Goal: Task Accomplishment & Management: Complete application form

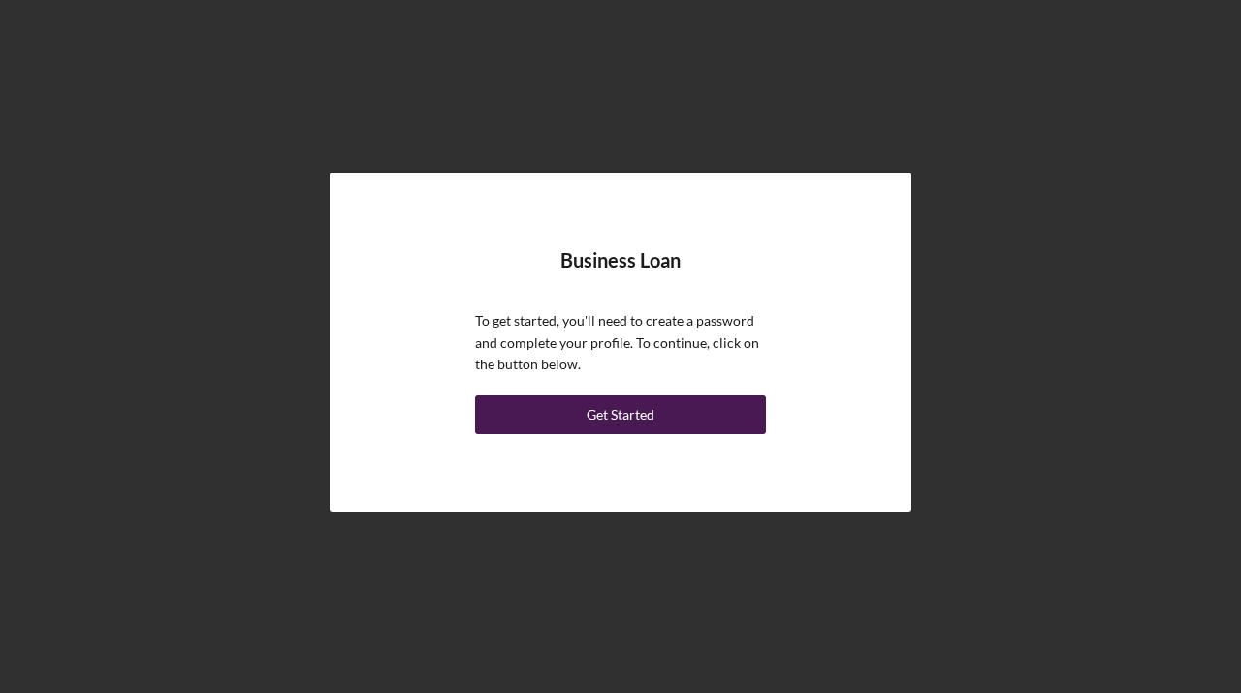
click at [628, 415] on div "Get Started" at bounding box center [621, 415] width 68 height 39
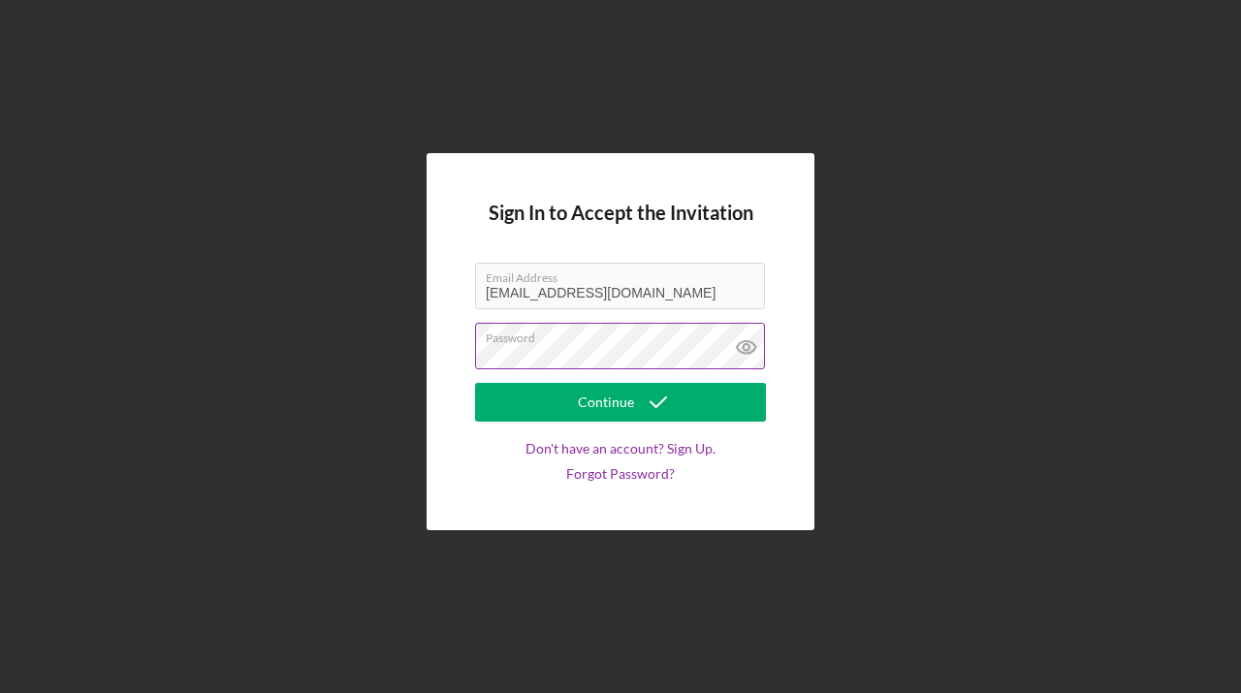
click at [746, 342] on icon at bounding box center [746, 347] width 48 height 48
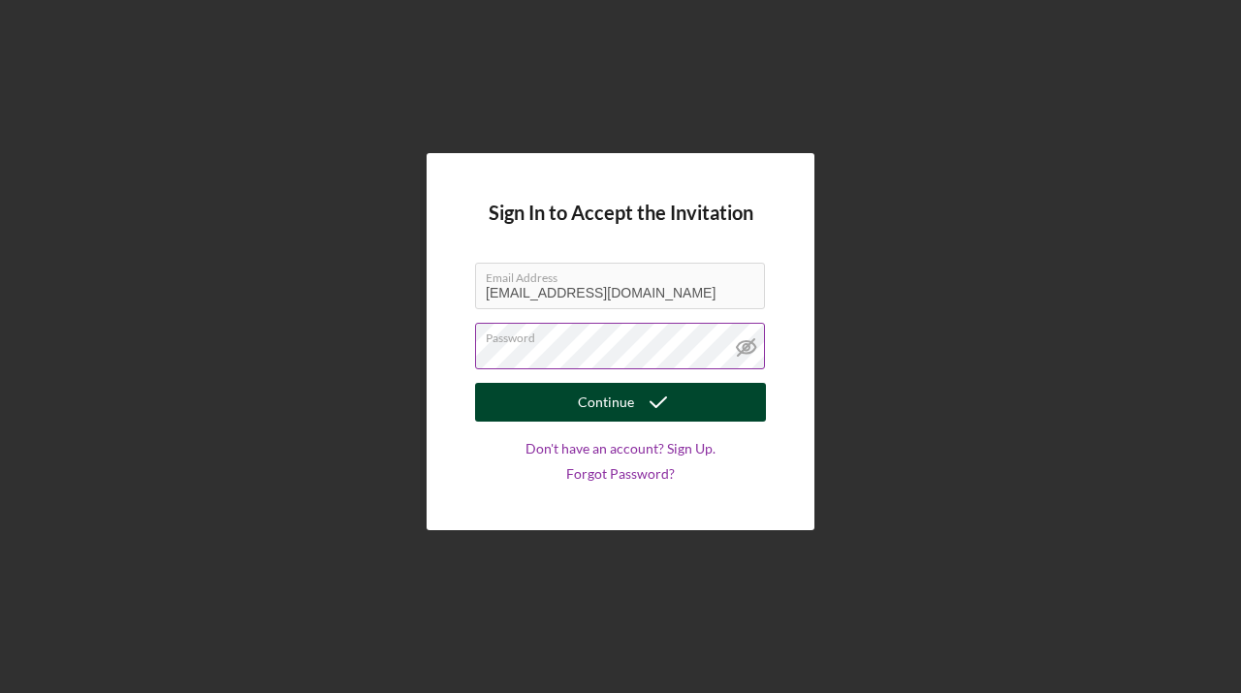
click at [621, 403] on div "Continue" at bounding box center [606, 402] width 56 height 39
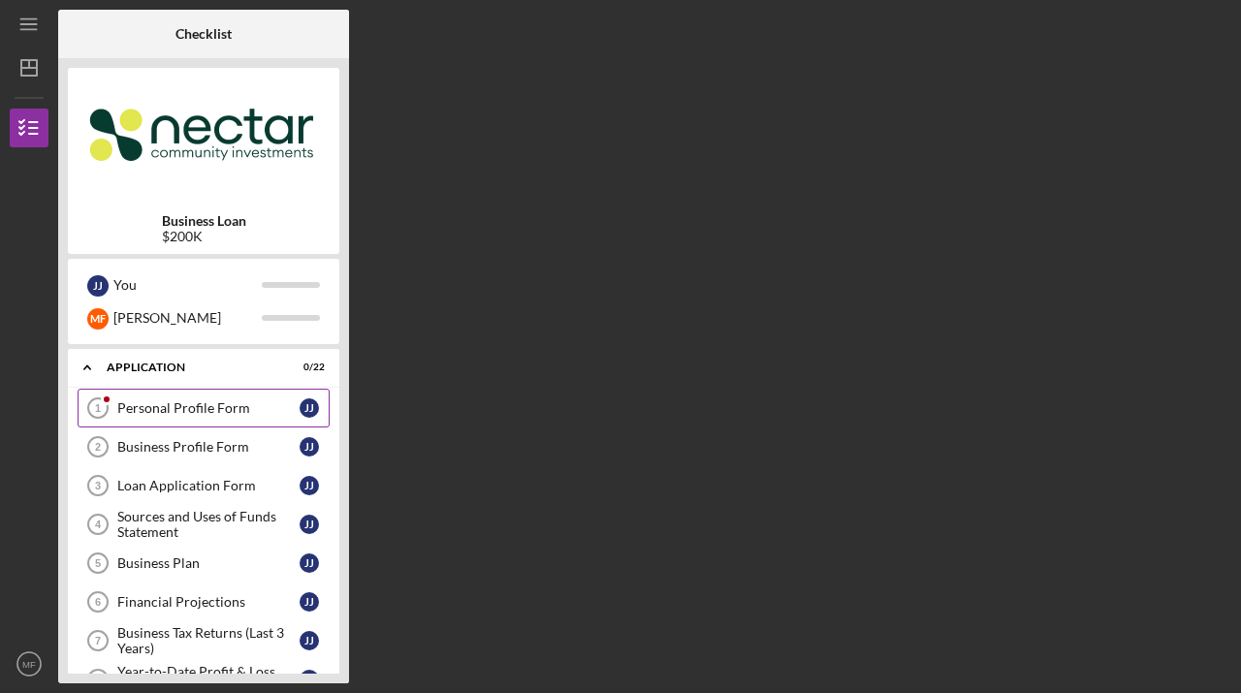
click at [199, 413] on div "Personal Profile Form" at bounding box center [208, 408] width 182 height 16
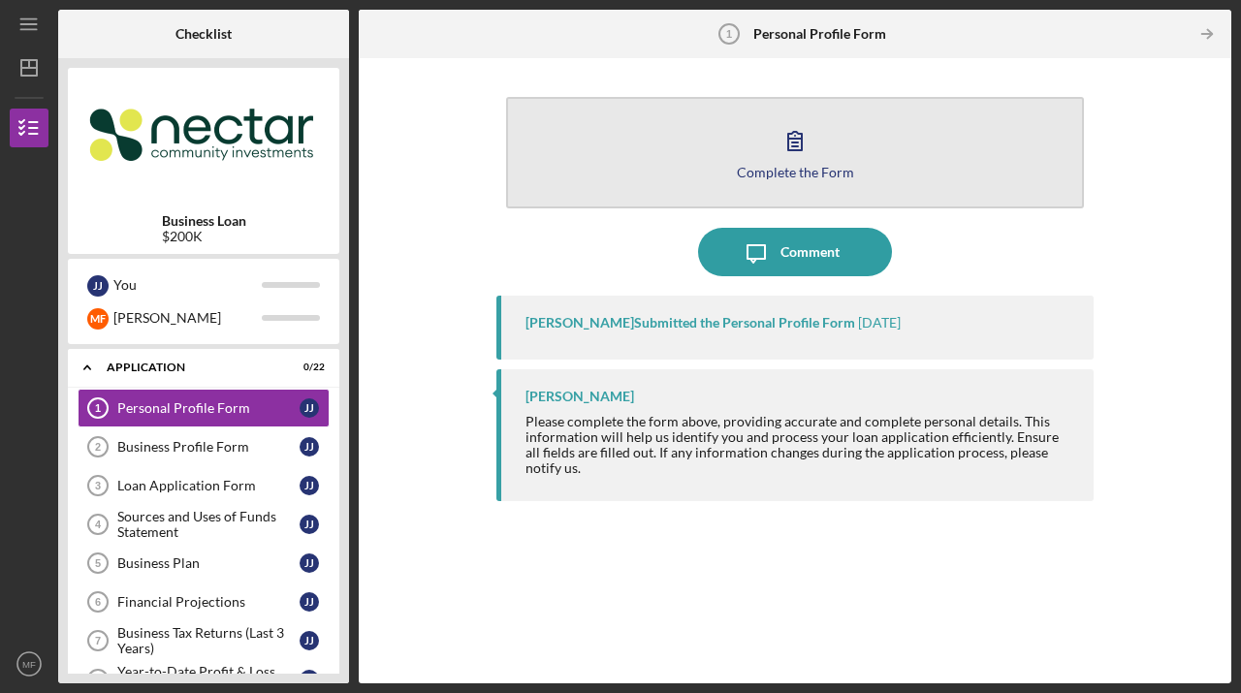
click at [792, 145] on icon "button" at bounding box center [795, 141] width 14 height 18
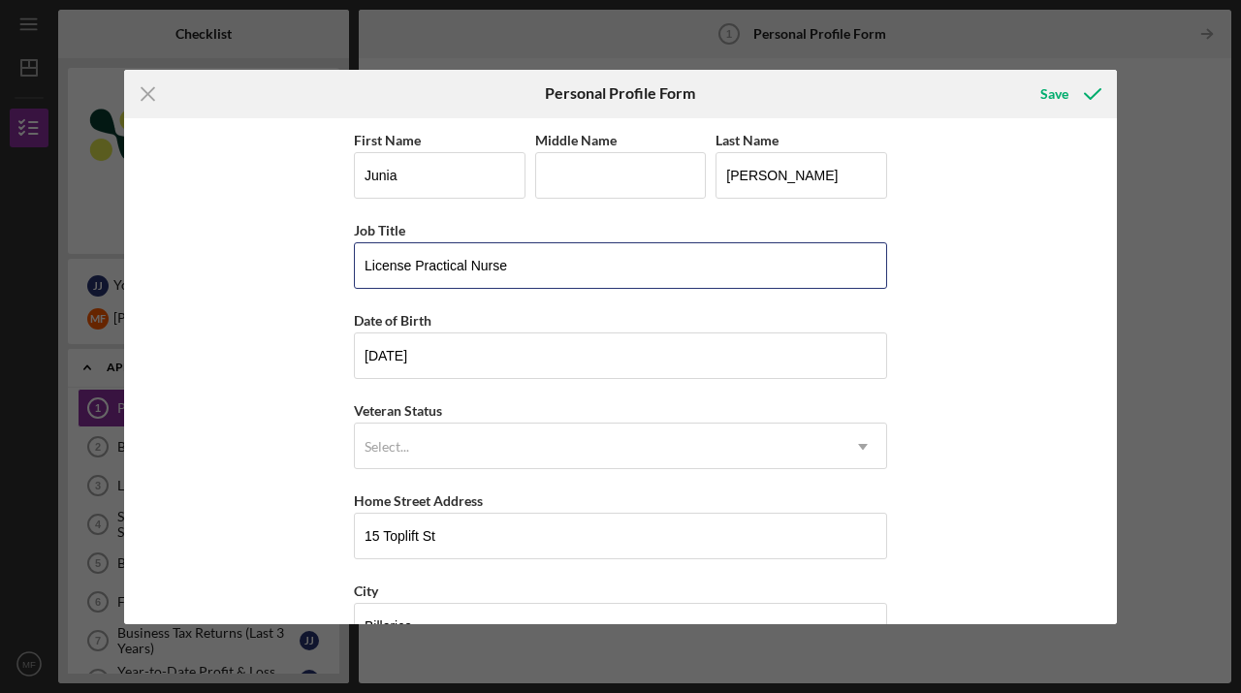
drag, startPoint x: 512, startPoint y: 270, endPoint x: 346, endPoint y: 265, distance: 165.9
click at [346, 265] on div "First Name Junia Middle Name Last Name Joseph Job Title License Practical Nurse…" at bounding box center [620, 371] width 993 height 506
type input "Masters in Business Administration"
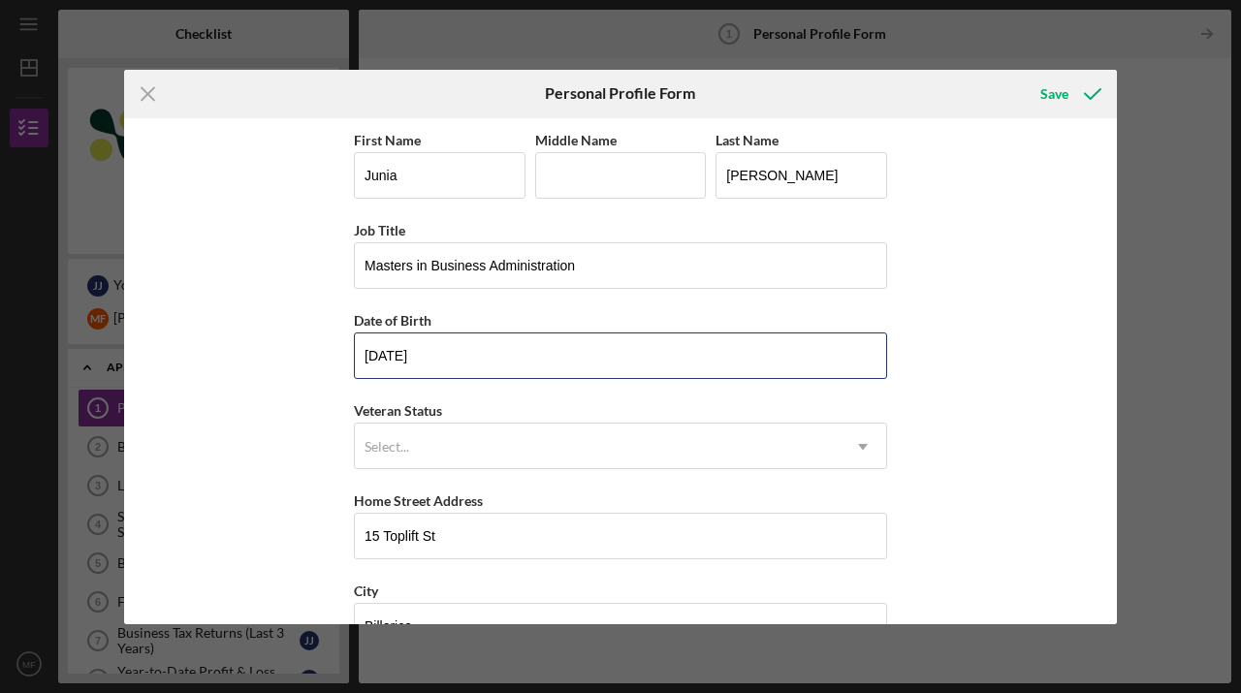
drag, startPoint x: 438, startPoint y: 356, endPoint x: 341, endPoint y: 348, distance: 97.3
click at [341, 348] on div "First Name Junia Middle Name Last Name Joseph Job Title Masters in Business Adm…" at bounding box center [620, 371] width 993 height 506
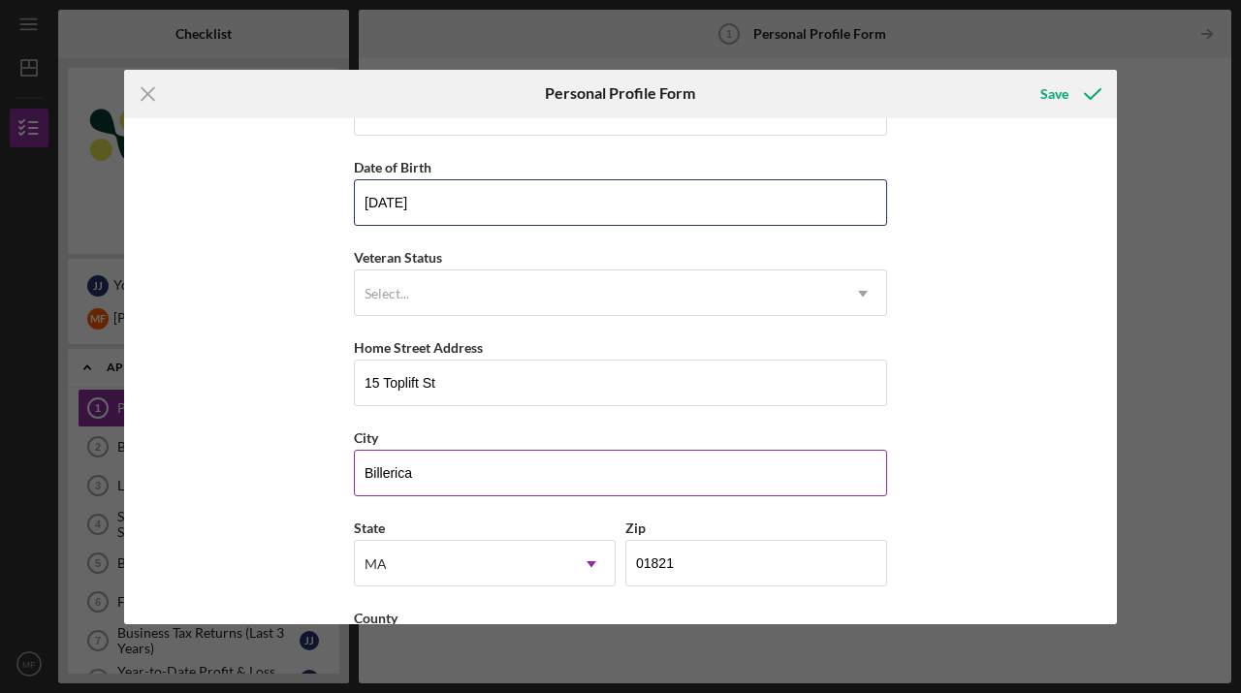
scroll to position [211, 0]
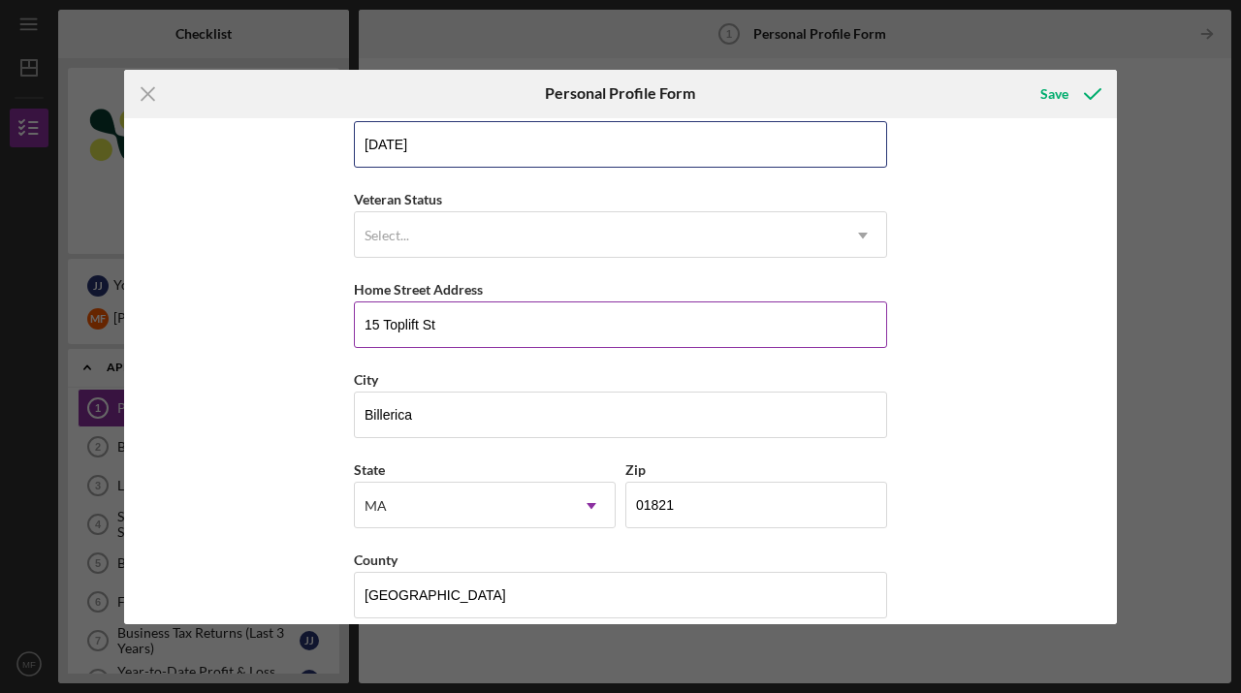
type input "10/08/1983"
drag, startPoint x: 452, startPoint y: 327, endPoint x: 347, endPoint y: 321, distance: 104.9
click at [347, 321] on div "First Name Junia Middle Name Last Name Joseph Job Title Masters in Business Adm…" at bounding box center [620, 371] width 993 height 506
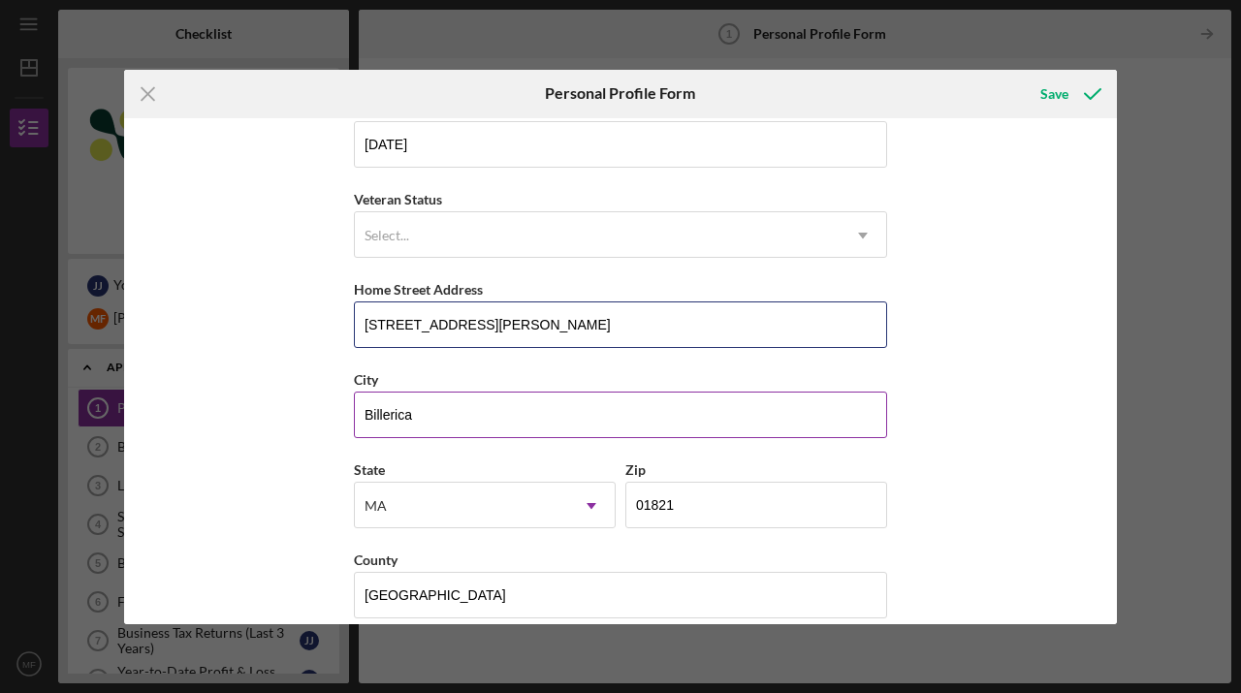
type input "111 Fulton St"
click at [377, 413] on input "Billerica" at bounding box center [620, 415] width 533 height 47
drag, startPoint x: 424, startPoint y: 415, endPoint x: 351, endPoint y: 417, distance: 72.7
click at [354, 417] on input "Billerica" at bounding box center [620, 415] width 533 height 47
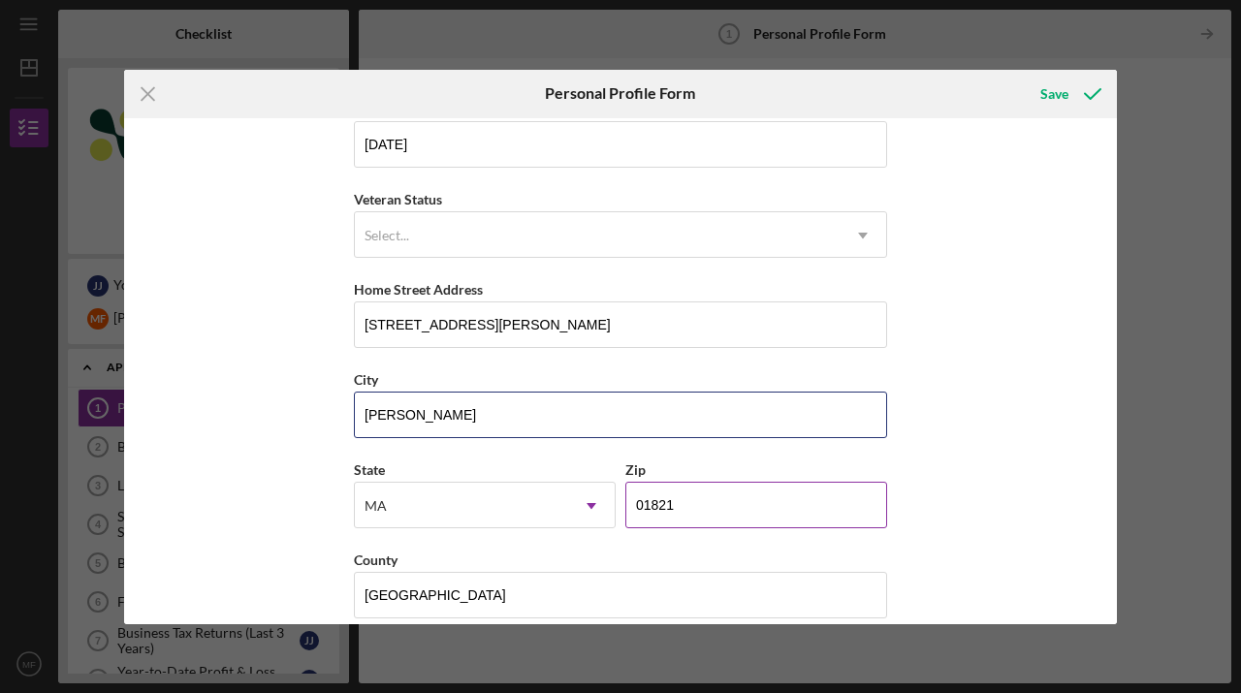
type input "Lowell"
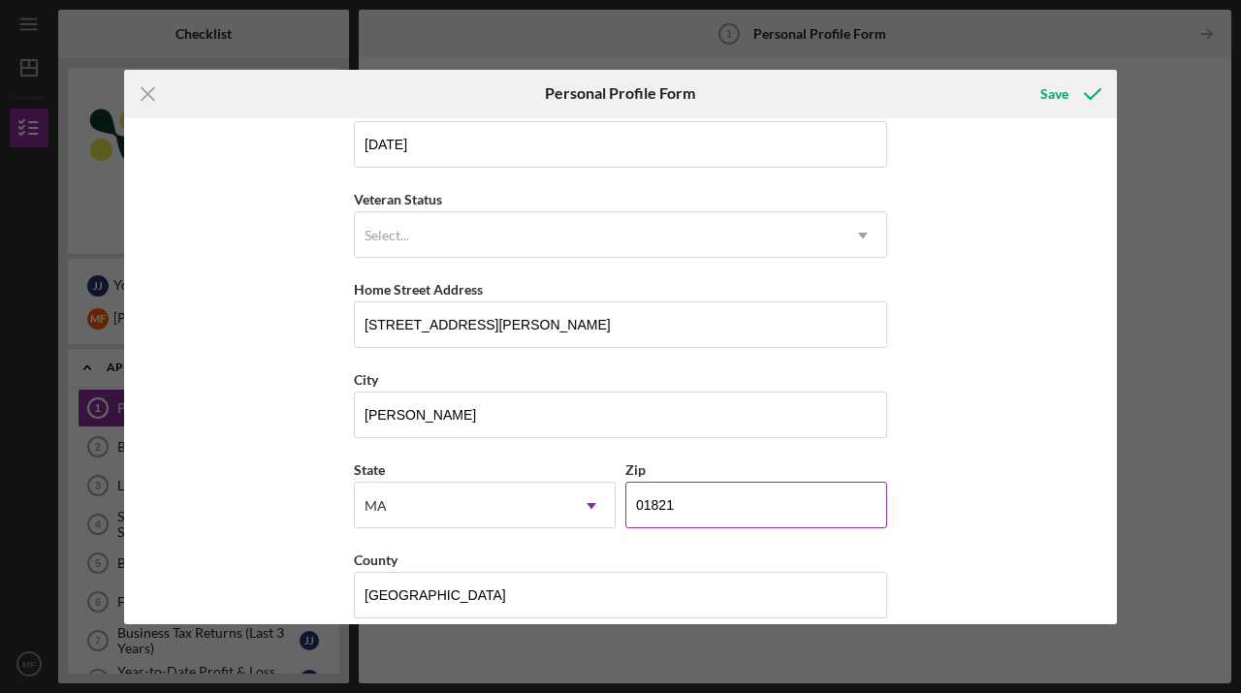
drag, startPoint x: 678, startPoint y: 505, endPoint x: 626, endPoint y: 508, distance: 51.5
click at [626, 508] on input "01821" at bounding box center [756, 505] width 262 height 47
type input "01850"
click at [982, 501] on div "First Name Junia Middle Name Last Name Joseph Job Title Masters in Business Adm…" at bounding box center [620, 371] width 993 height 506
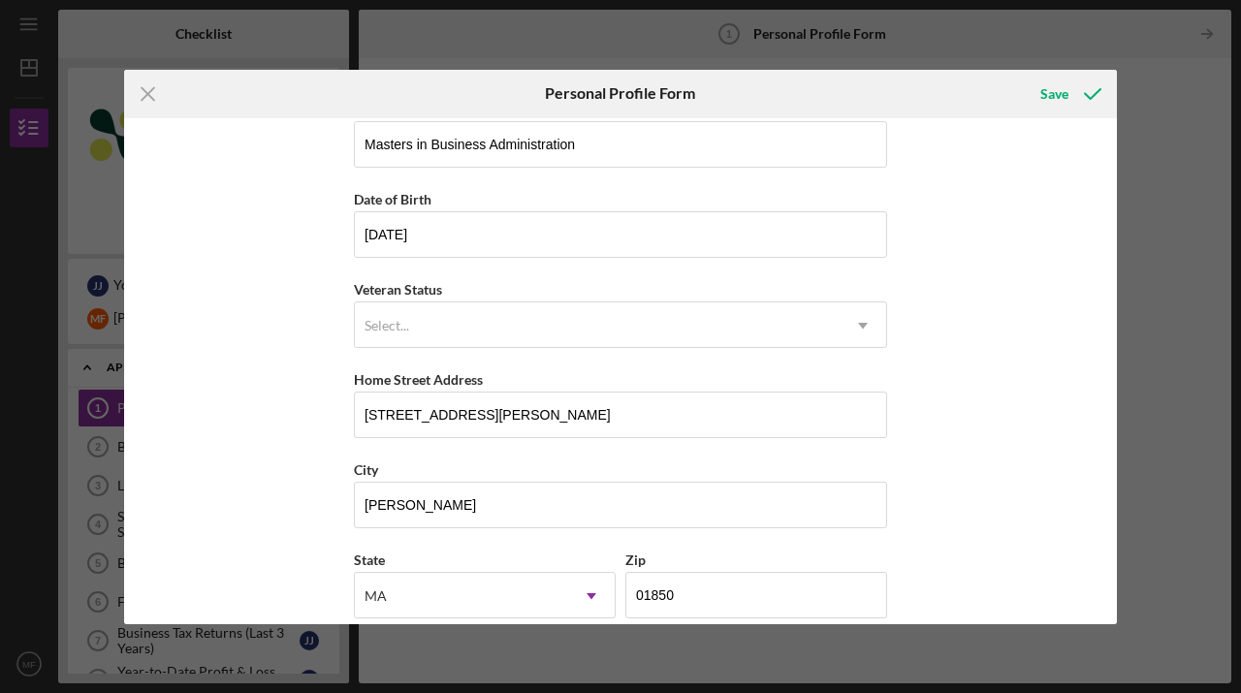
scroll to position [235, 0]
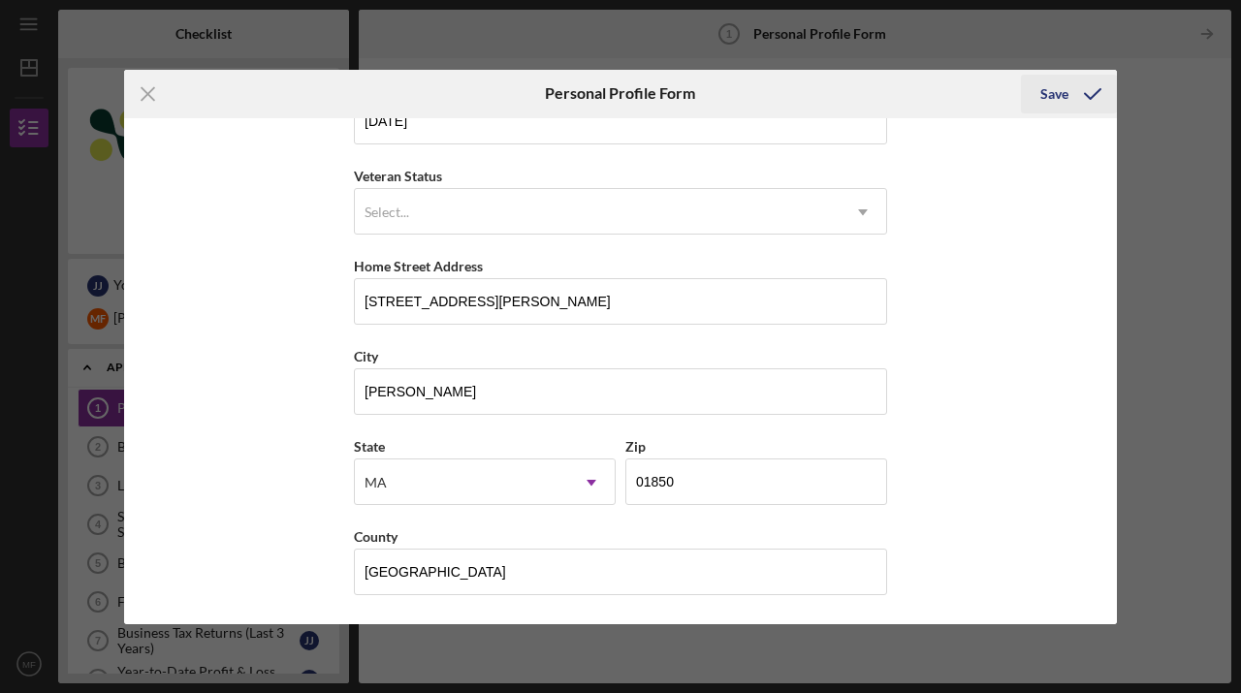
click at [1058, 89] on div "Save" at bounding box center [1054, 94] width 28 height 39
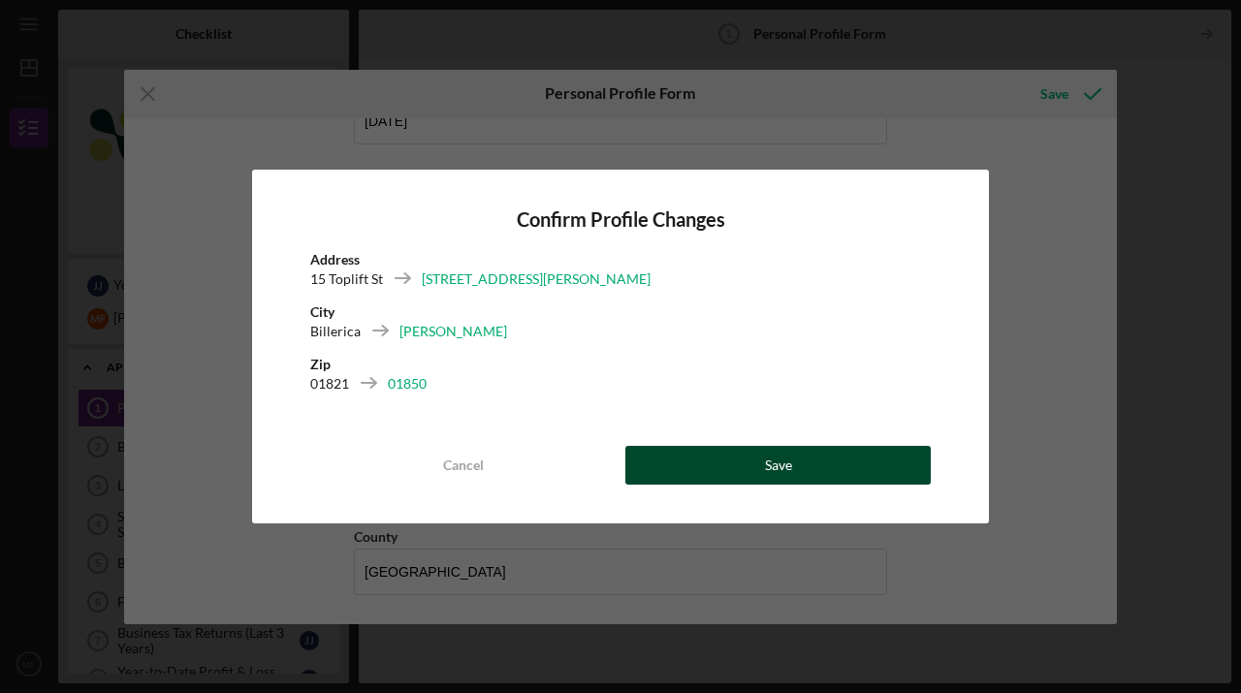
click at [775, 464] on div "Save" at bounding box center [778, 465] width 27 height 39
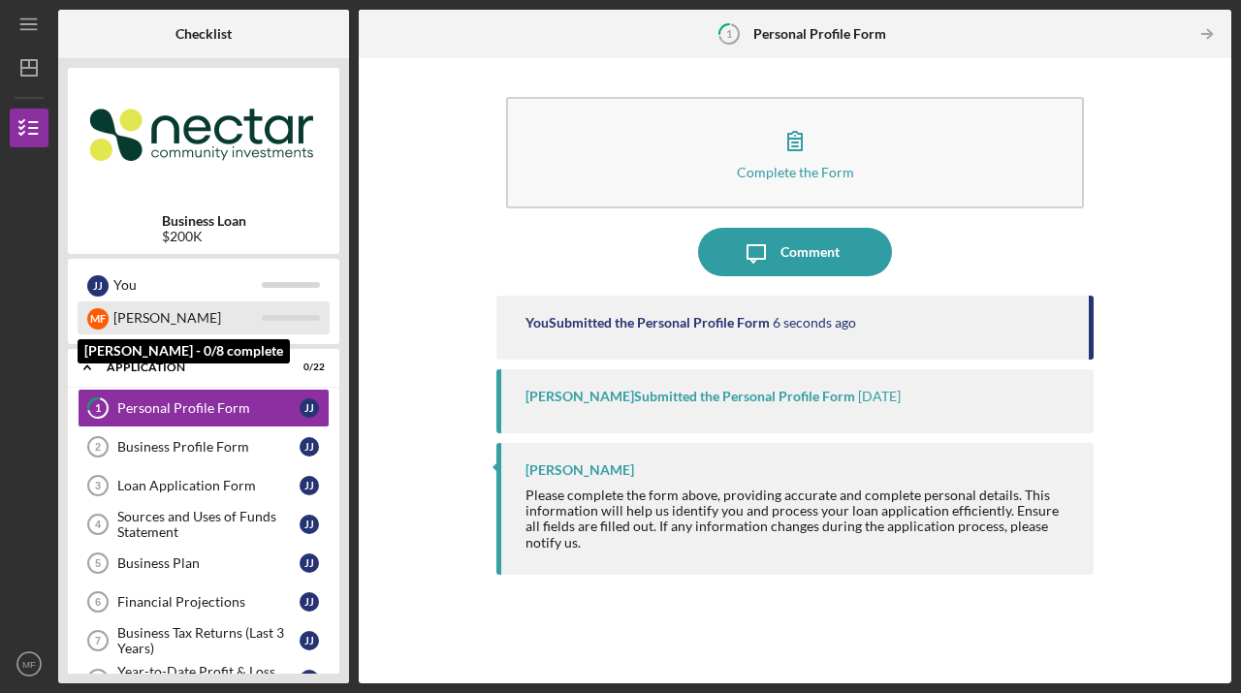
click at [138, 321] on div "[PERSON_NAME]" at bounding box center [187, 318] width 148 height 33
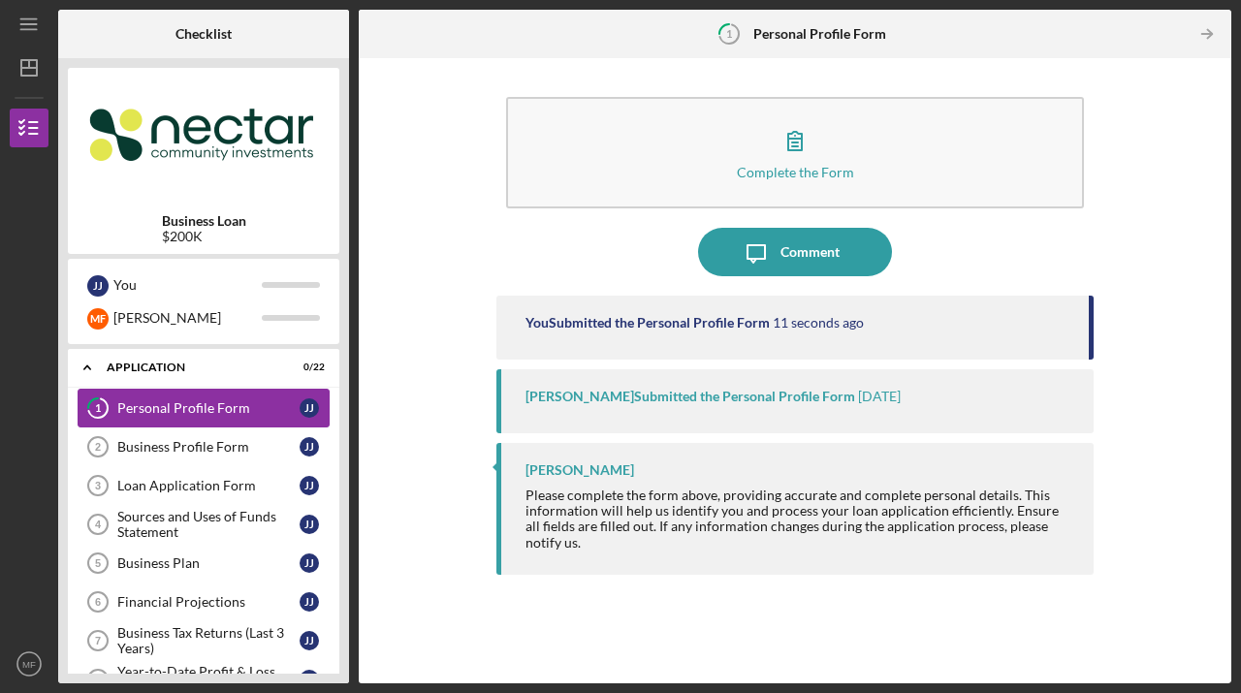
click at [173, 407] on div "Personal Profile Form" at bounding box center [208, 408] width 182 height 16
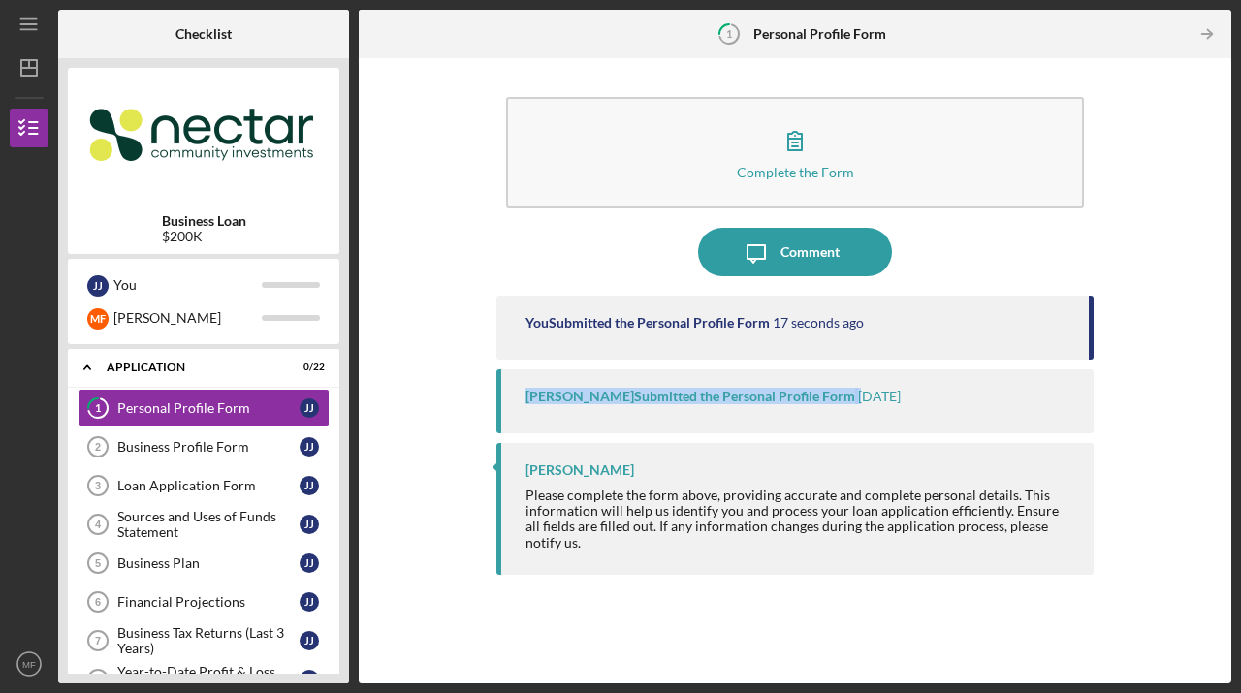
drag, startPoint x: 1091, startPoint y: 349, endPoint x: 1092, endPoint y: 375, distance: 26.2
click at [1092, 375] on div "You Submitted the Personal Profile Form 17 seconds ago Kristin Wallace Submitte…" at bounding box center [794, 475] width 597 height 359
click at [888, 475] on div "[PERSON_NAME]" at bounding box center [799, 470] width 549 height 16
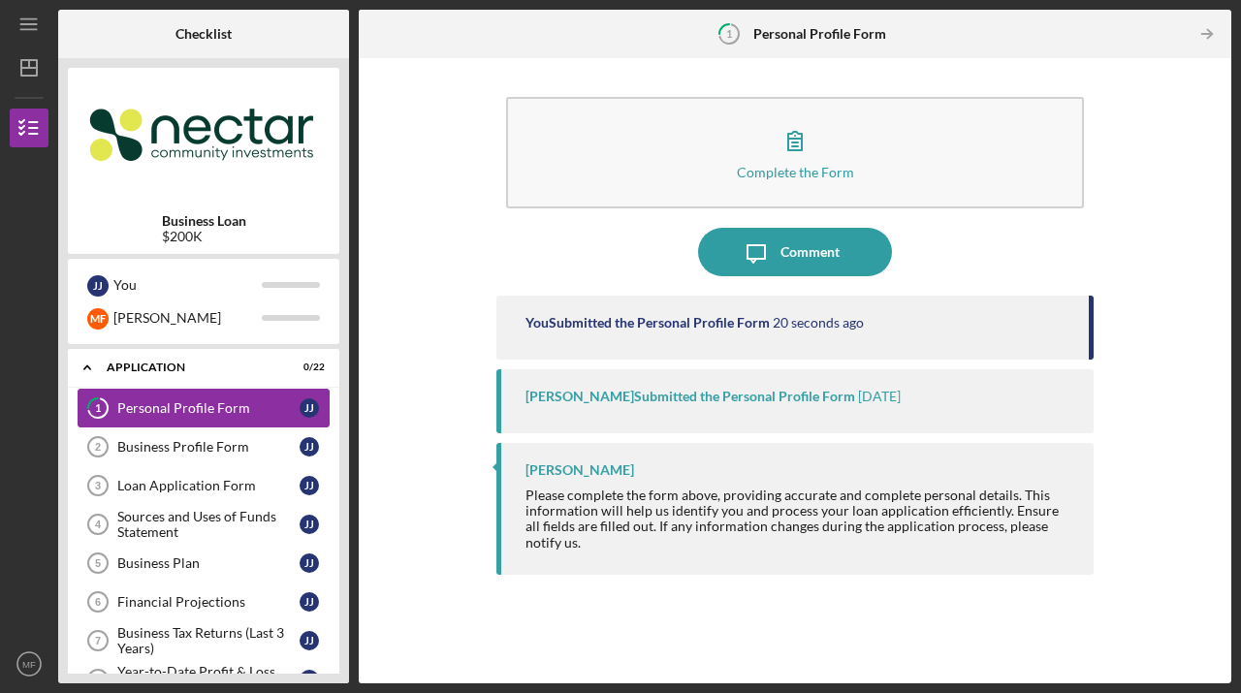
click at [214, 402] on div "Personal Profile Form" at bounding box center [208, 408] width 182 height 16
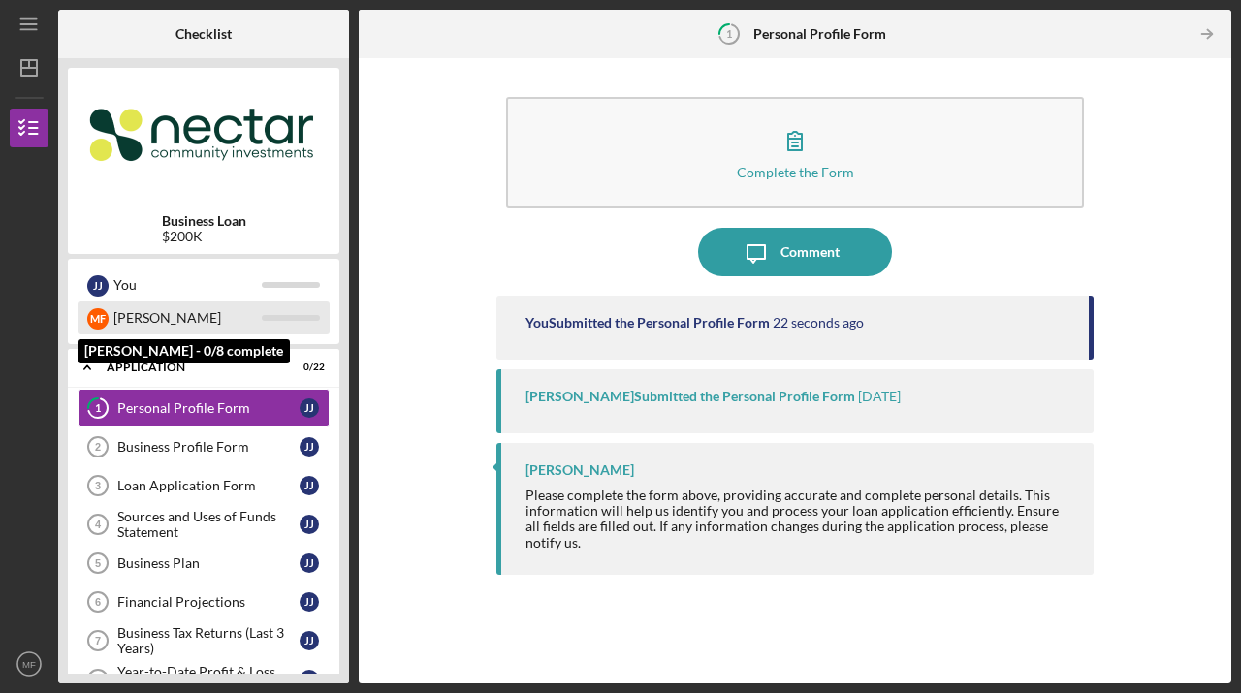
click at [143, 318] on div "[PERSON_NAME]" at bounding box center [187, 318] width 148 height 33
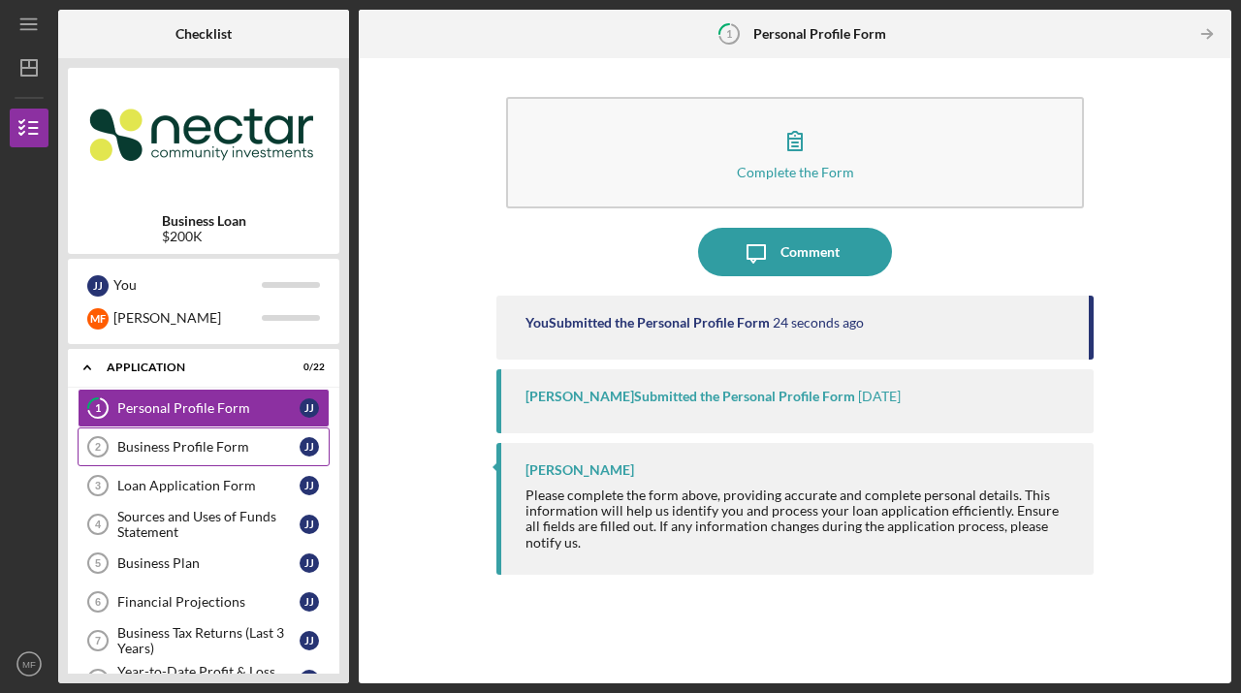
click at [174, 446] on div "Business Profile Form" at bounding box center [208, 447] width 182 height 16
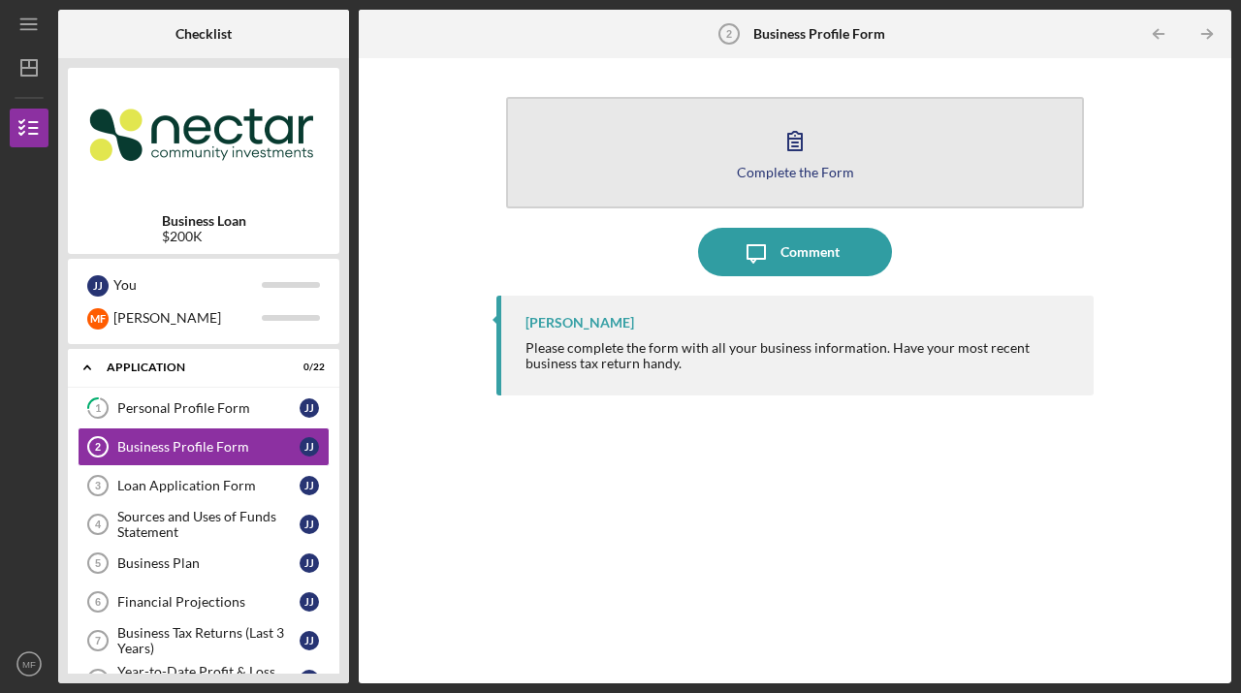
click at [797, 136] on icon "button" at bounding box center [795, 140] width 48 height 48
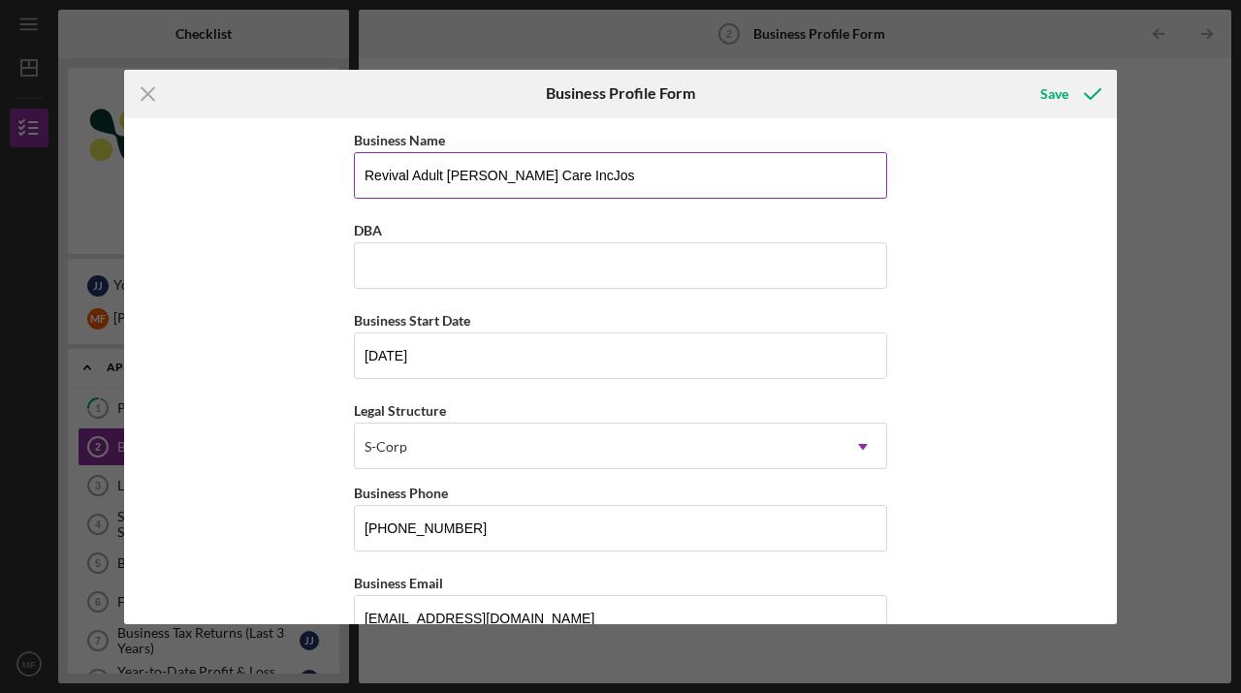
click at [572, 180] on input "Revival Adult Foster Care IncJos" at bounding box center [620, 175] width 533 height 47
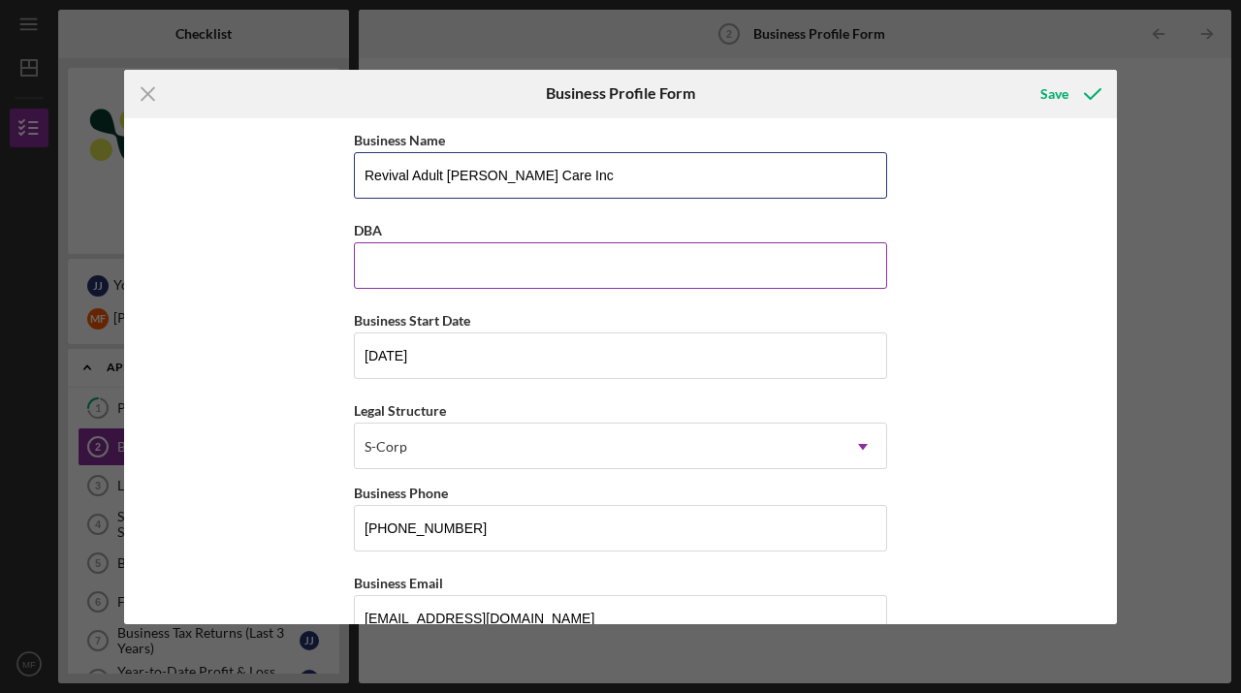
type input "Revival Adult Foster Care Inc"
click at [411, 265] on input "DBA" at bounding box center [620, 265] width 533 height 47
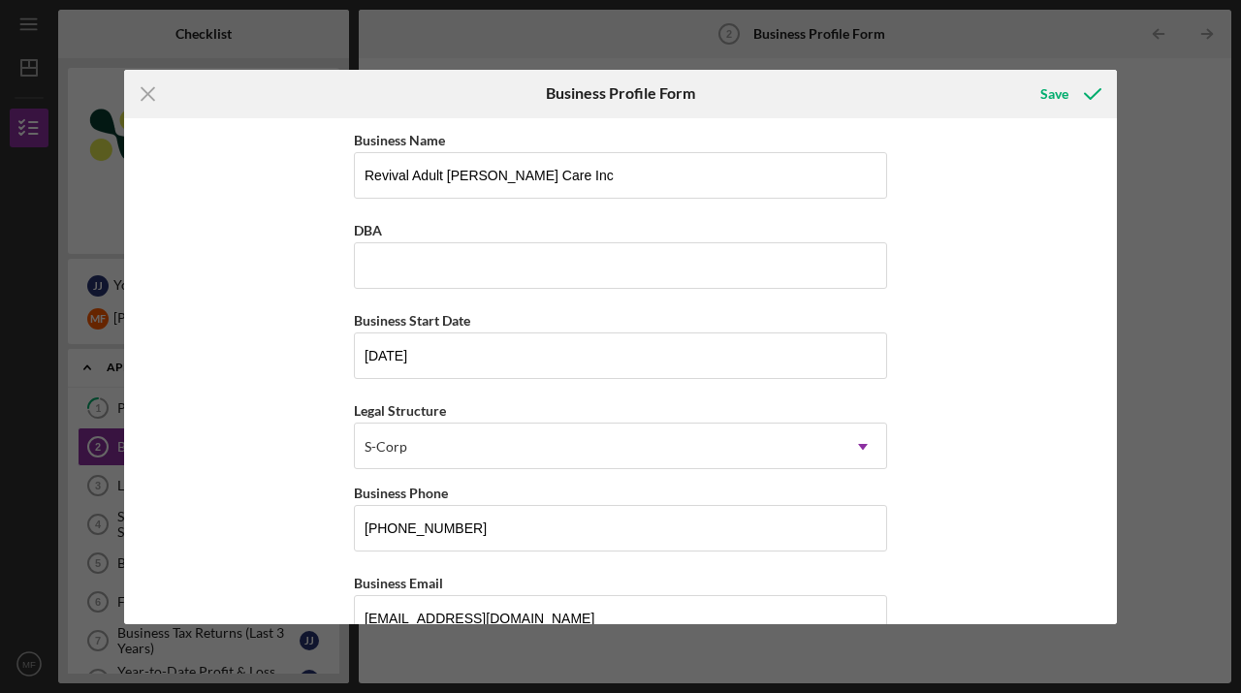
click at [1006, 345] on div "Business Name Revival Adult Foster Care Inc DBA Business Start Date 09/15/2023 …" at bounding box center [620, 371] width 993 height 506
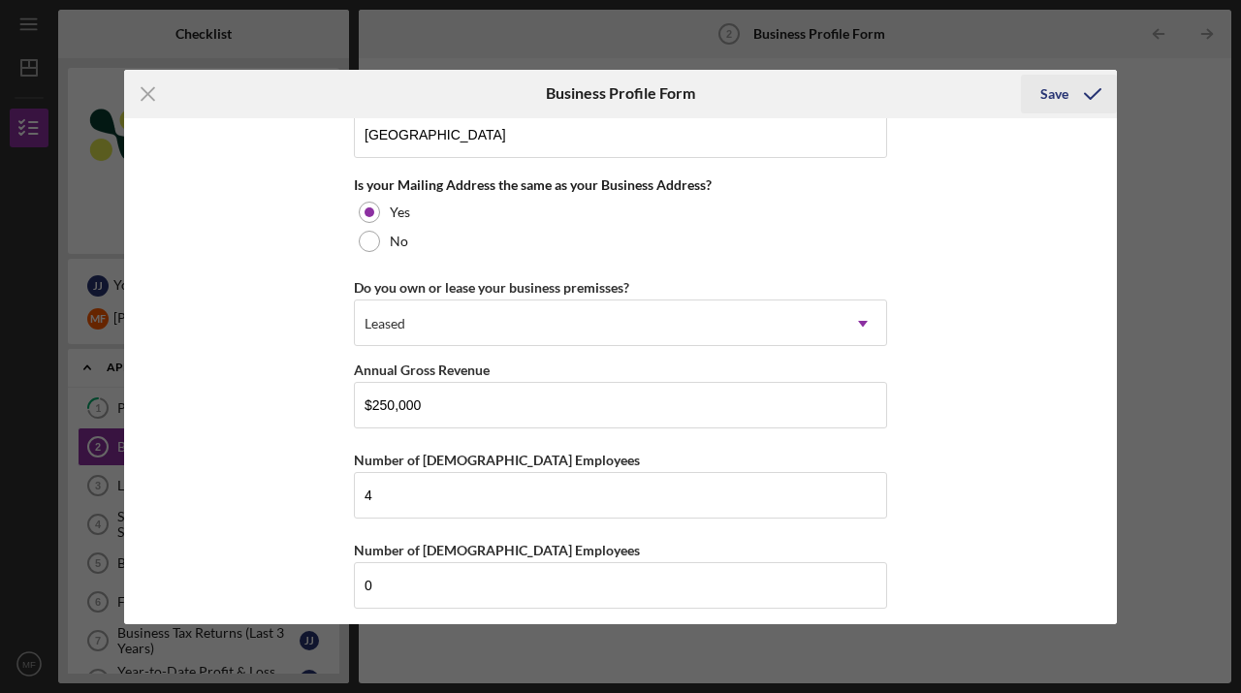
scroll to position [1719, 0]
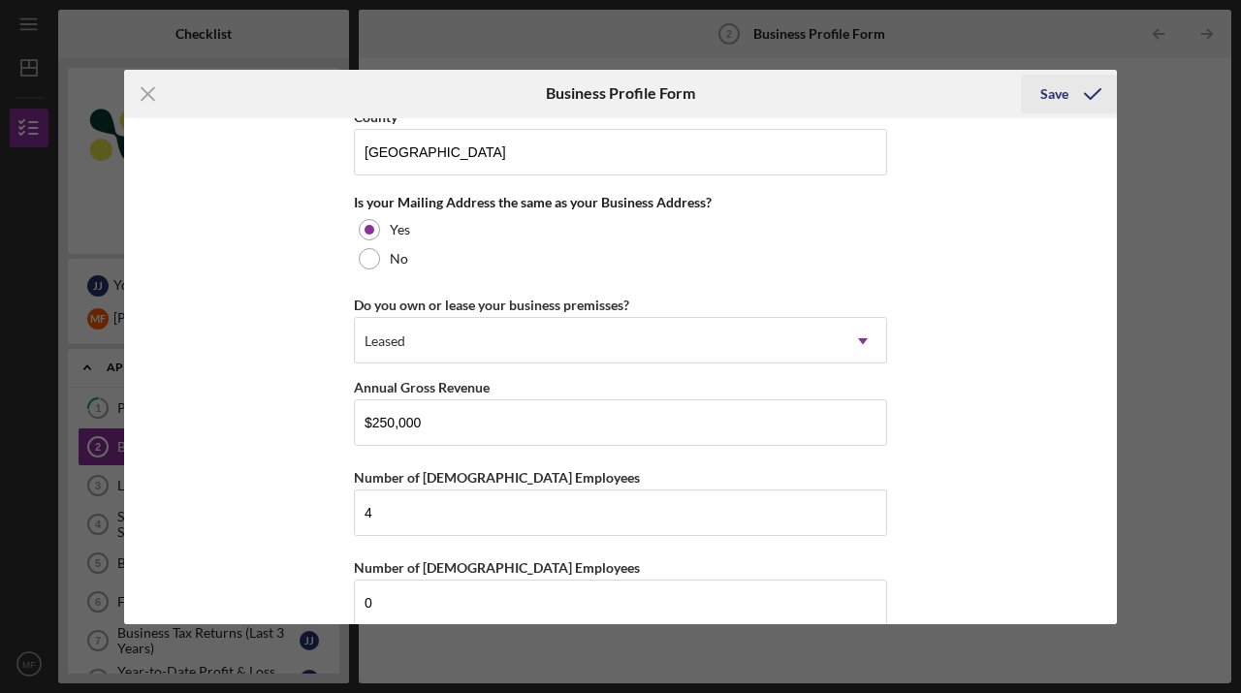
click at [1065, 94] on div "Save" at bounding box center [1054, 94] width 28 height 39
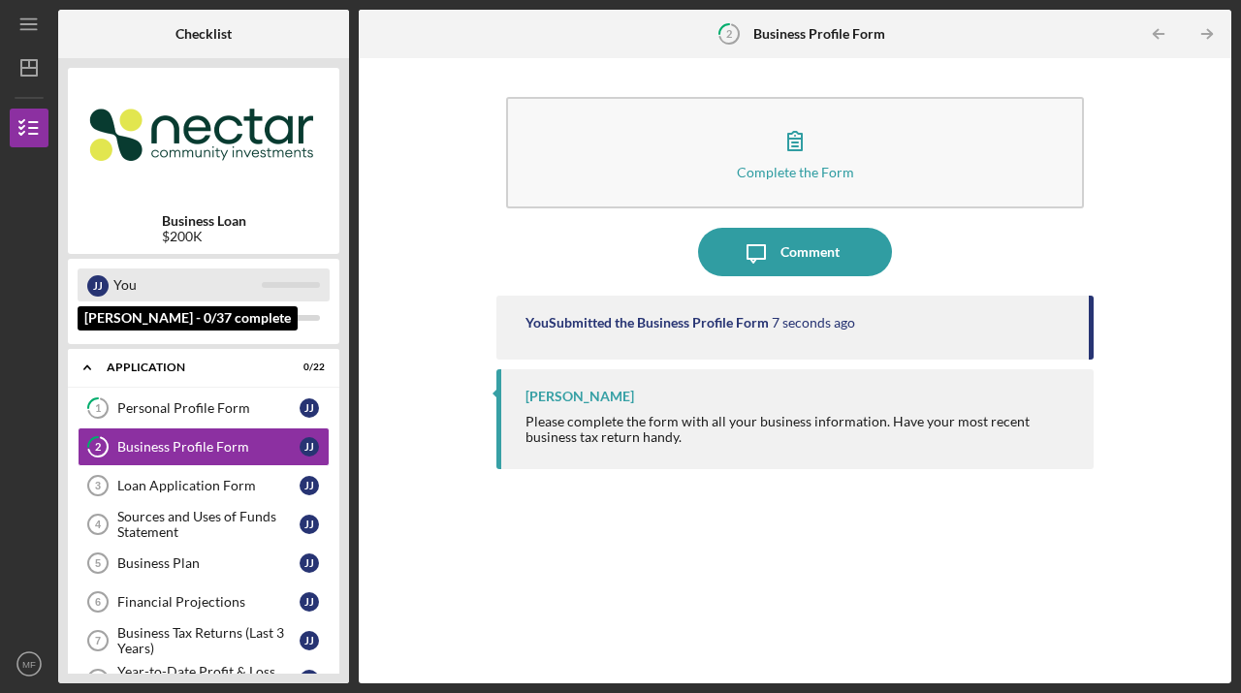
click at [134, 282] on div "You" at bounding box center [187, 285] width 148 height 33
click at [267, 280] on div "J J You" at bounding box center [204, 285] width 252 height 33
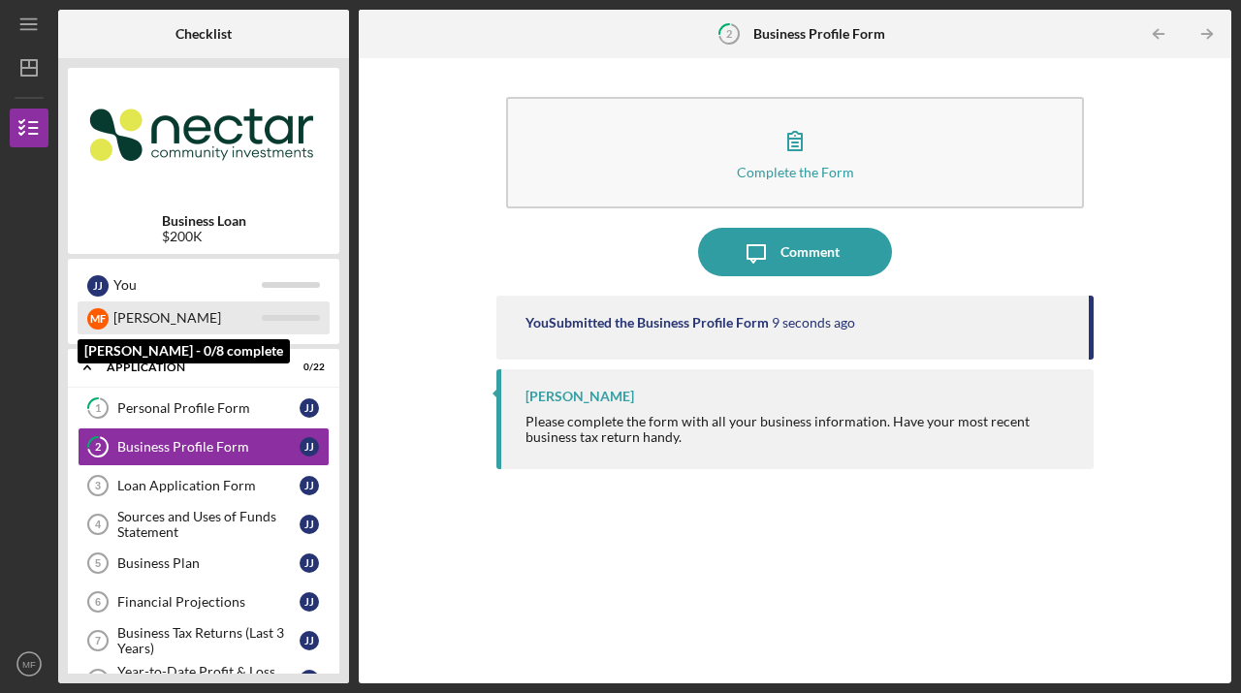
click at [260, 320] on div "[PERSON_NAME]" at bounding box center [187, 318] width 148 height 33
click at [169, 310] on div "[PERSON_NAME]" at bounding box center [187, 318] width 148 height 33
click at [88, 315] on div "M F" at bounding box center [97, 318] width 21 height 21
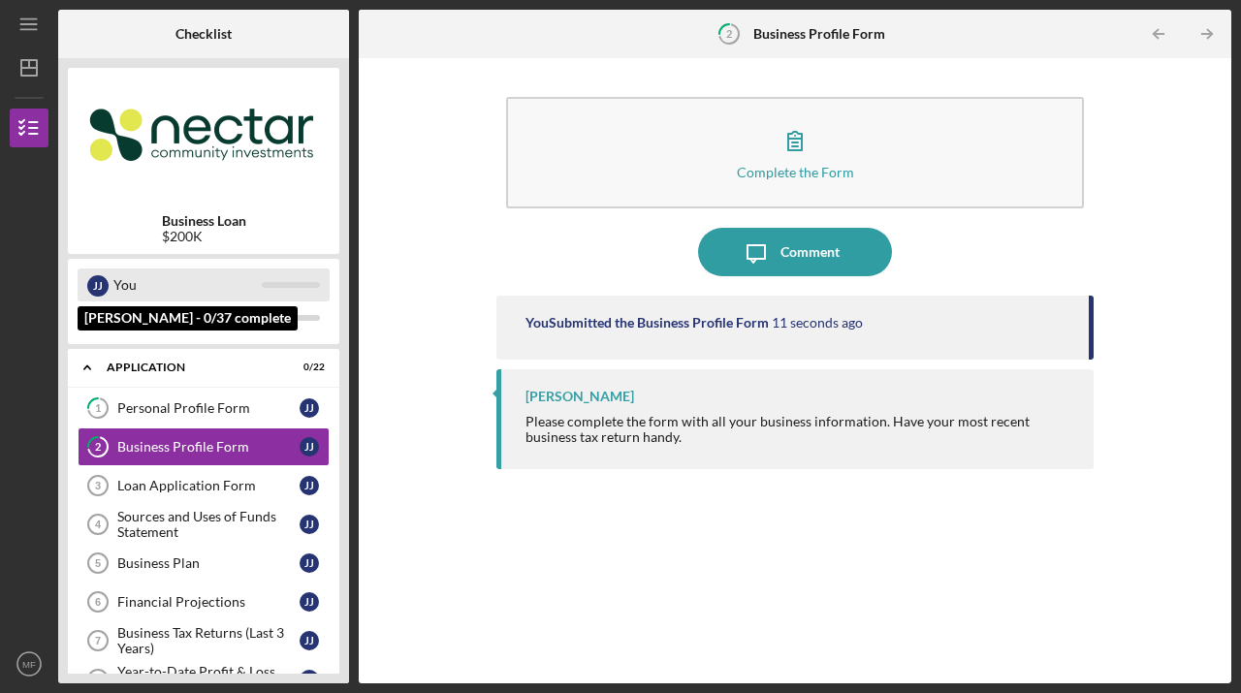
click at [127, 280] on div "You" at bounding box center [187, 285] width 148 height 33
click at [160, 287] on div "You" at bounding box center [187, 285] width 148 height 33
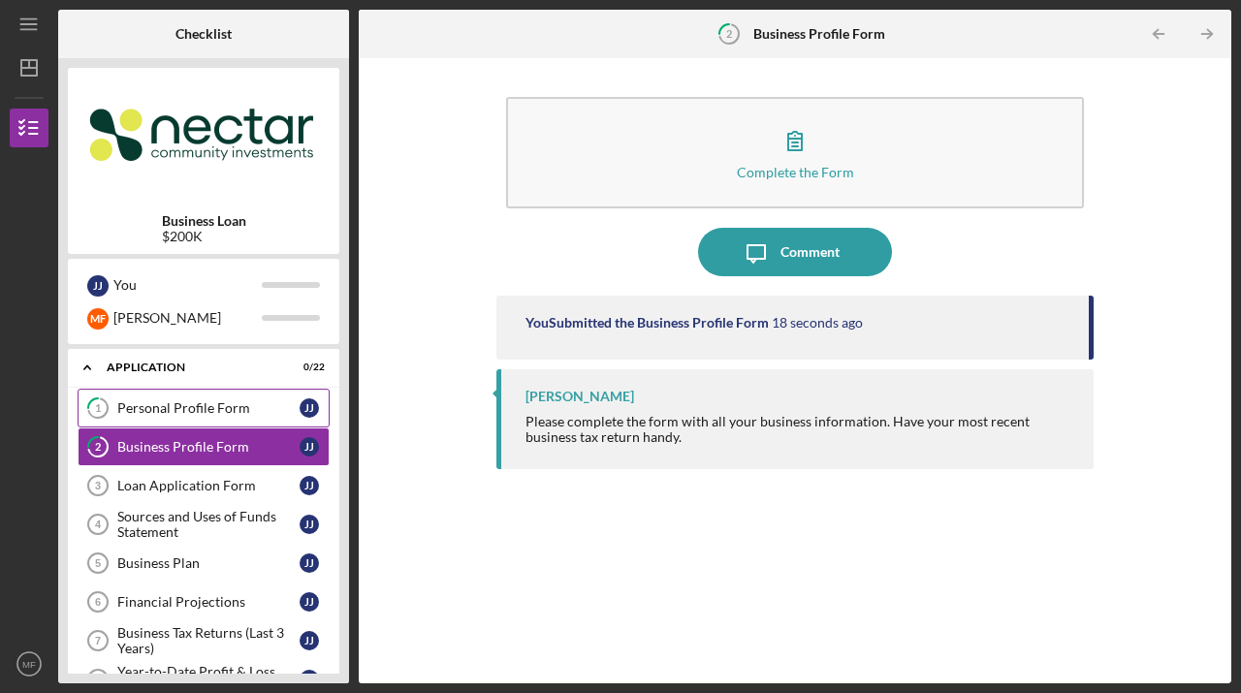
click at [124, 400] on div "Personal Profile Form" at bounding box center [208, 408] width 182 height 16
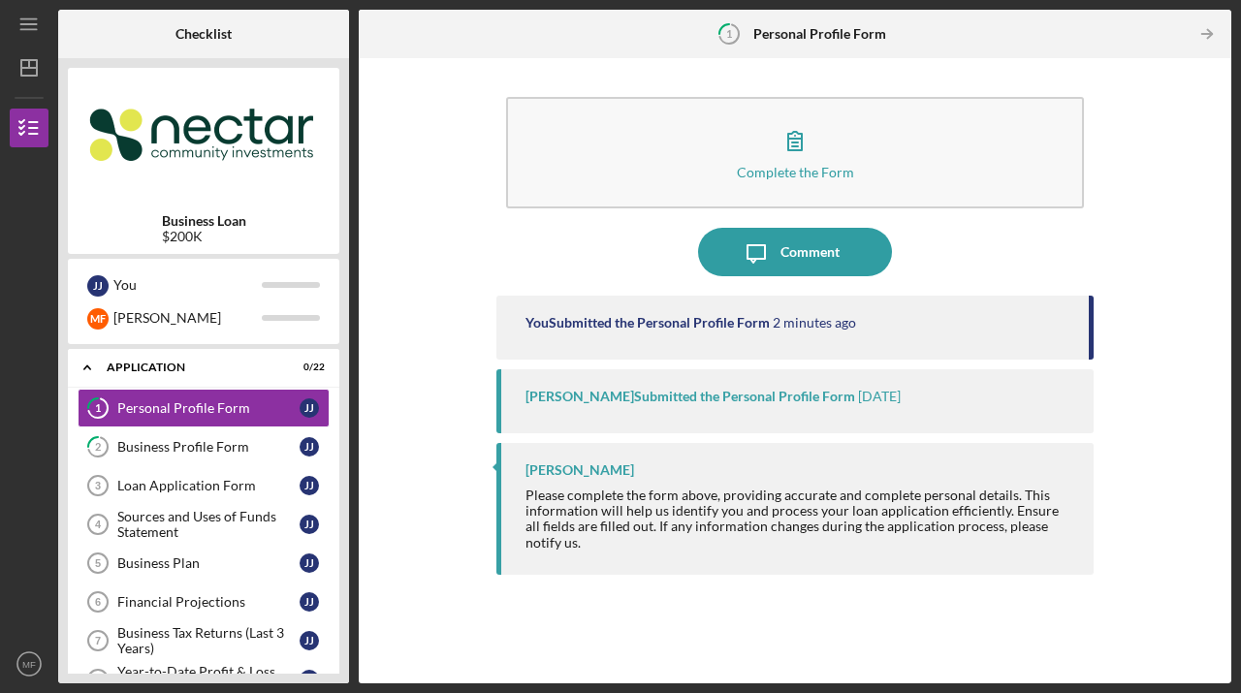
click at [580, 390] on div "Kristin Wallace Submitted the Personal Profile Form" at bounding box center [690, 397] width 330 height 16
click at [1205, 34] on line "button" at bounding box center [1207, 34] width 10 height 0
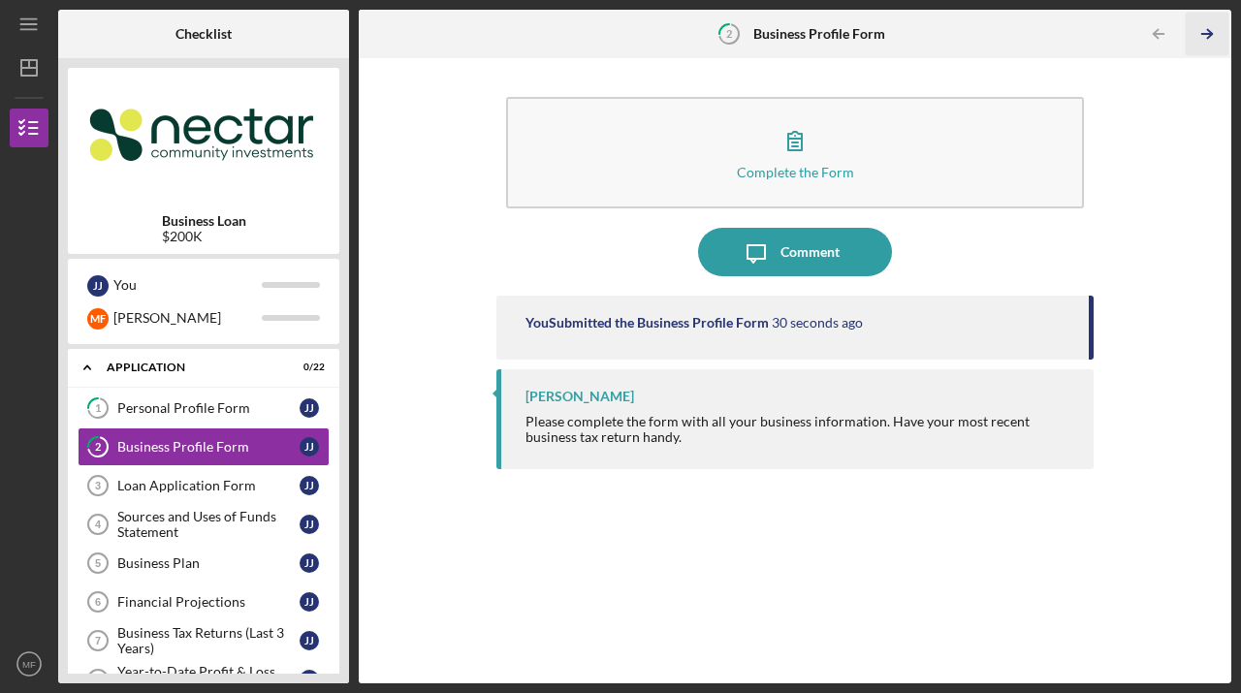
click at [1210, 29] on icon "Icon/Table Pagination Arrow" at bounding box center [1208, 35] width 44 height 44
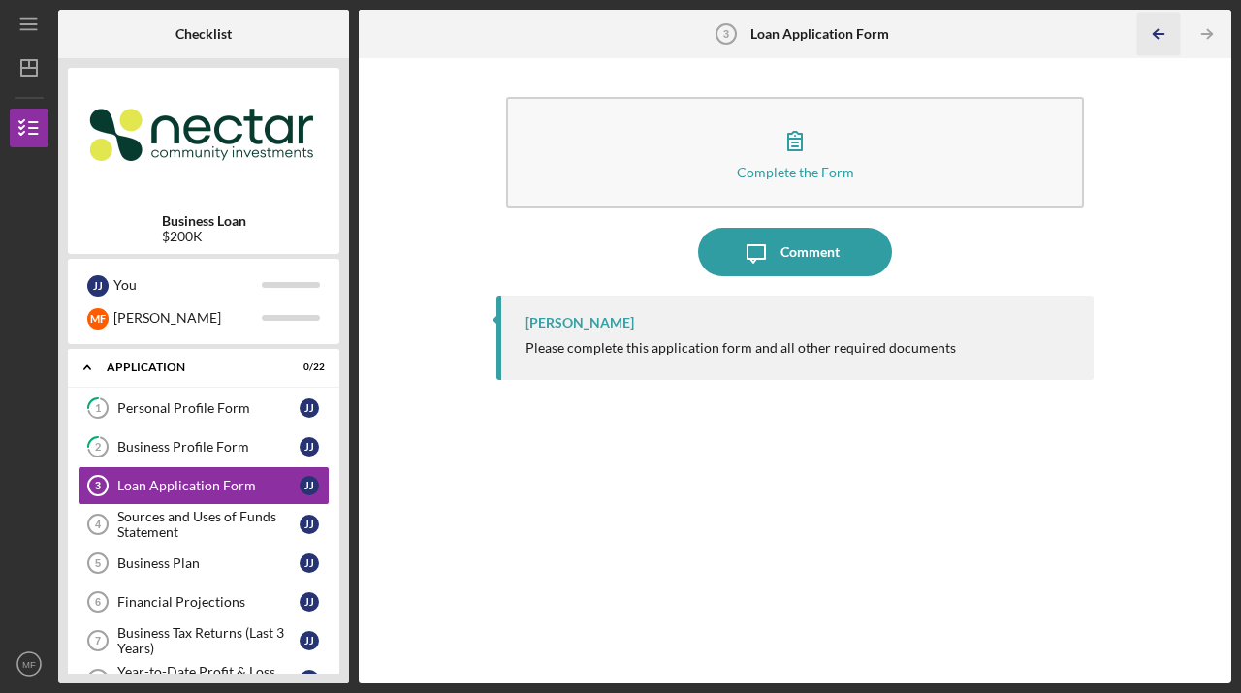
click at [1160, 32] on icon "Icon/Table Pagination Arrow" at bounding box center [1159, 35] width 44 height 44
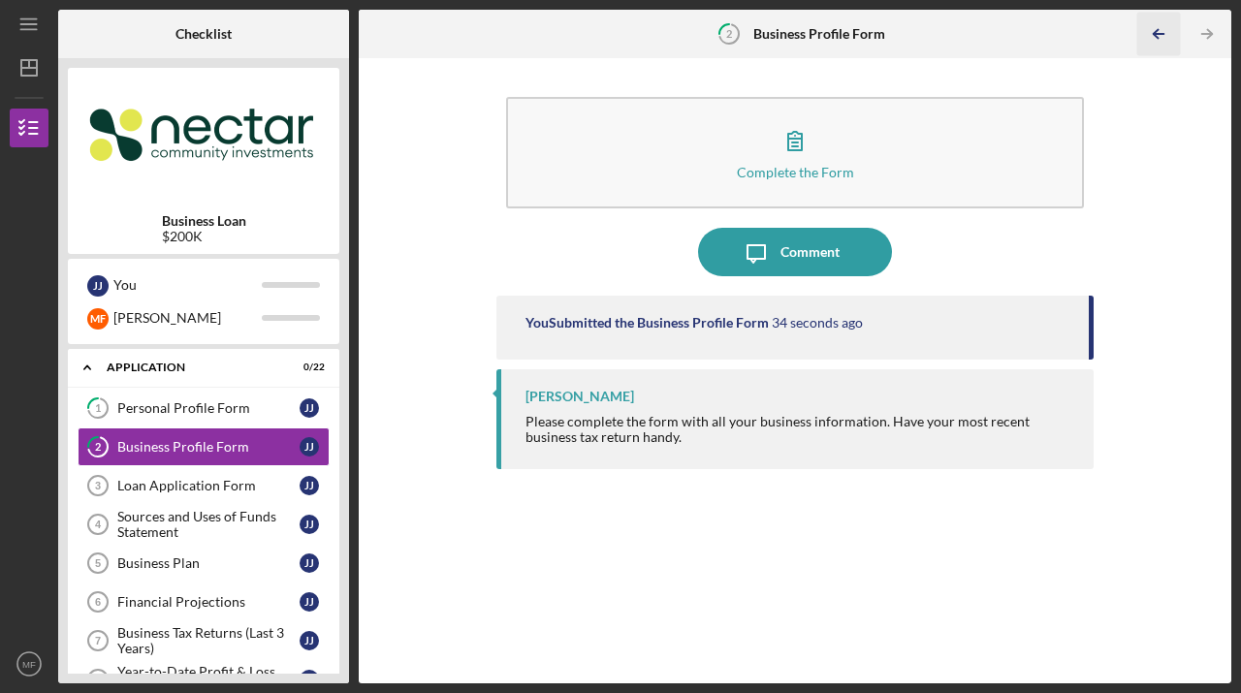
click at [1160, 32] on icon "Icon/Table Pagination Arrow" at bounding box center [1159, 35] width 44 height 44
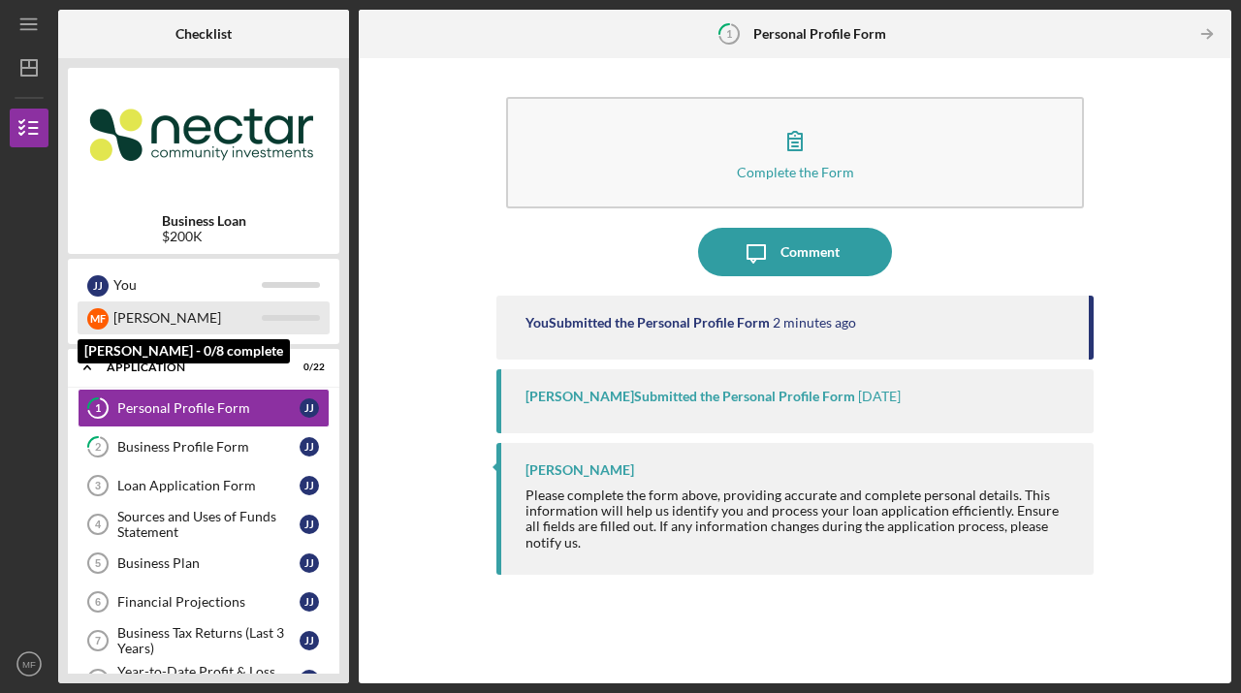
click at [113, 319] on div "[PERSON_NAME]" at bounding box center [187, 318] width 148 height 33
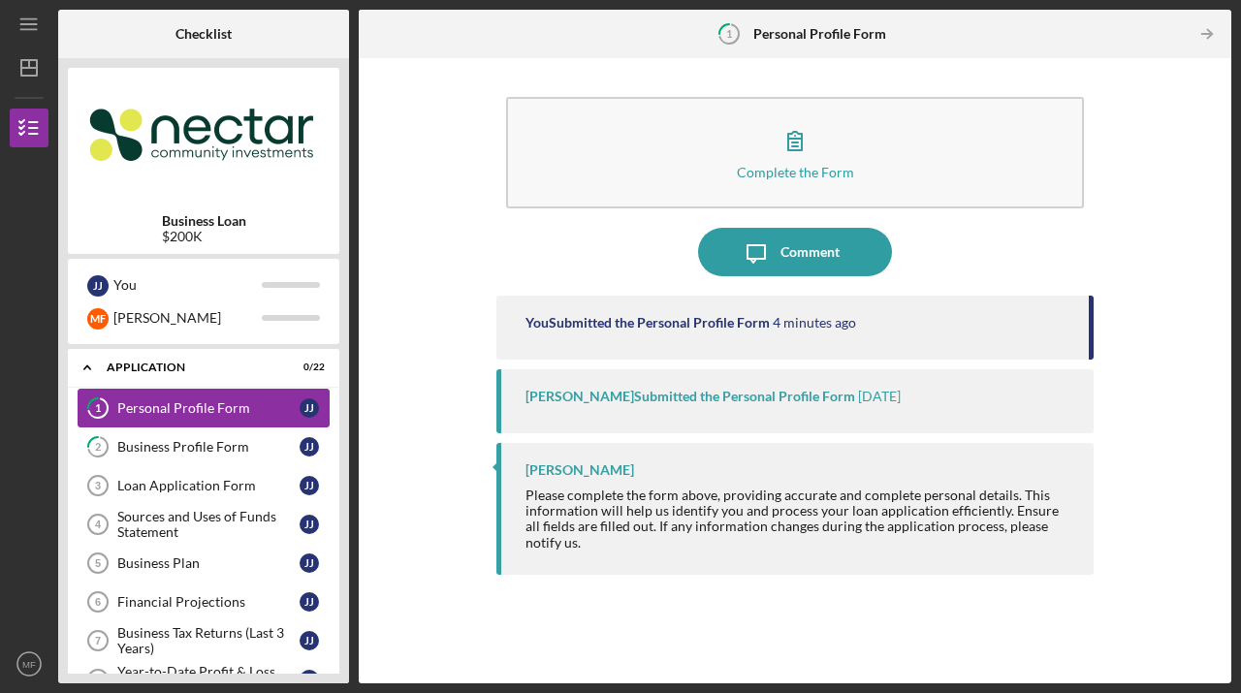
click at [201, 408] on div "Personal Profile Form" at bounding box center [208, 408] width 182 height 16
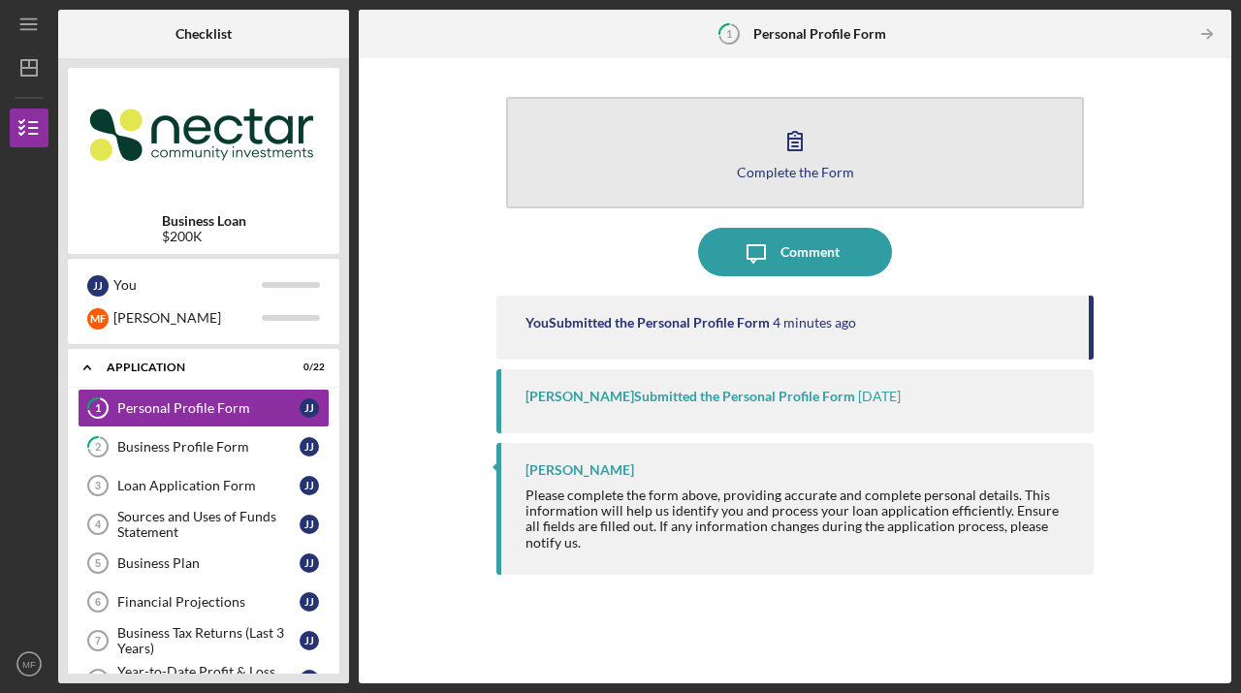
click at [794, 176] on div "Complete the Form" at bounding box center [795, 172] width 117 height 15
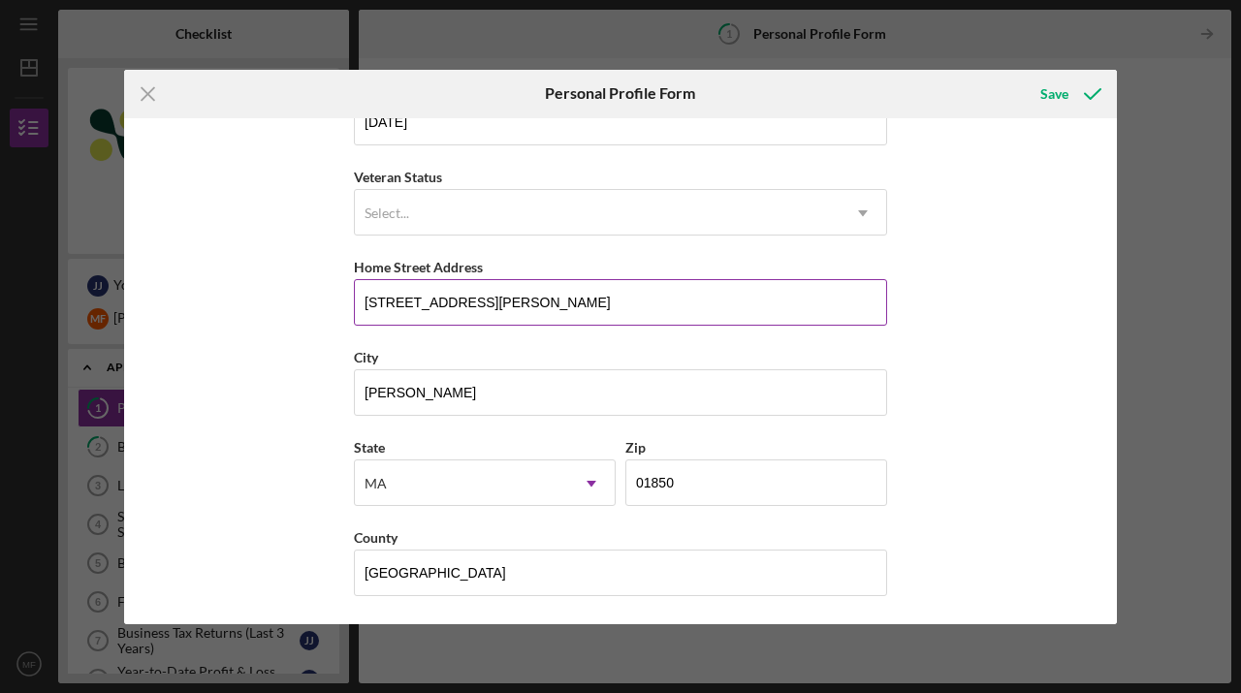
scroll to position [235, 0]
click at [1054, 94] on div "Save" at bounding box center [1054, 94] width 28 height 39
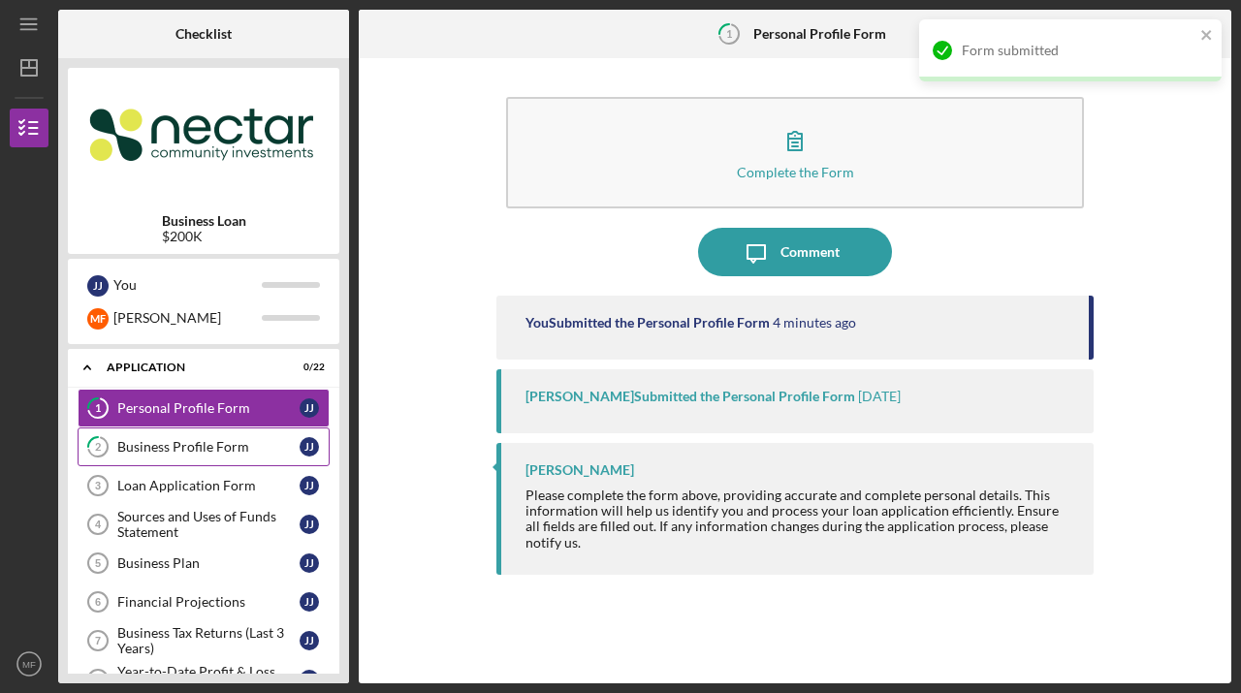
click at [175, 453] on div "Business Profile Form" at bounding box center [208, 447] width 182 height 16
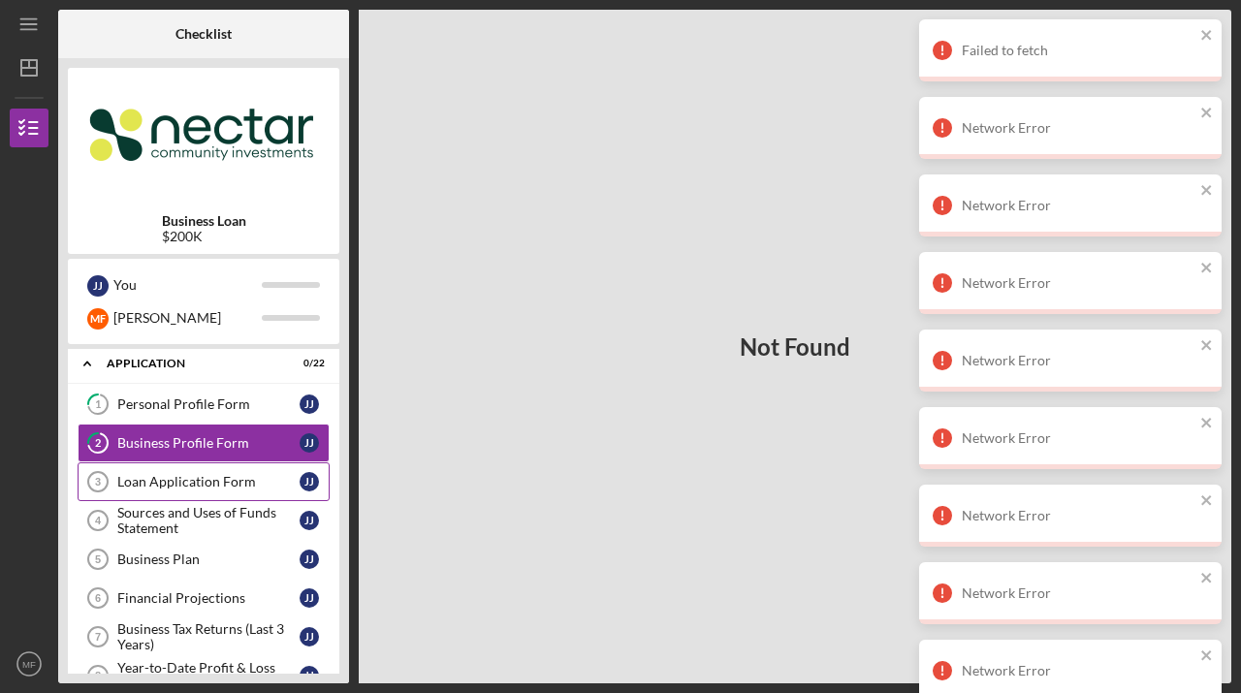
scroll to position [42, 0]
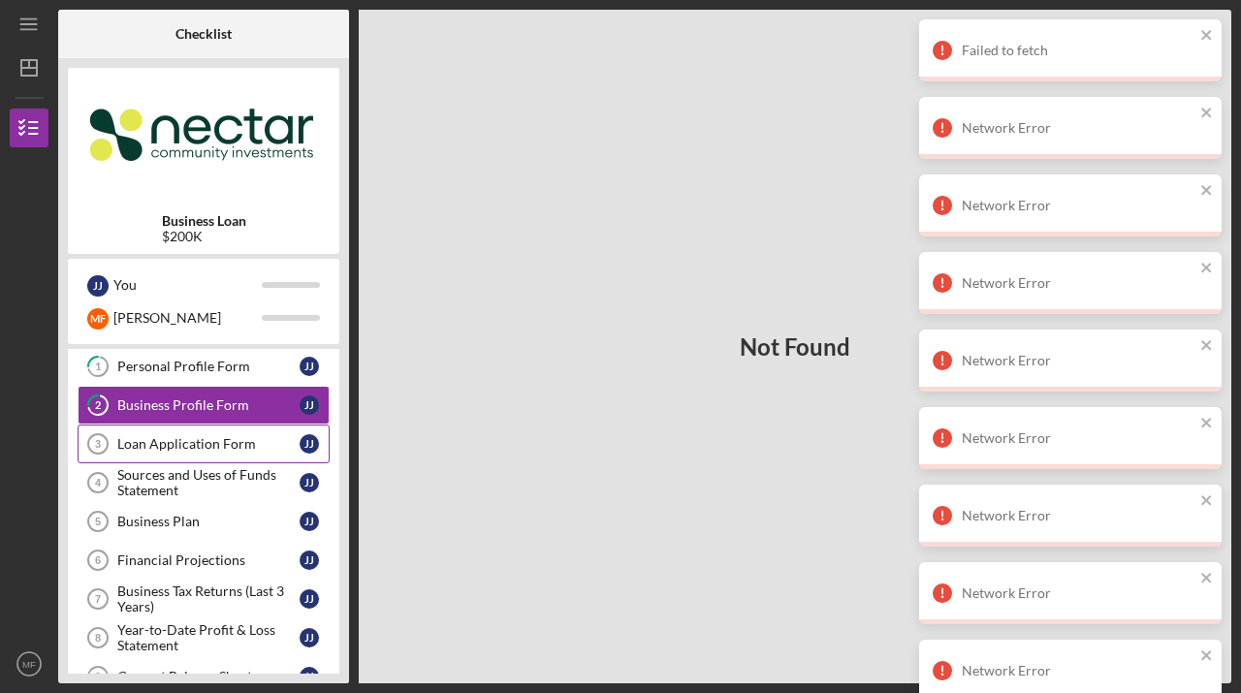
click at [174, 433] on link "Loan Application Form 3 Loan Application Form J J" at bounding box center [204, 444] width 252 height 39
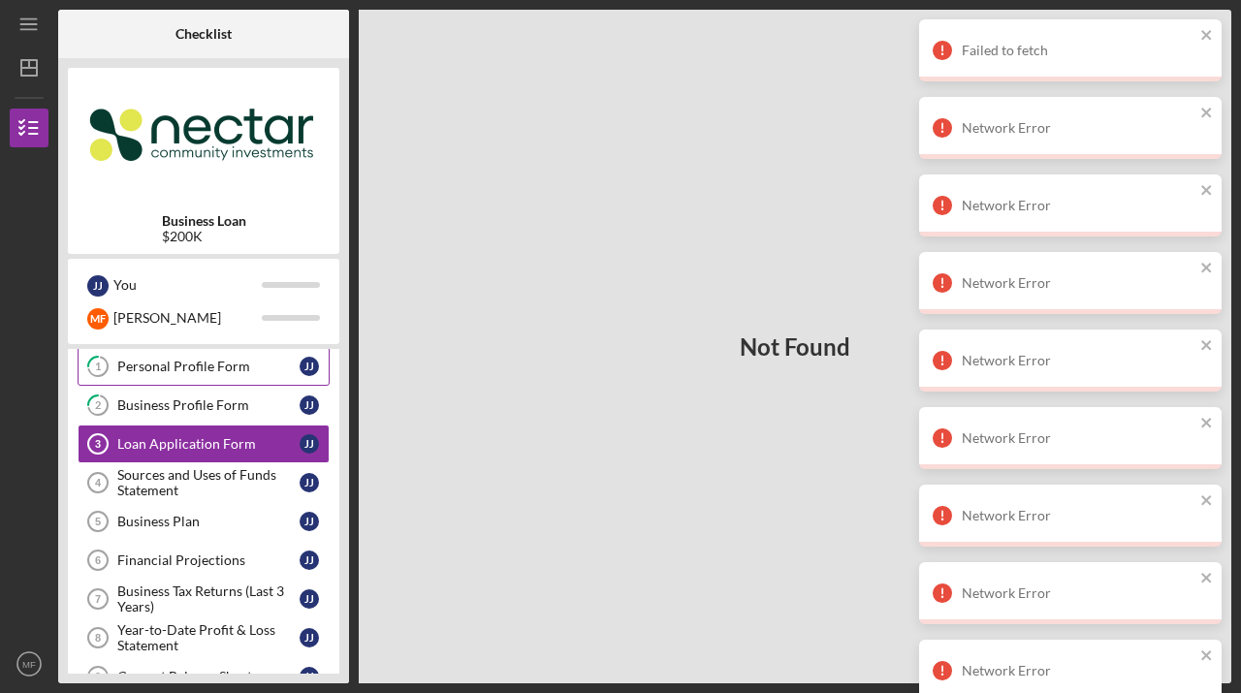
click at [190, 368] on div "Personal Profile Form" at bounding box center [208, 367] width 182 height 16
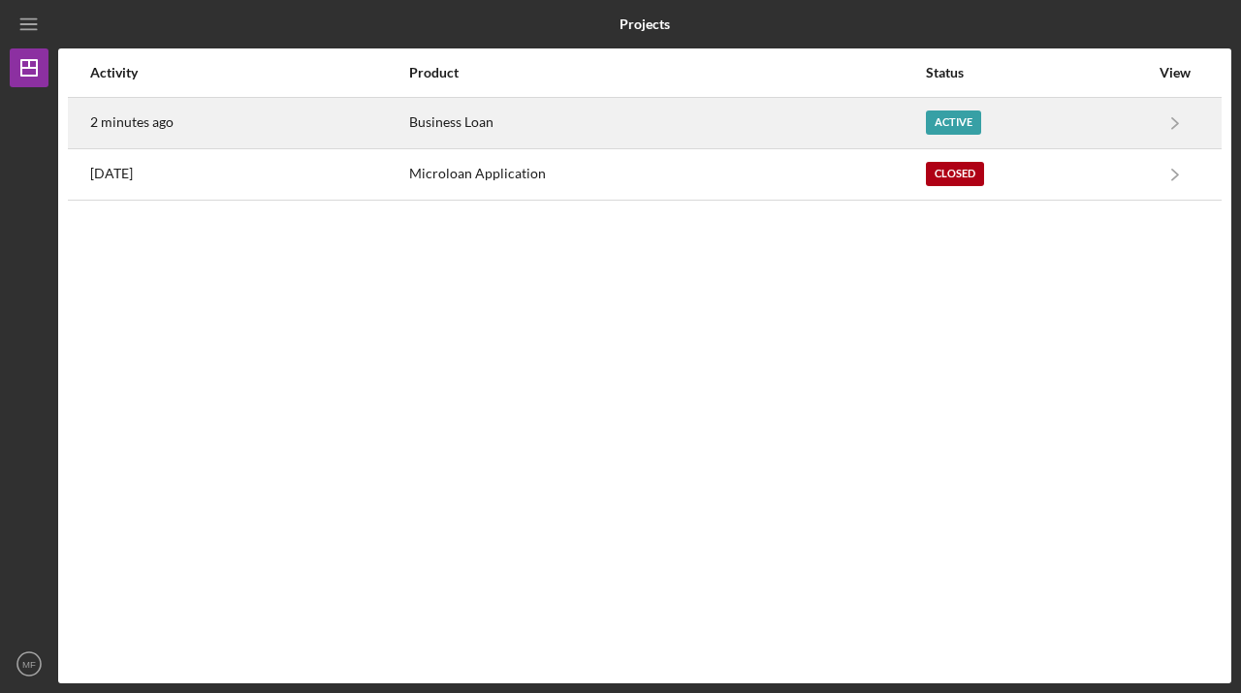
click at [964, 120] on div "Active" at bounding box center [953, 123] width 55 height 24
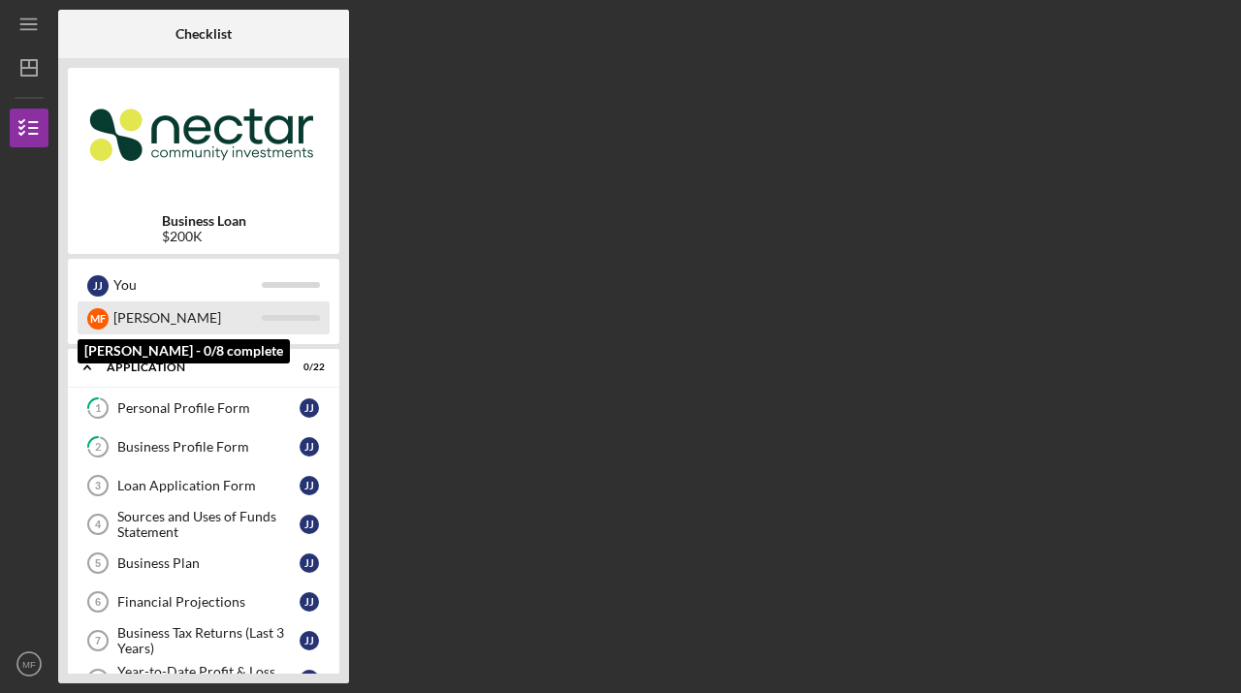
click at [137, 325] on div "[PERSON_NAME]" at bounding box center [187, 318] width 148 height 33
click at [99, 316] on div "M F" at bounding box center [97, 318] width 21 height 21
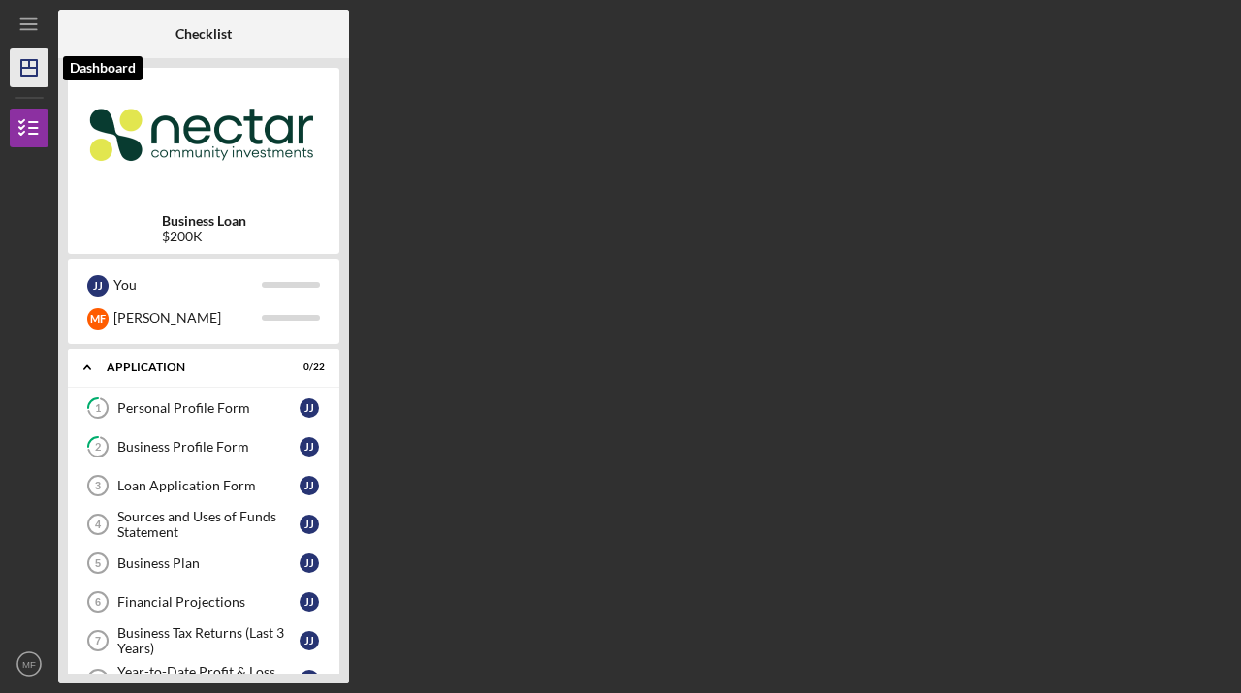
click at [21, 58] on icon "Icon/Dashboard" at bounding box center [29, 68] width 48 height 48
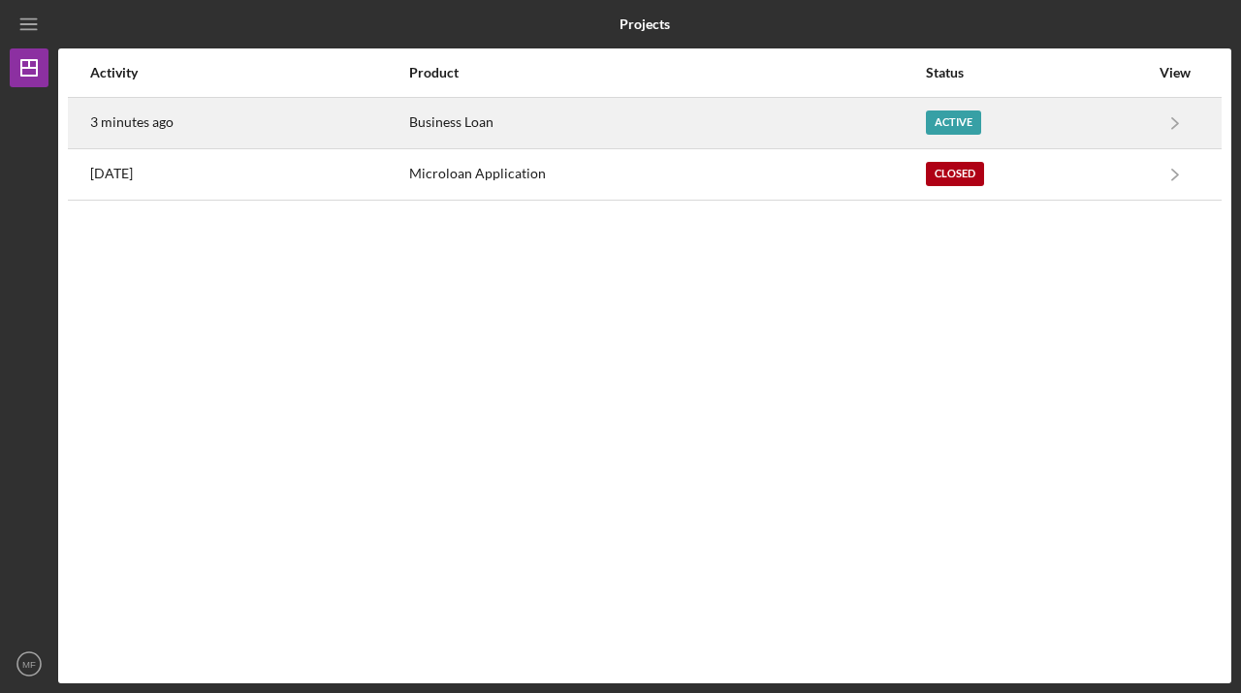
click at [133, 121] on time "3 minutes ago" at bounding box center [131, 122] width 83 height 16
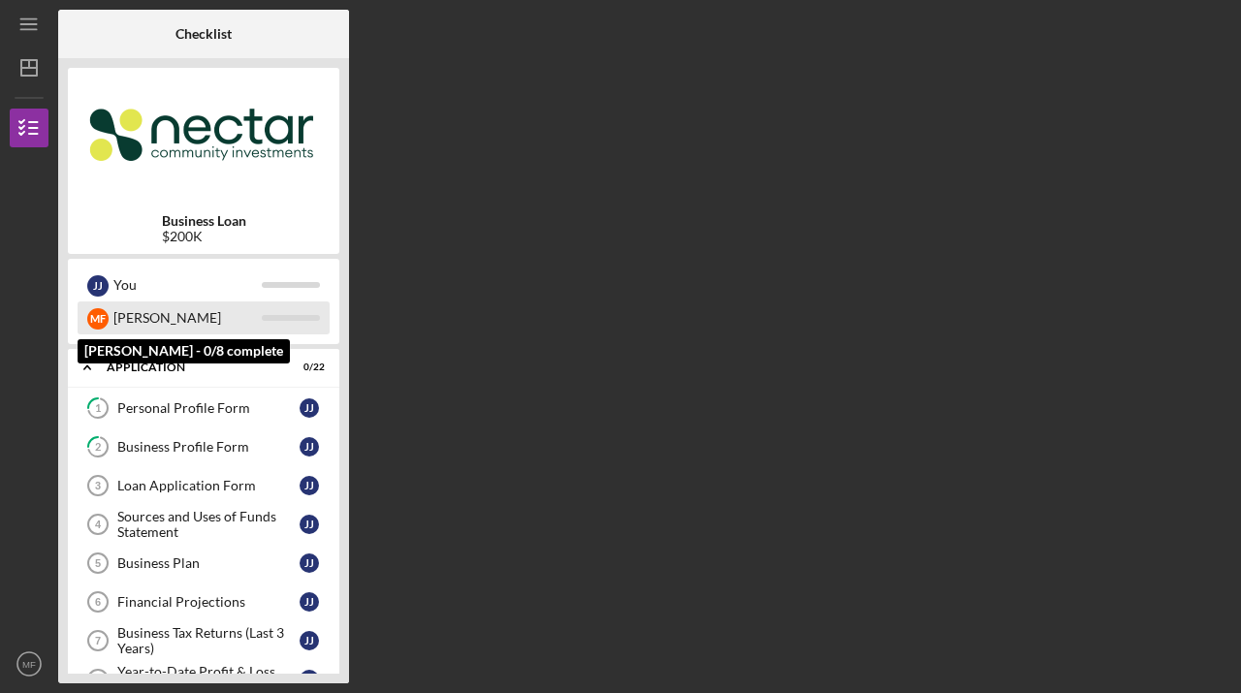
click at [144, 319] on div "[PERSON_NAME]" at bounding box center [187, 318] width 148 height 33
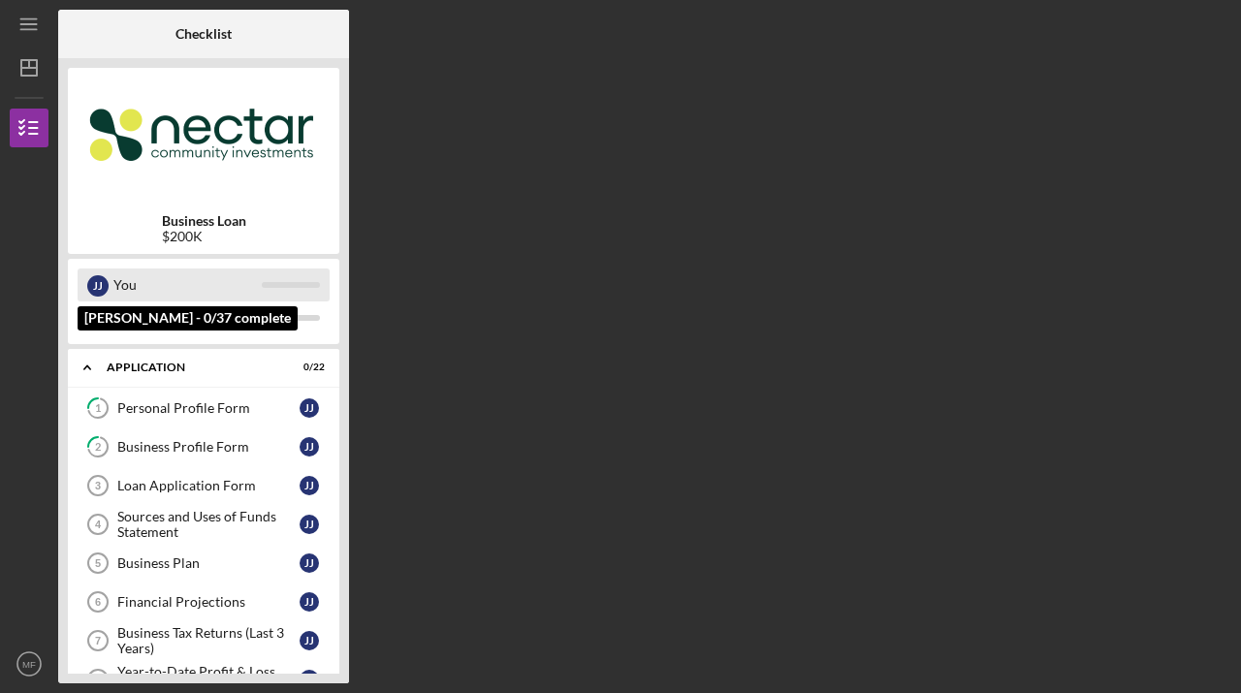
click at [129, 280] on div "You" at bounding box center [187, 285] width 148 height 33
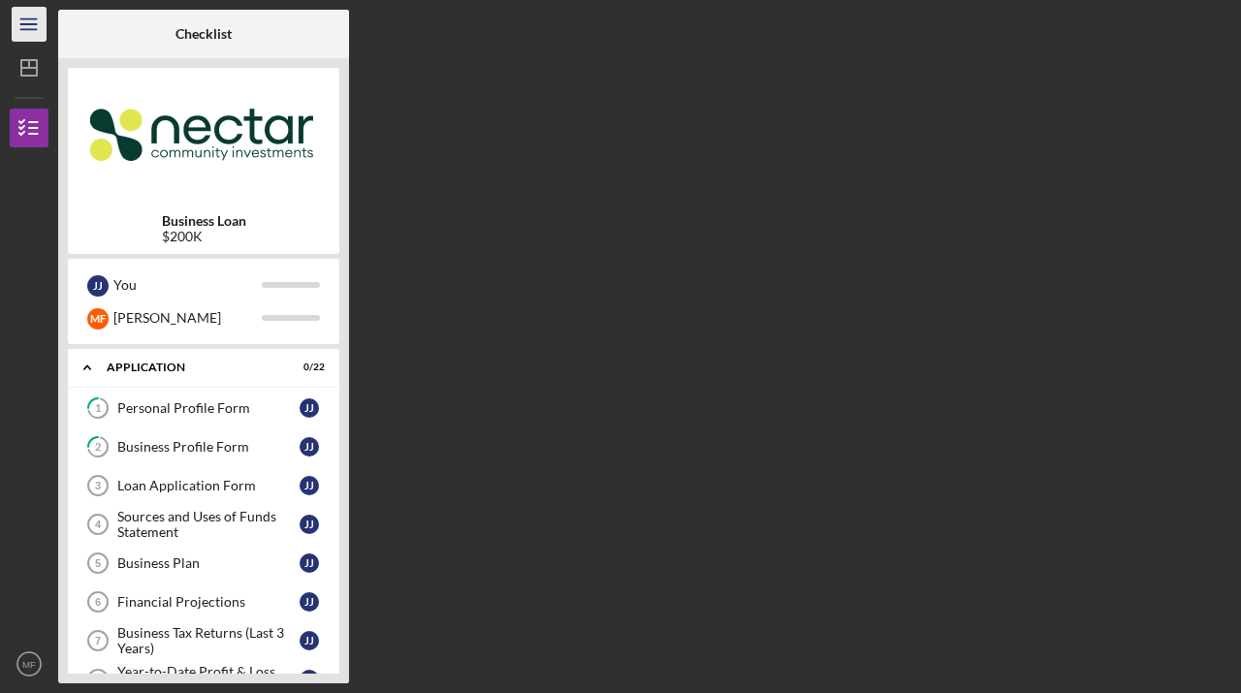
click at [26, 27] on icon "Icon/Menu" at bounding box center [30, 25] width 44 height 44
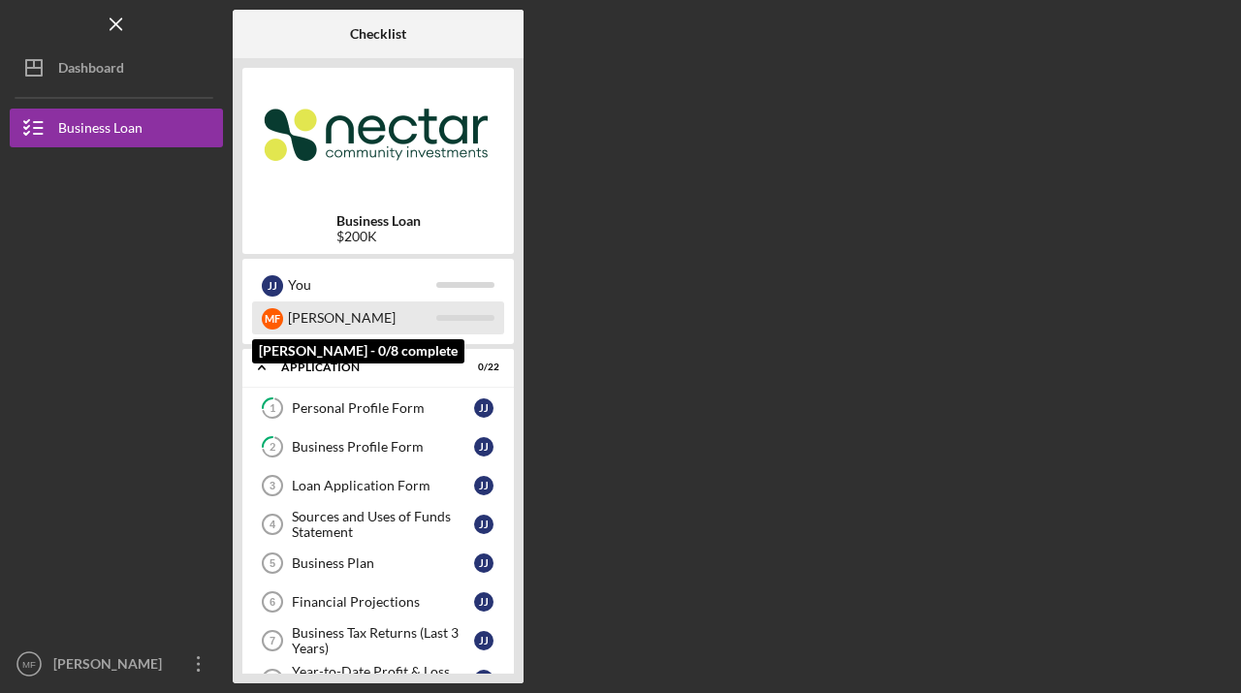
click at [468, 319] on div at bounding box center [465, 318] width 58 height 6
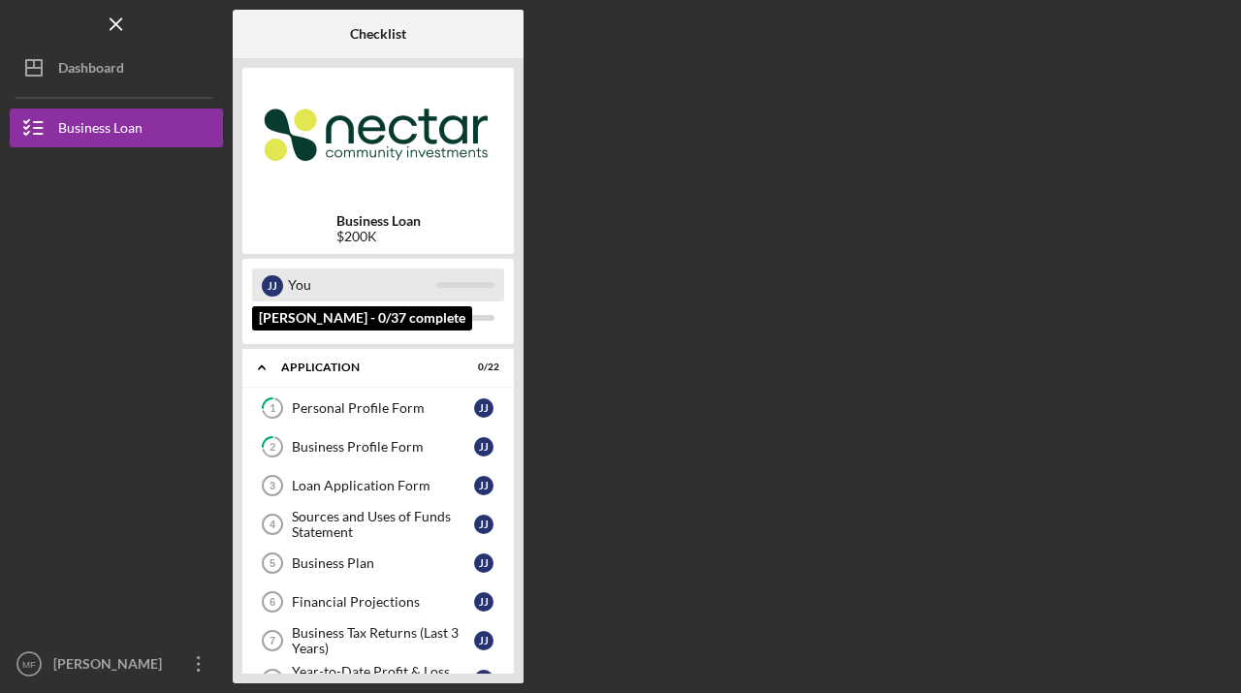
click at [459, 280] on div "J J You" at bounding box center [378, 285] width 252 height 33
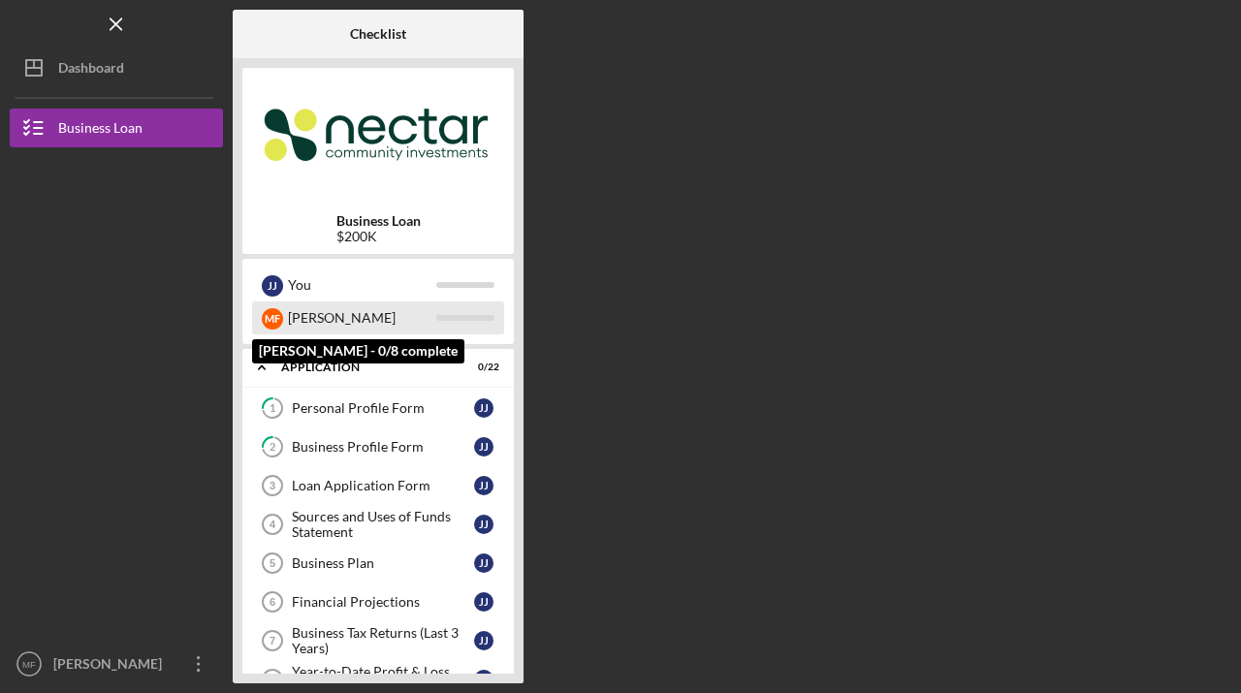
click at [456, 307] on div "M F Michelle" at bounding box center [378, 318] width 252 height 33
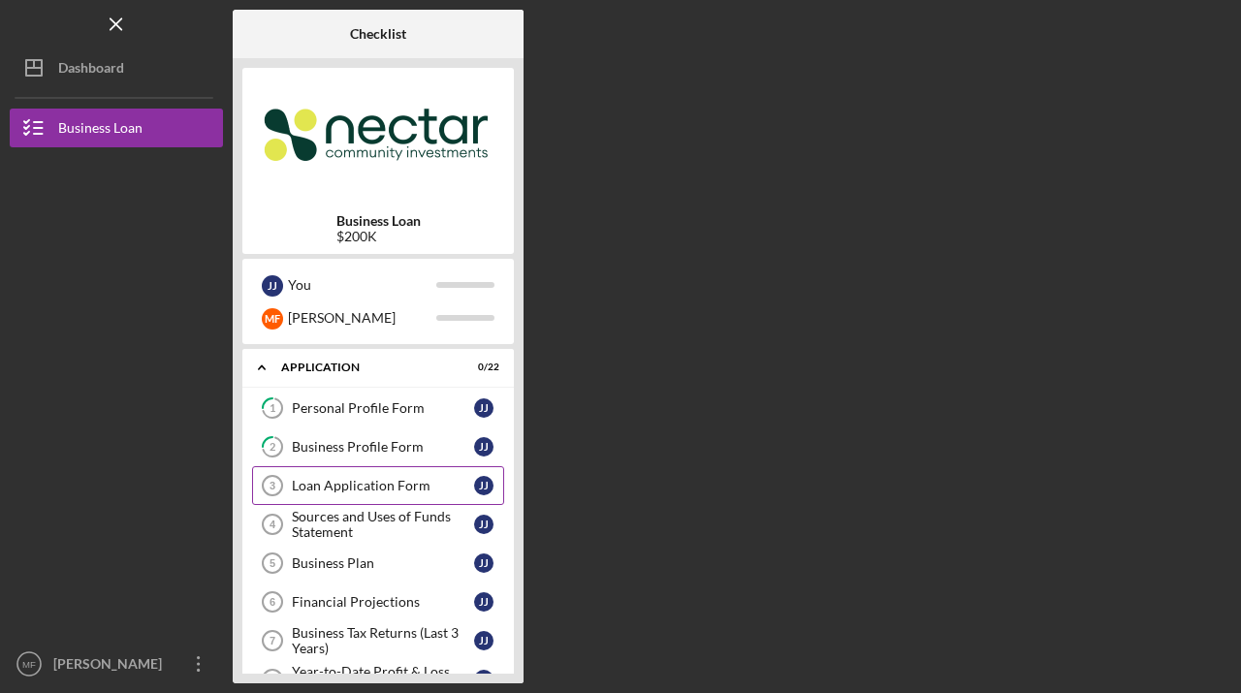
click at [331, 489] on div "Loan Application Form" at bounding box center [383, 486] width 182 height 16
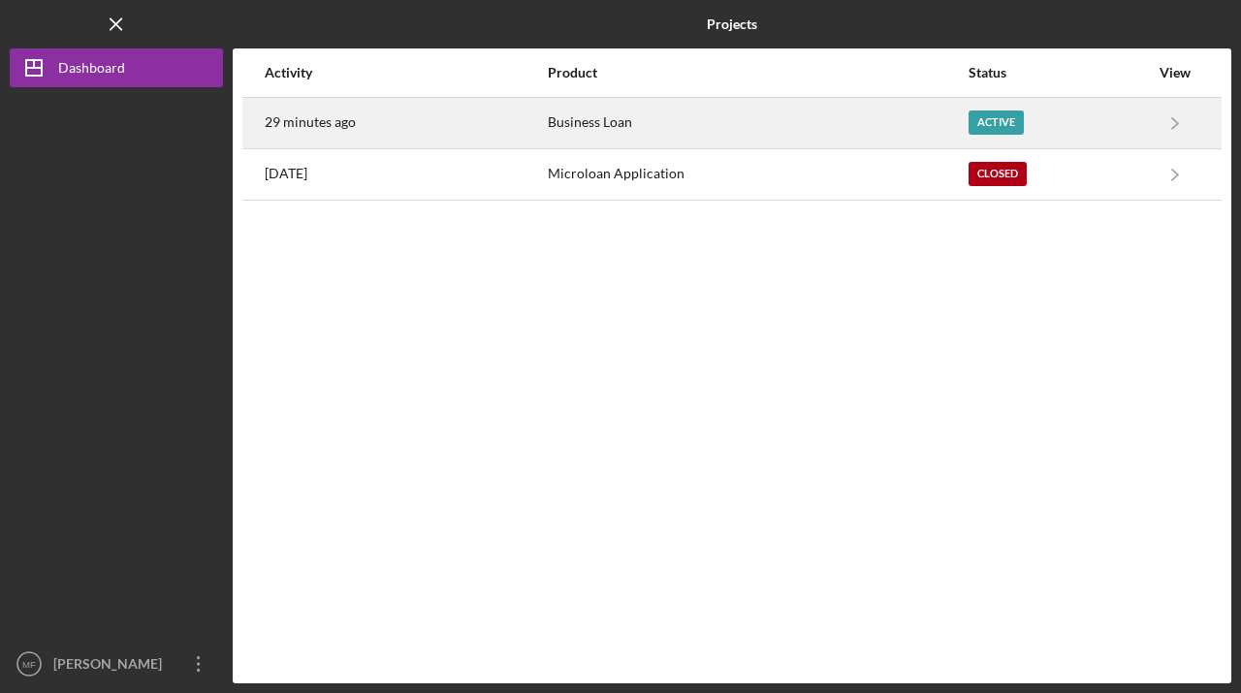
click at [312, 119] on time "29 minutes ago" at bounding box center [310, 122] width 91 height 16
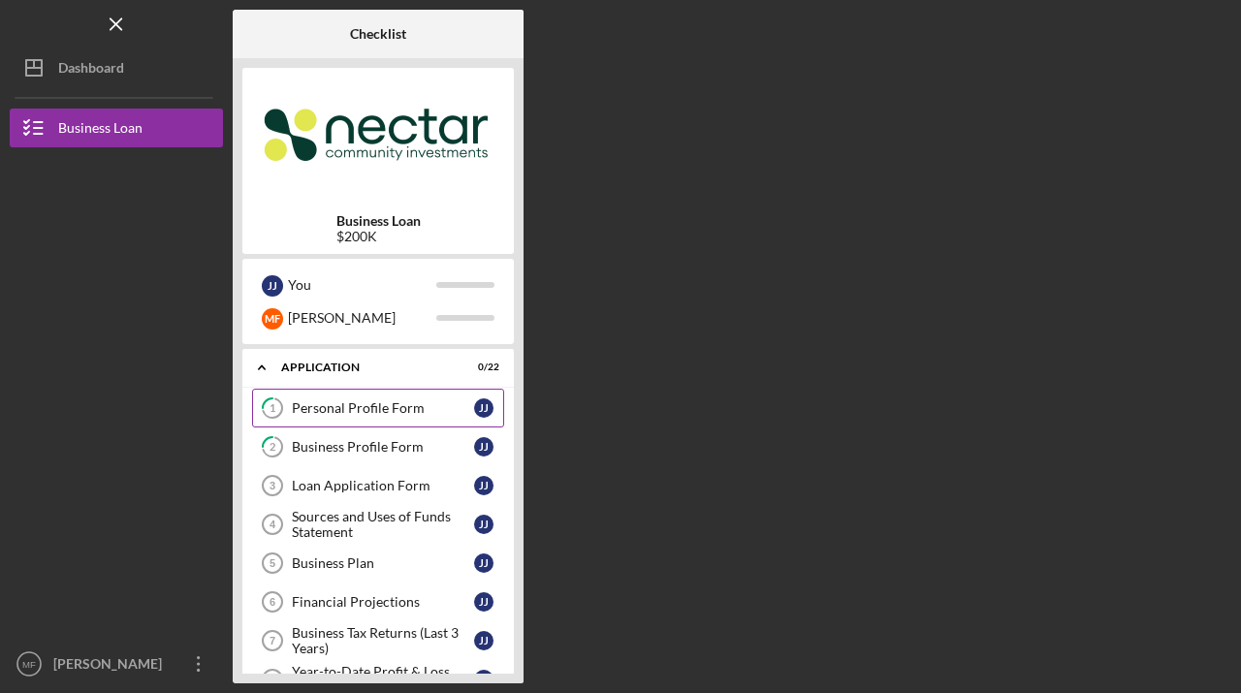
click at [399, 410] on div "Personal Profile Form" at bounding box center [383, 408] width 182 height 16
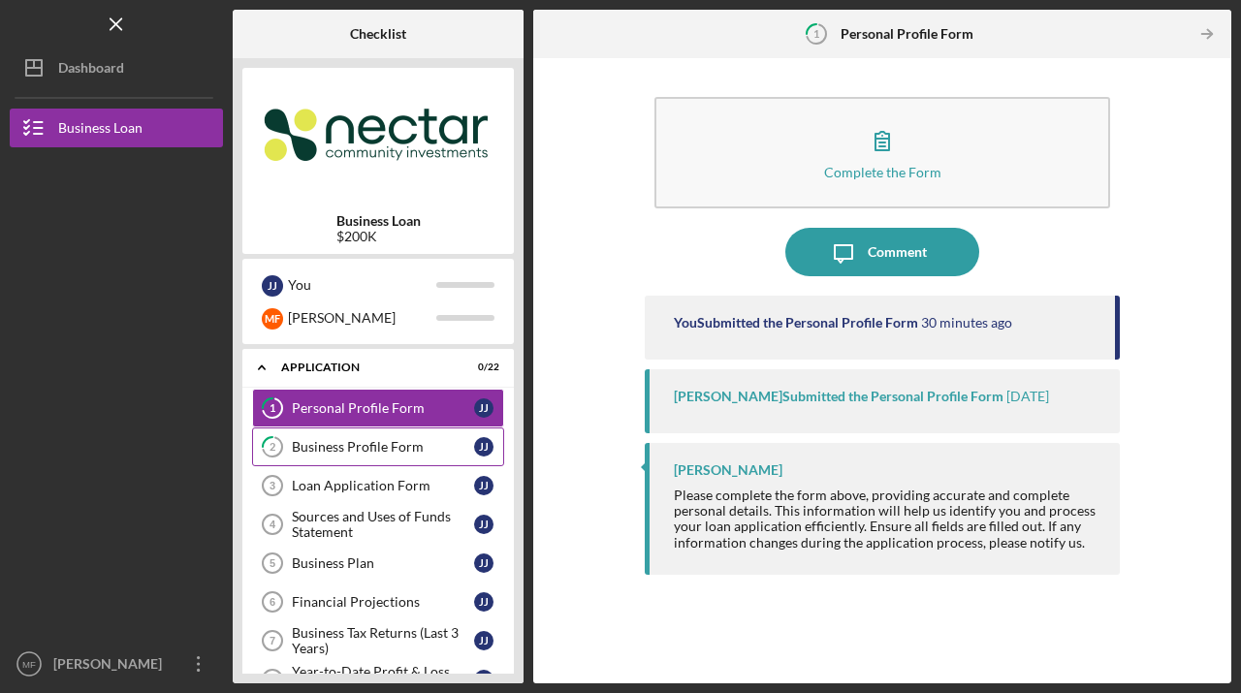
click at [363, 448] on div "Business Profile Form" at bounding box center [383, 447] width 182 height 16
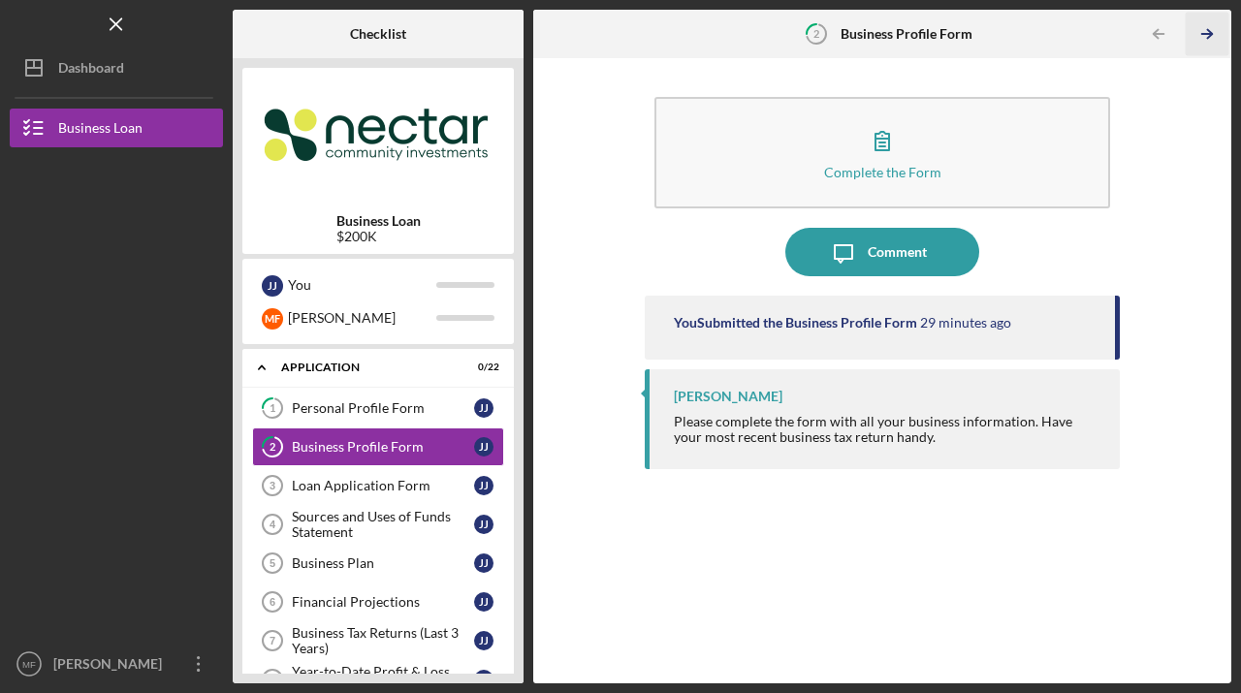
click at [1208, 35] on icon "Icon/Table Pagination Arrow" at bounding box center [1208, 35] width 44 height 44
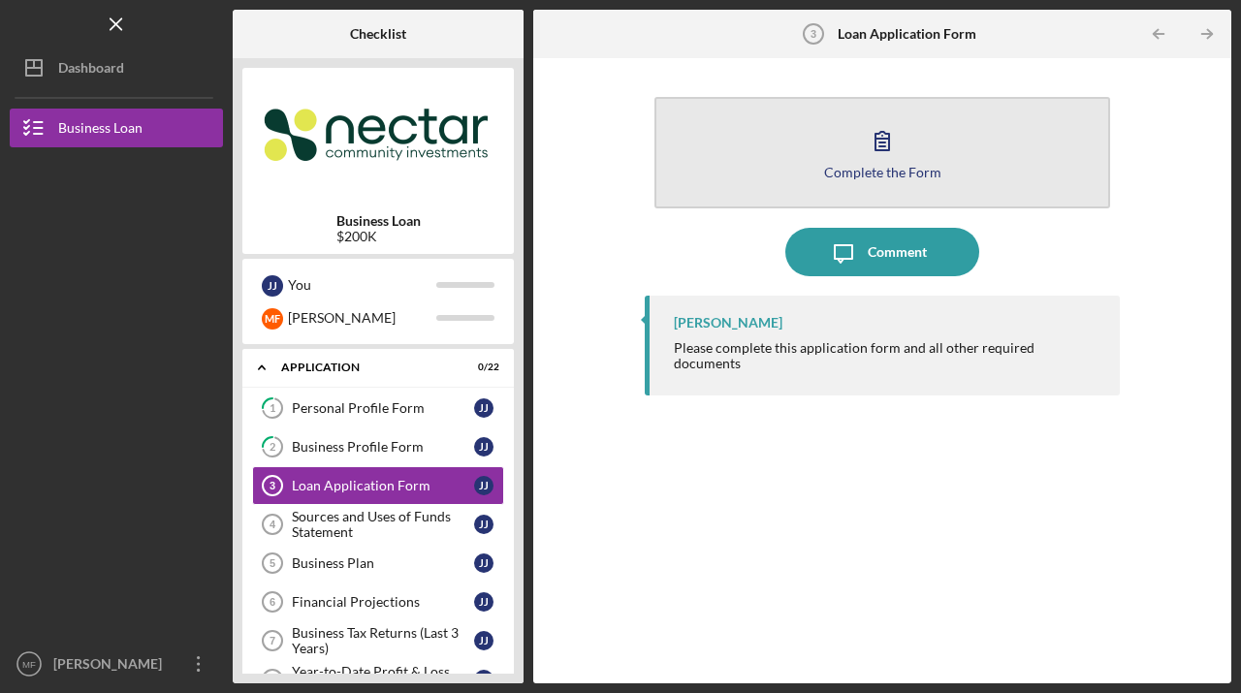
drag, startPoint x: 887, startPoint y: 250, endPoint x: 870, endPoint y: 183, distance: 69.1
click at [875, 195] on div "Complete the Form Form Icon/Message Comment [PERSON_NAME] Please complete this …" at bounding box center [882, 371] width 475 height 606
click at [868, 175] on div "Complete the Form" at bounding box center [882, 172] width 117 height 15
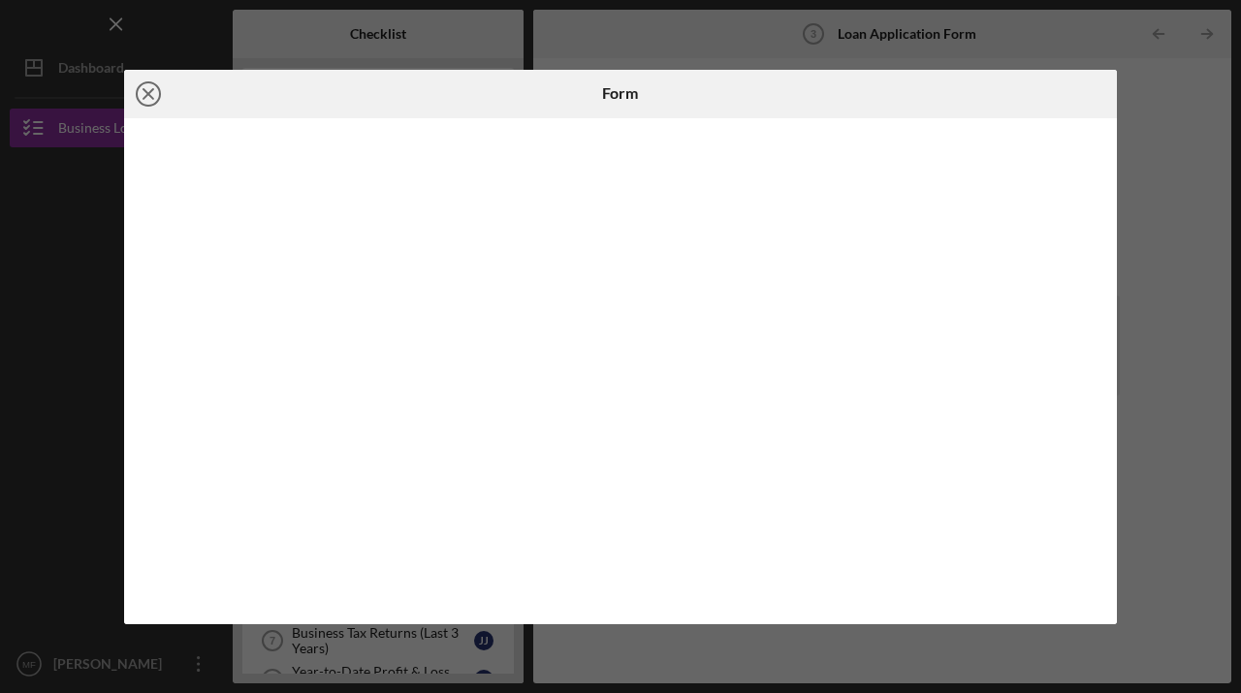
click at [154, 93] on icon "Icon/Close" at bounding box center [148, 94] width 48 height 48
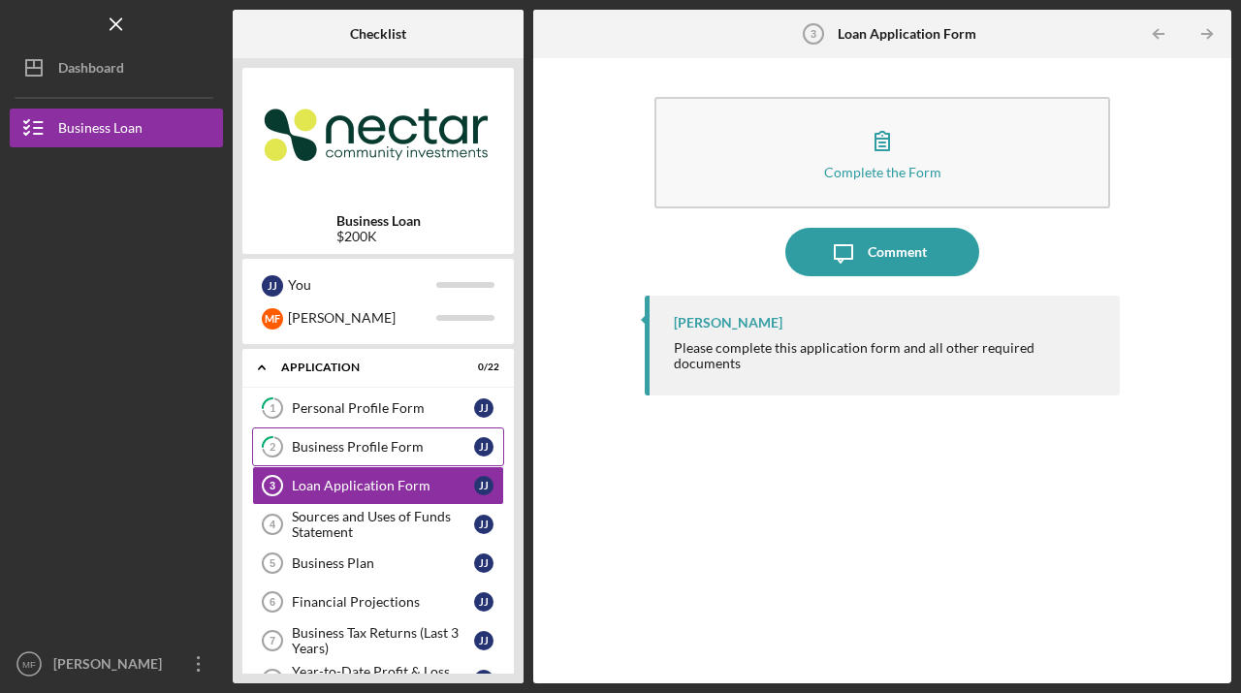
click at [344, 439] on div "Business Profile Form" at bounding box center [383, 447] width 182 height 16
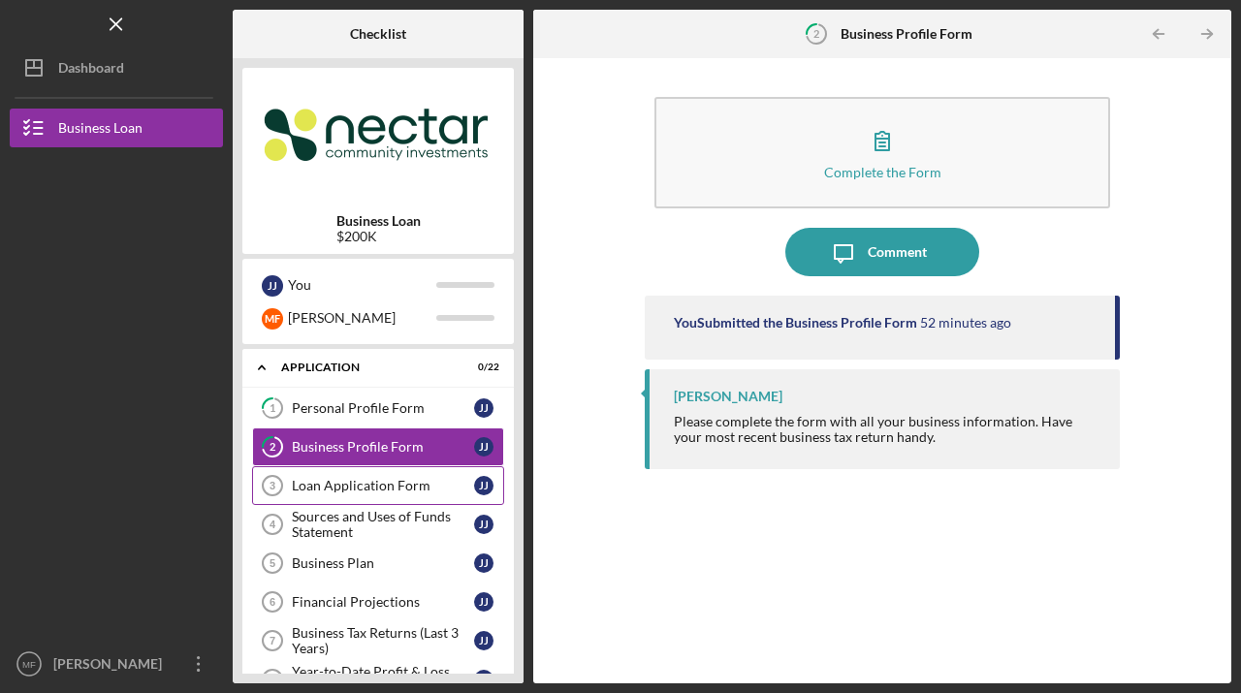
click at [338, 492] on div "Loan Application Form" at bounding box center [383, 486] width 182 height 16
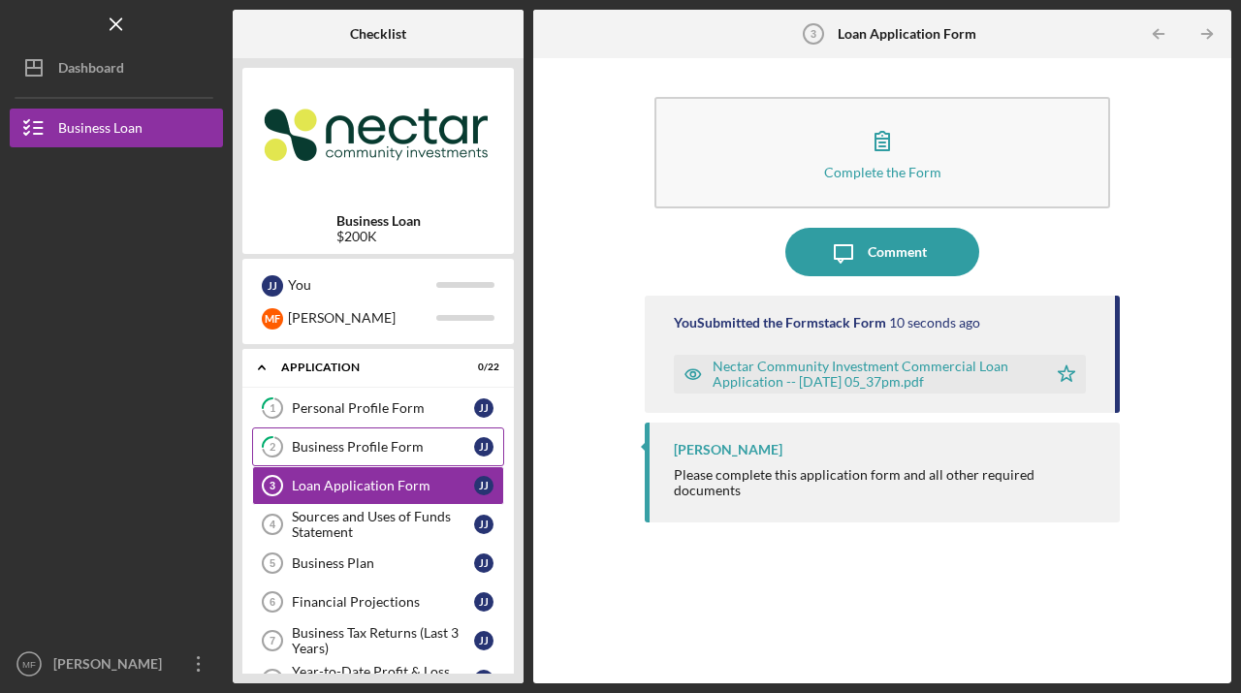
click at [338, 446] on div "Business Profile Form" at bounding box center [383, 447] width 182 height 16
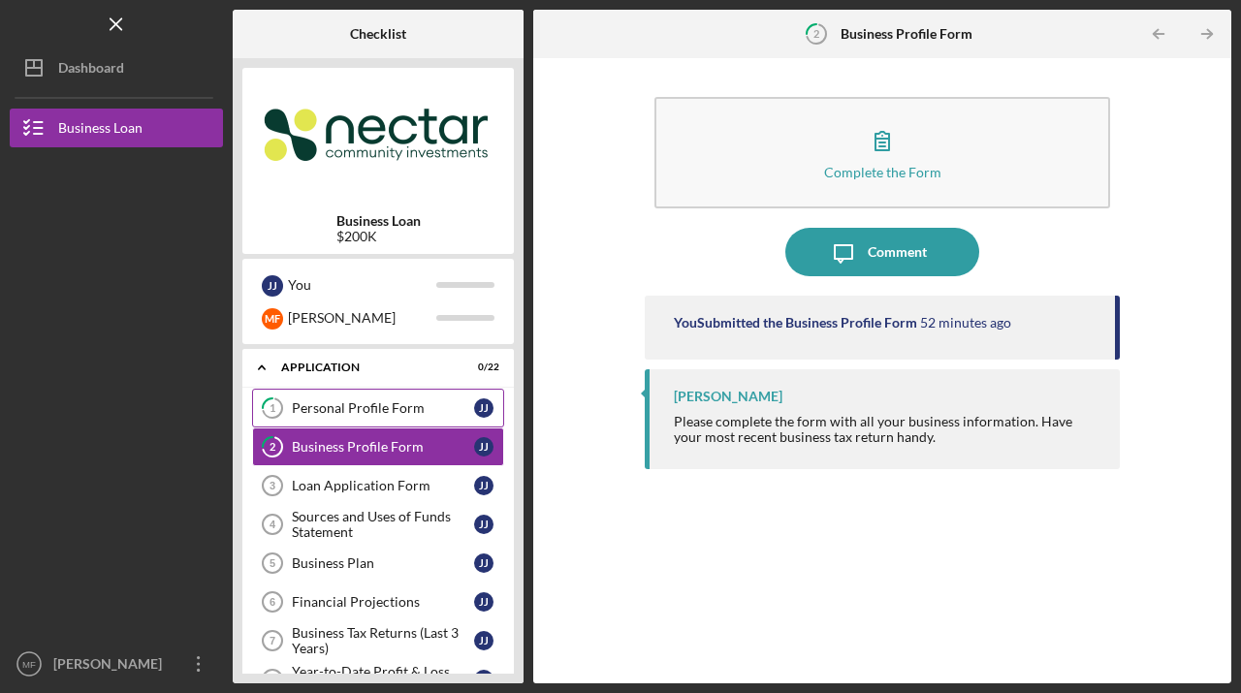
click at [360, 401] on div "Personal Profile Form" at bounding box center [383, 408] width 182 height 16
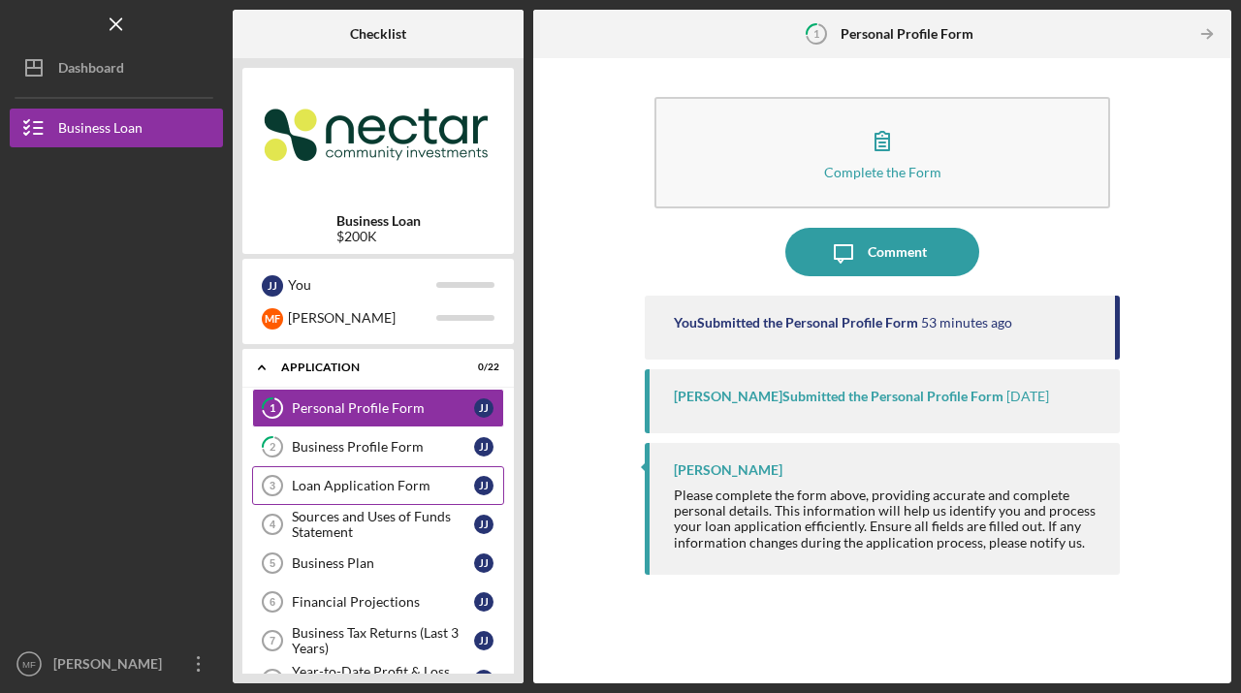
click at [325, 491] on div "Loan Application Form" at bounding box center [383, 486] width 182 height 16
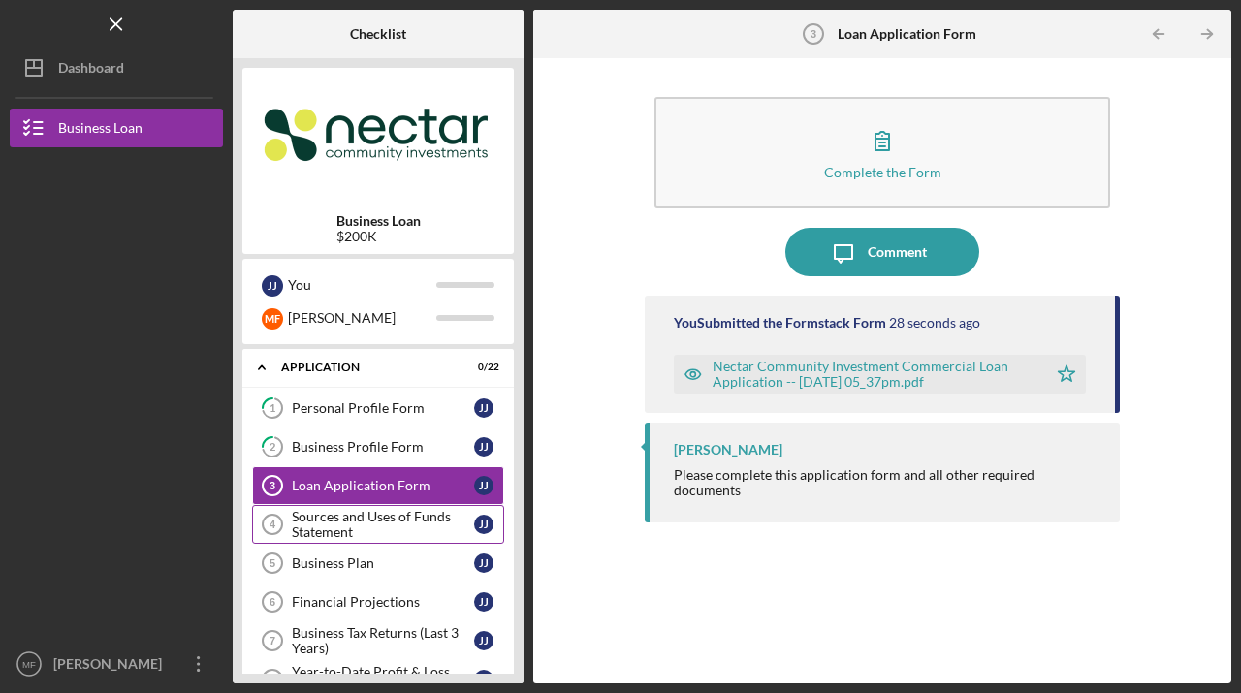
click at [334, 528] on div "Sources and Uses of Funds Statement" at bounding box center [383, 524] width 182 height 31
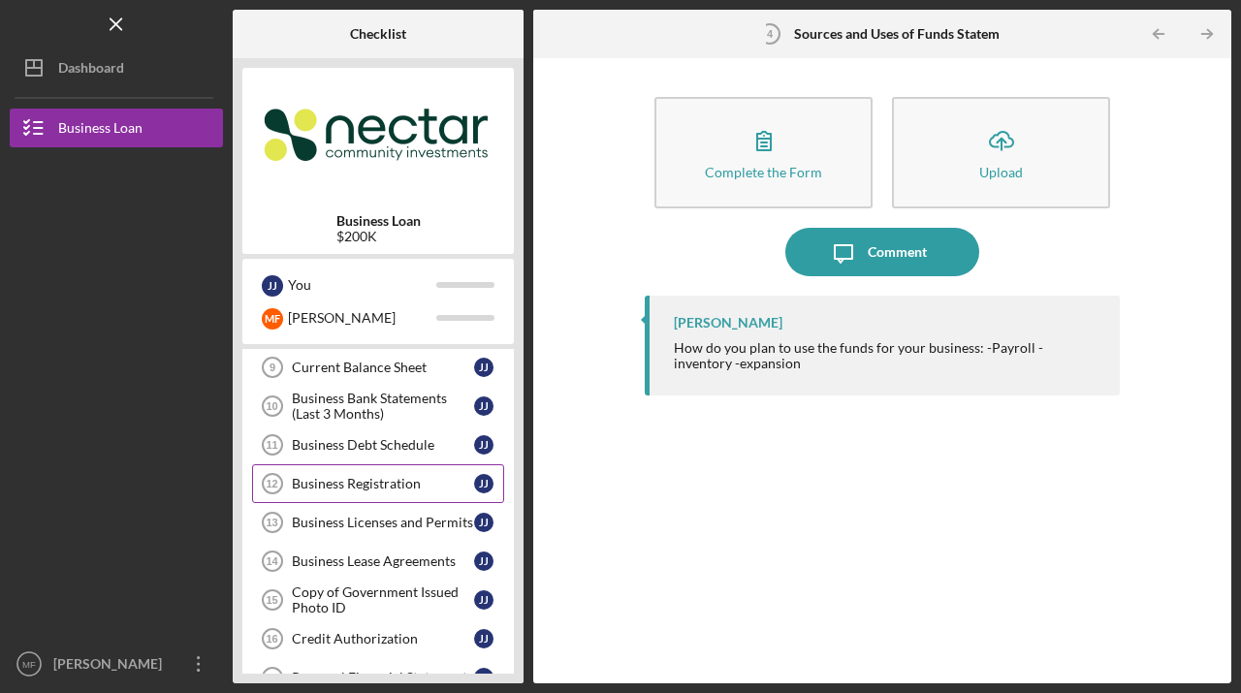
scroll to position [364, 0]
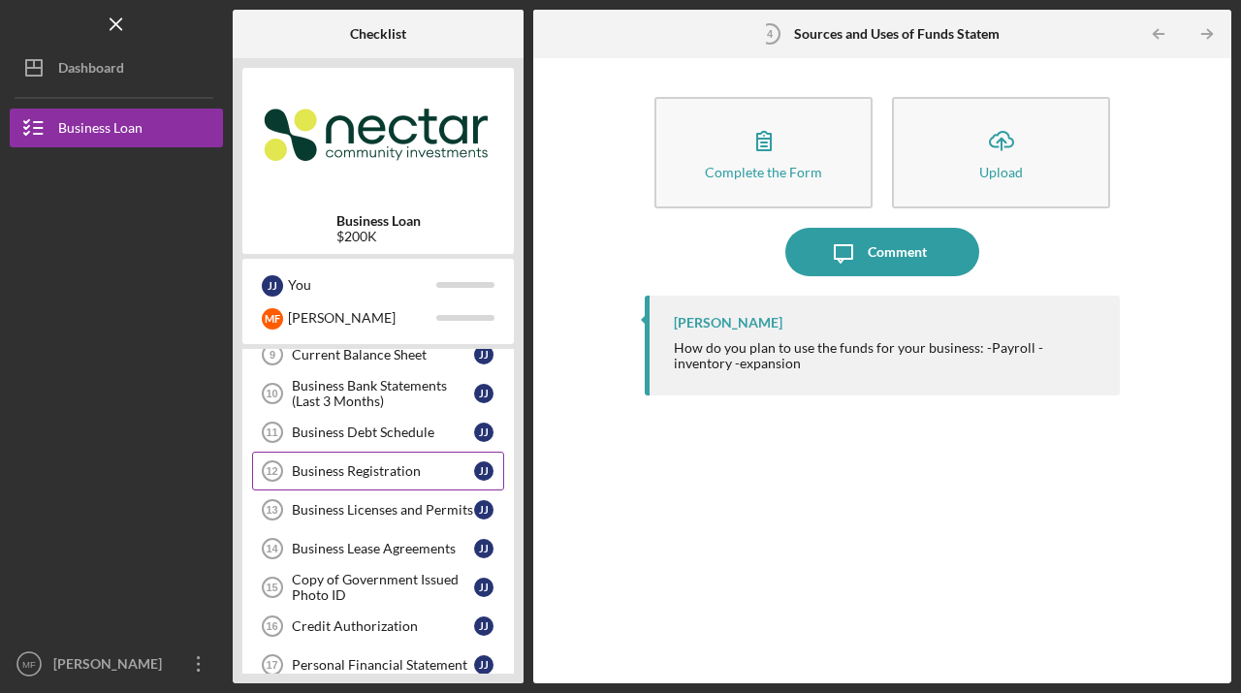
click at [377, 473] on div "Business Registration" at bounding box center [383, 471] width 182 height 16
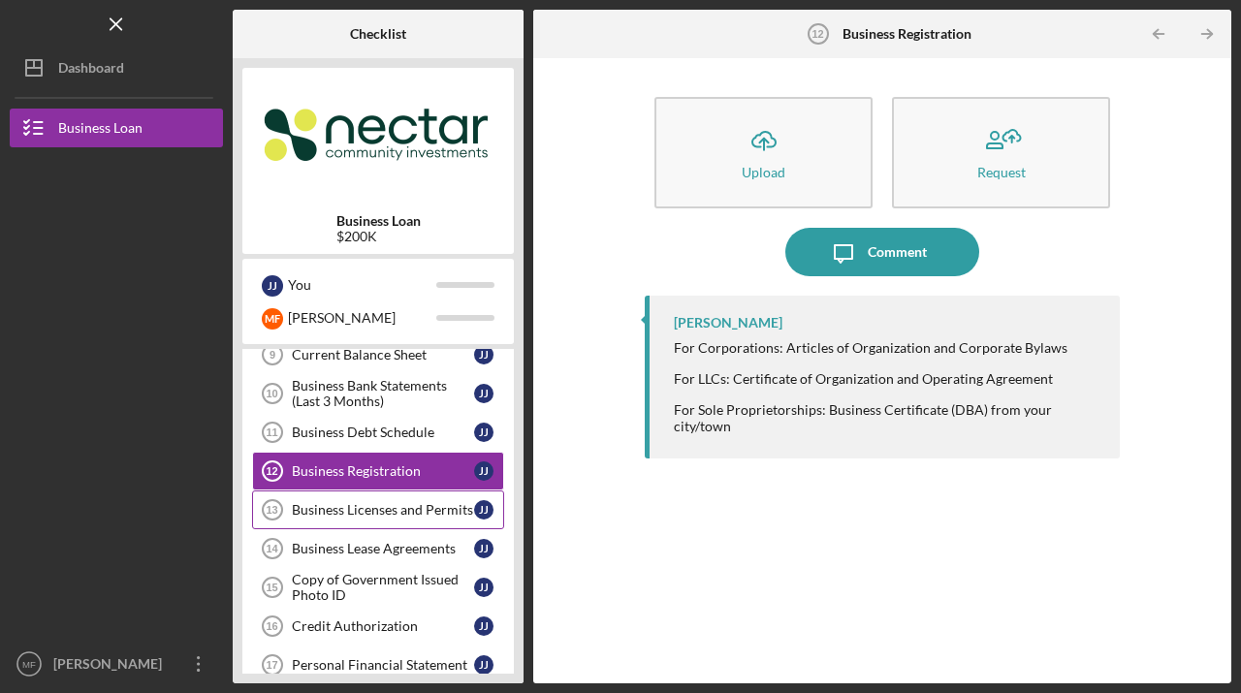
click at [374, 513] on div "Business Licenses and Permits" at bounding box center [383, 510] width 182 height 16
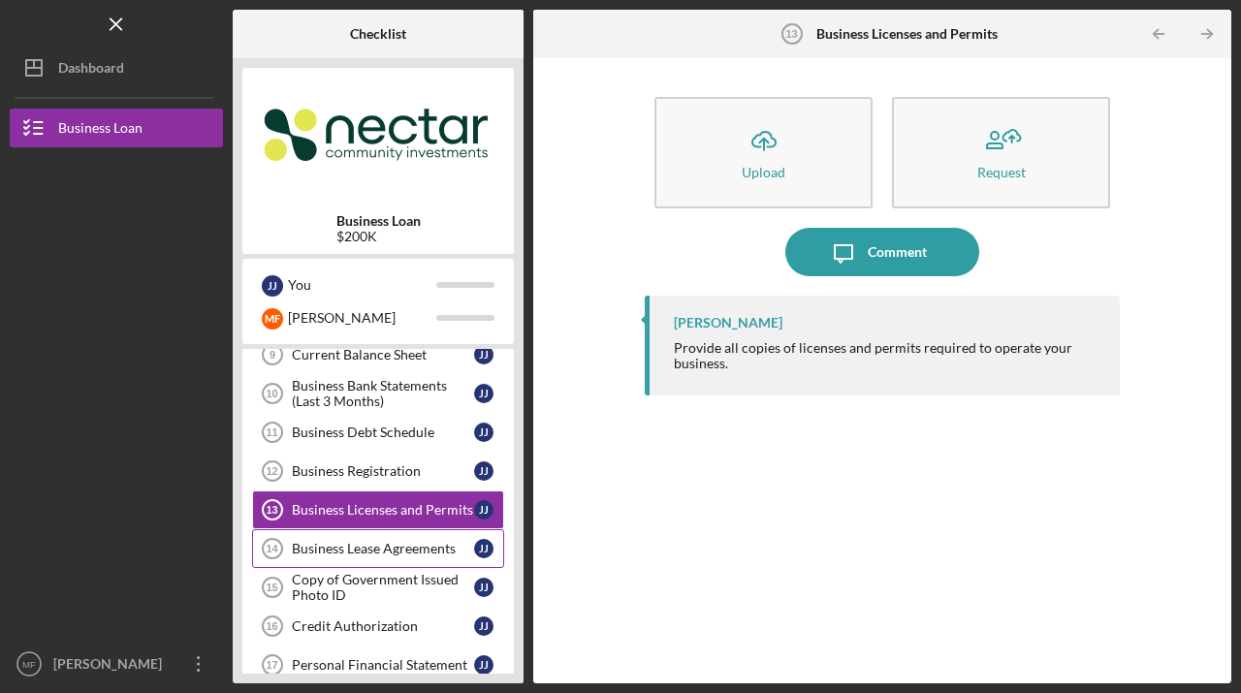
click at [334, 547] on div "Business Lease Agreements" at bounding box center [383, 549] width 182 height 16
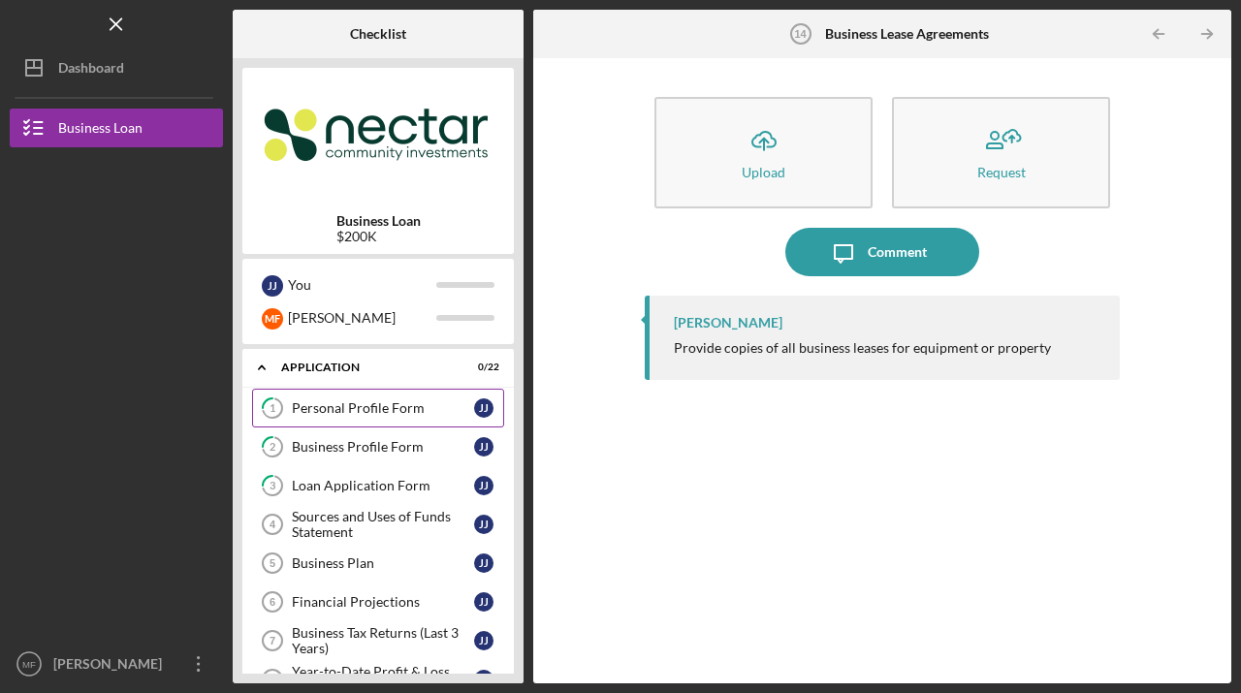
click at [350, 409] on div "Personal Profile Form" at bounding box center [383, 408] width 182 height 16
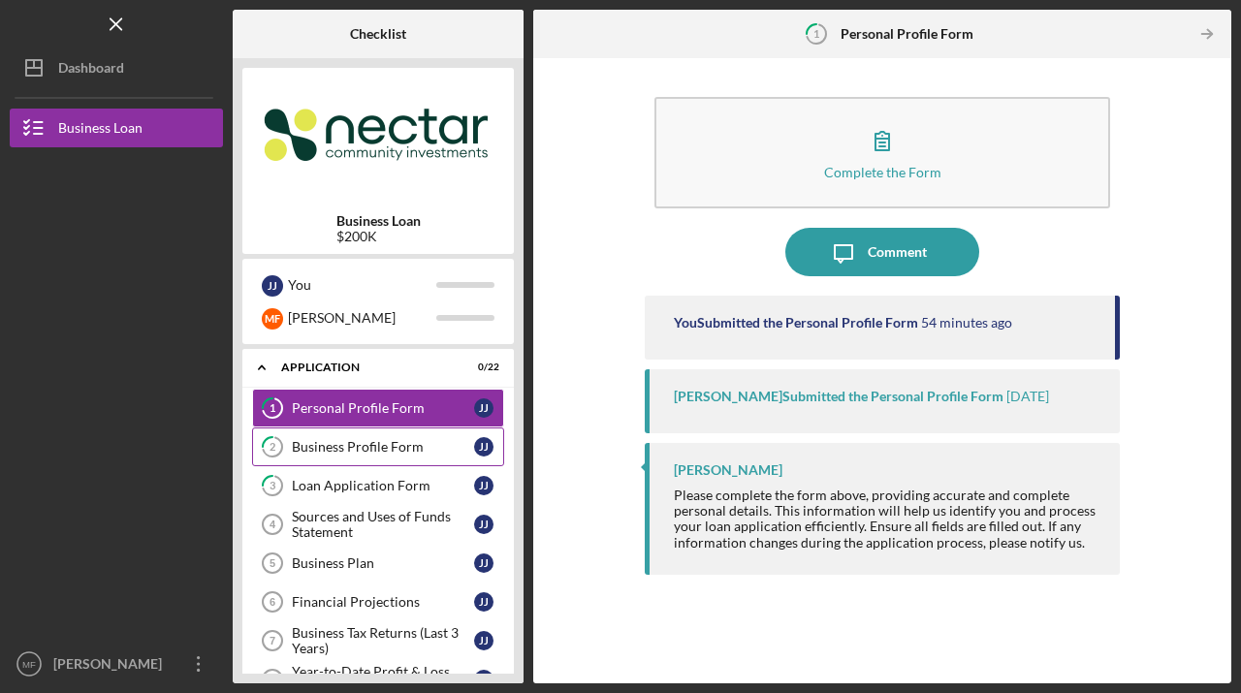
click at [342, 452] on div "Business Profile Form" at bounding box center [383, 447] width 182 height 16
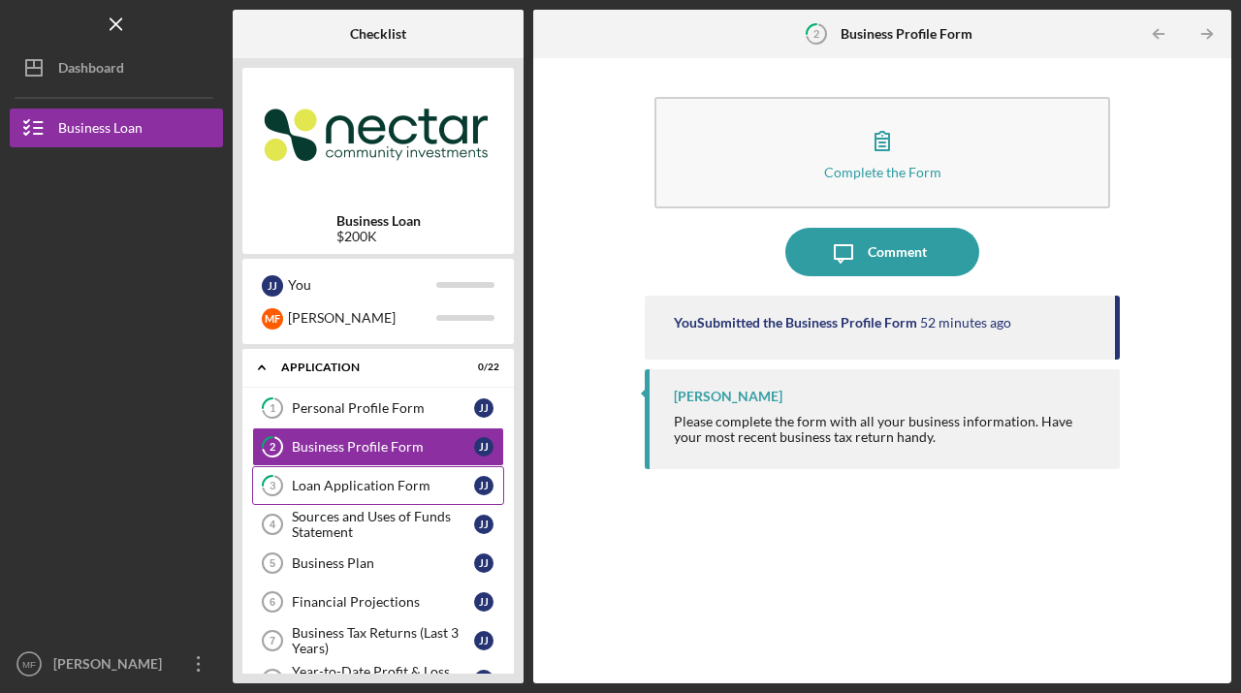
click at [324, 487] on div "Loan Application Form" at bounding box center [383, 486] width 182 height 16
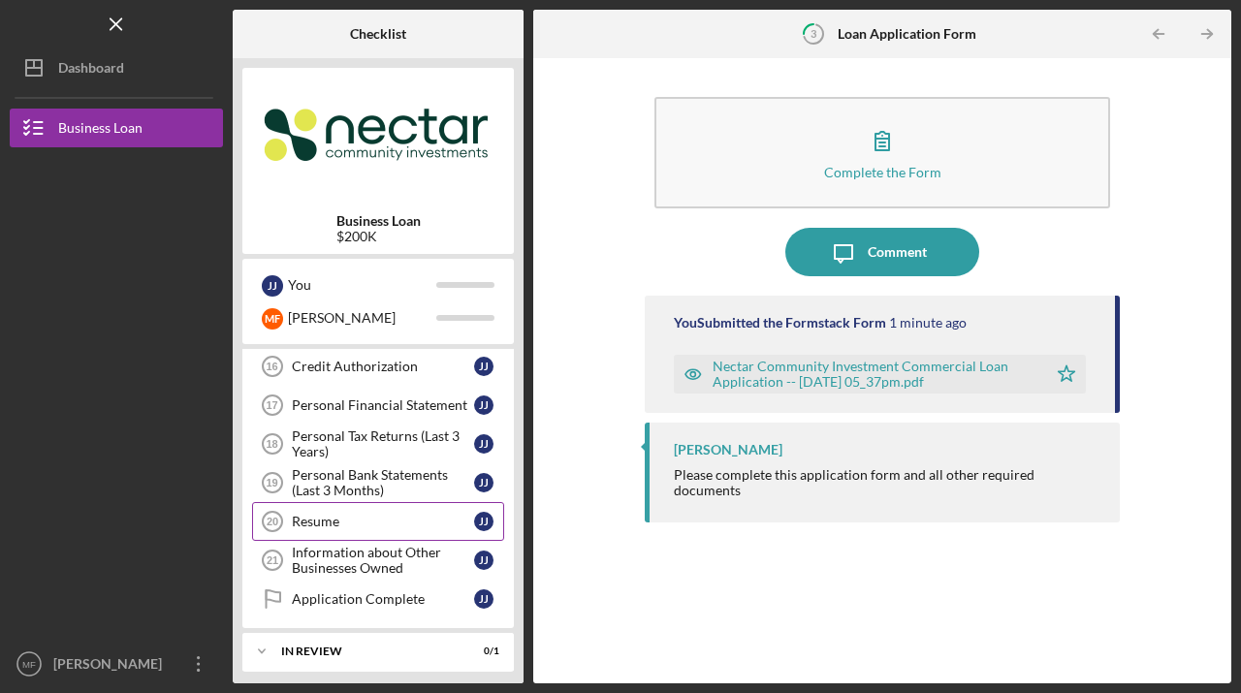
scroll to position [667, 0]
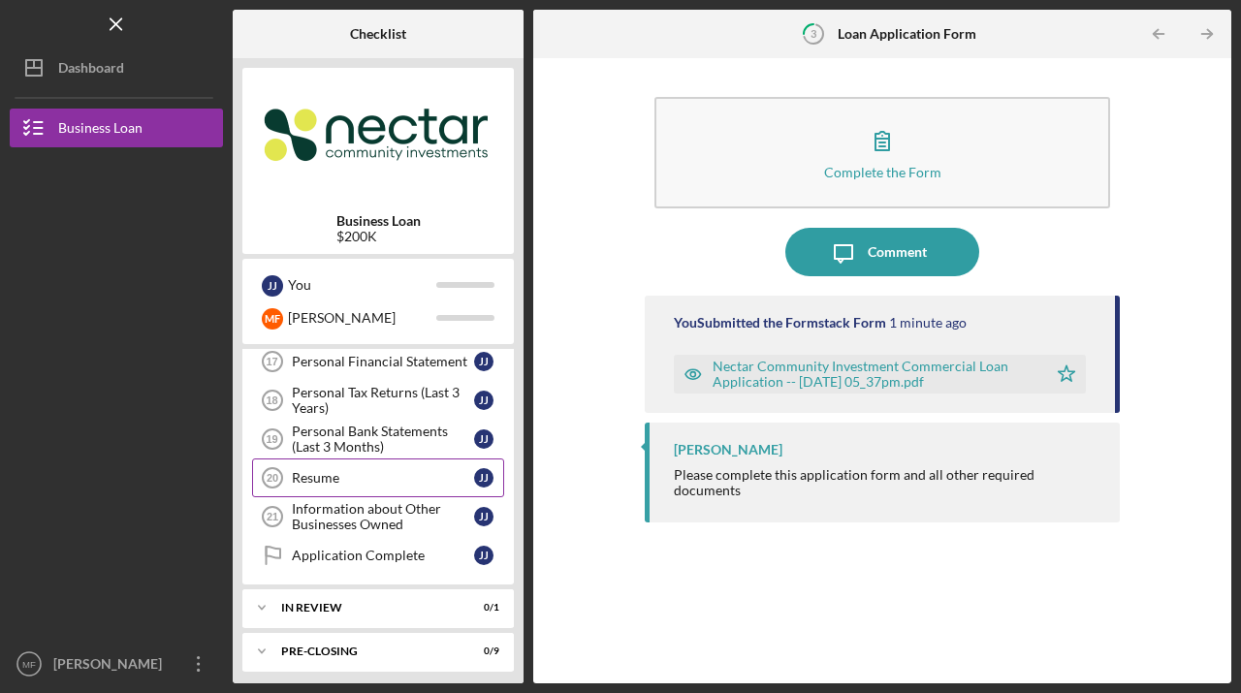
click at [327, 476] on div "Resume" at bounding box center [383, 478] width 182 height 16
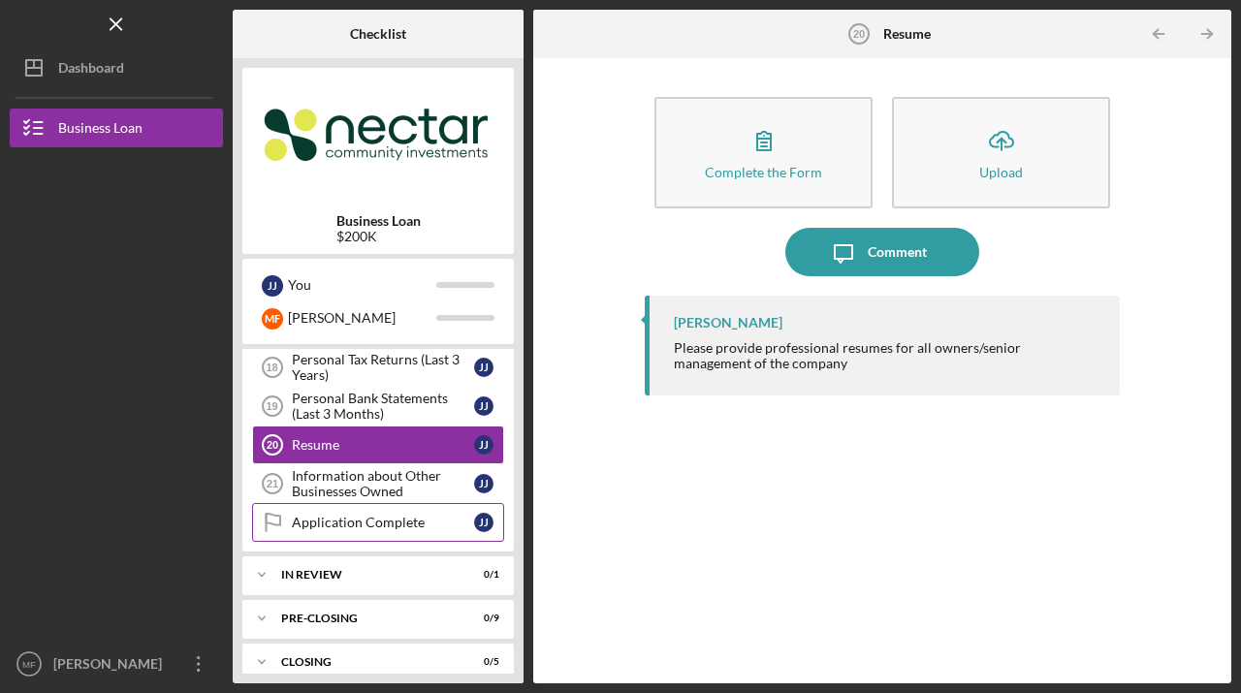
scroll to position [718, 0]
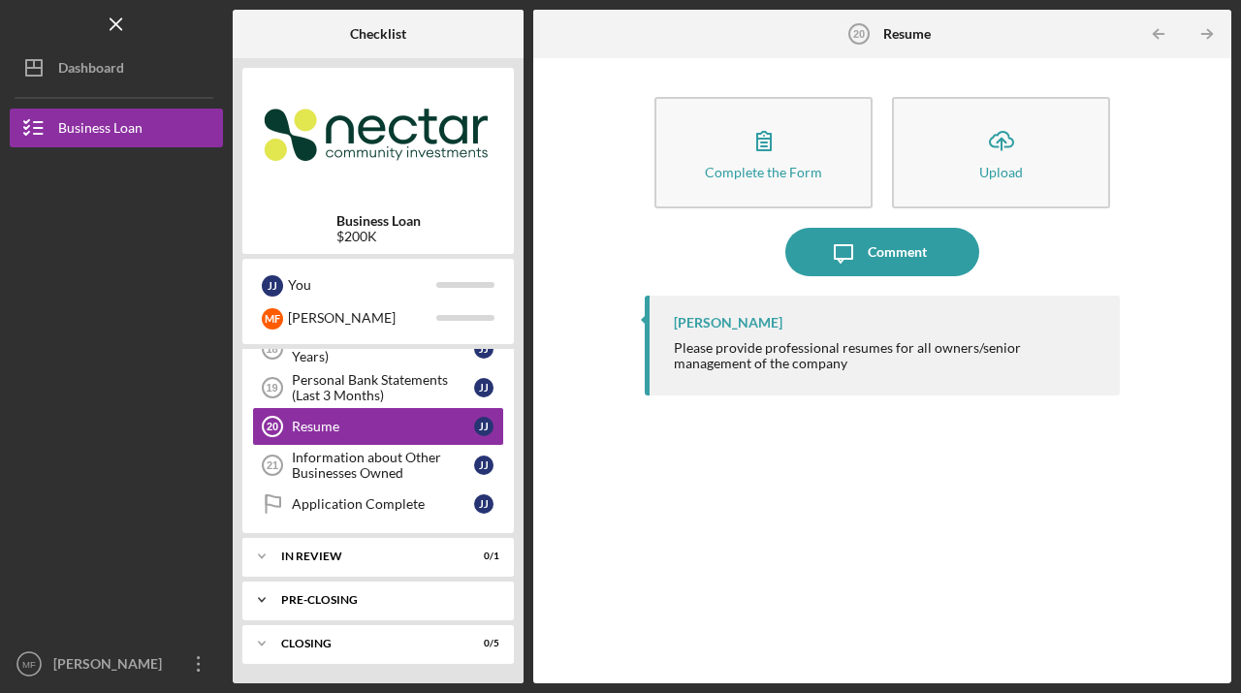
click at [341, 602] on div "Pre-Closing" at bounding box center [385, 600] width 208 height 12
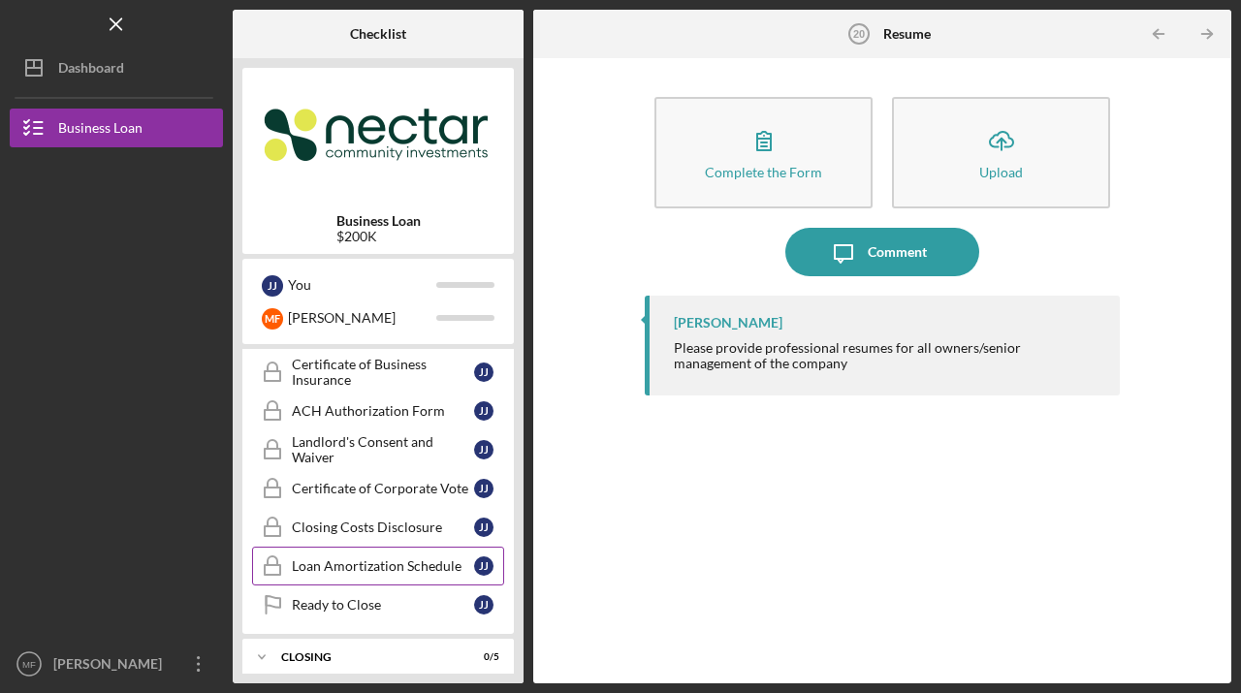
scroll to position [1078, 0]
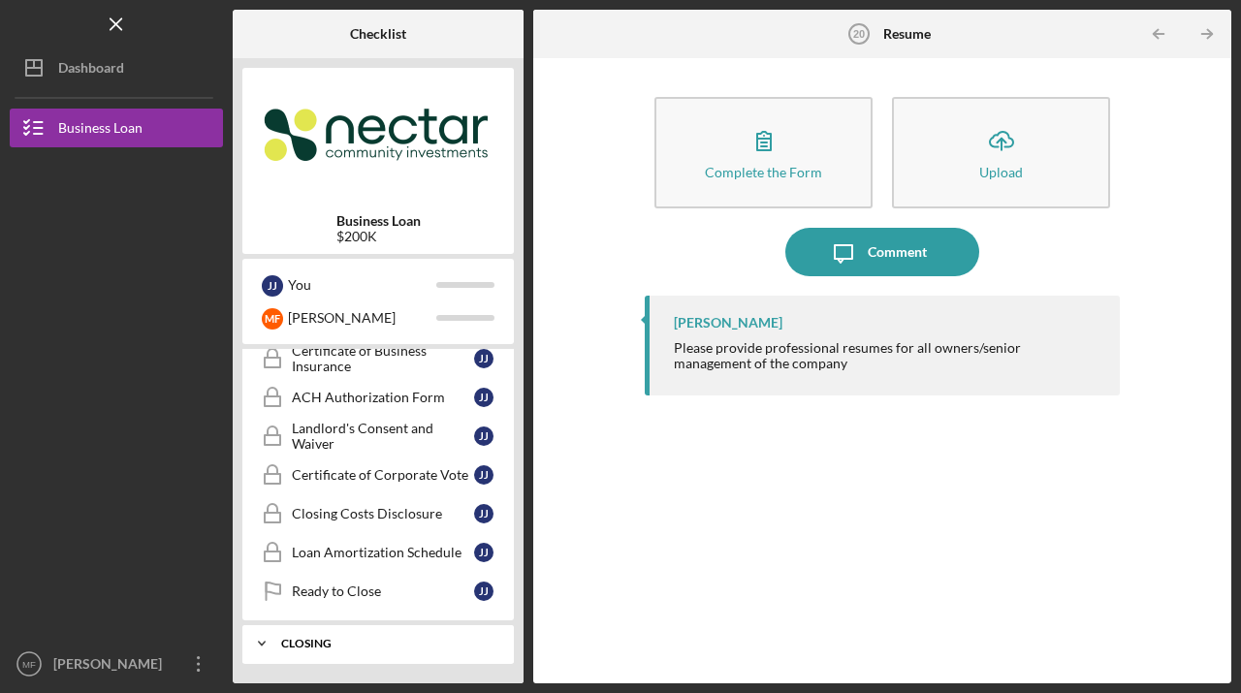
click at [316, 635] on div "Icon/Expander Closing 0 / 5" at bounding box center [377, 643] width 271 height 39
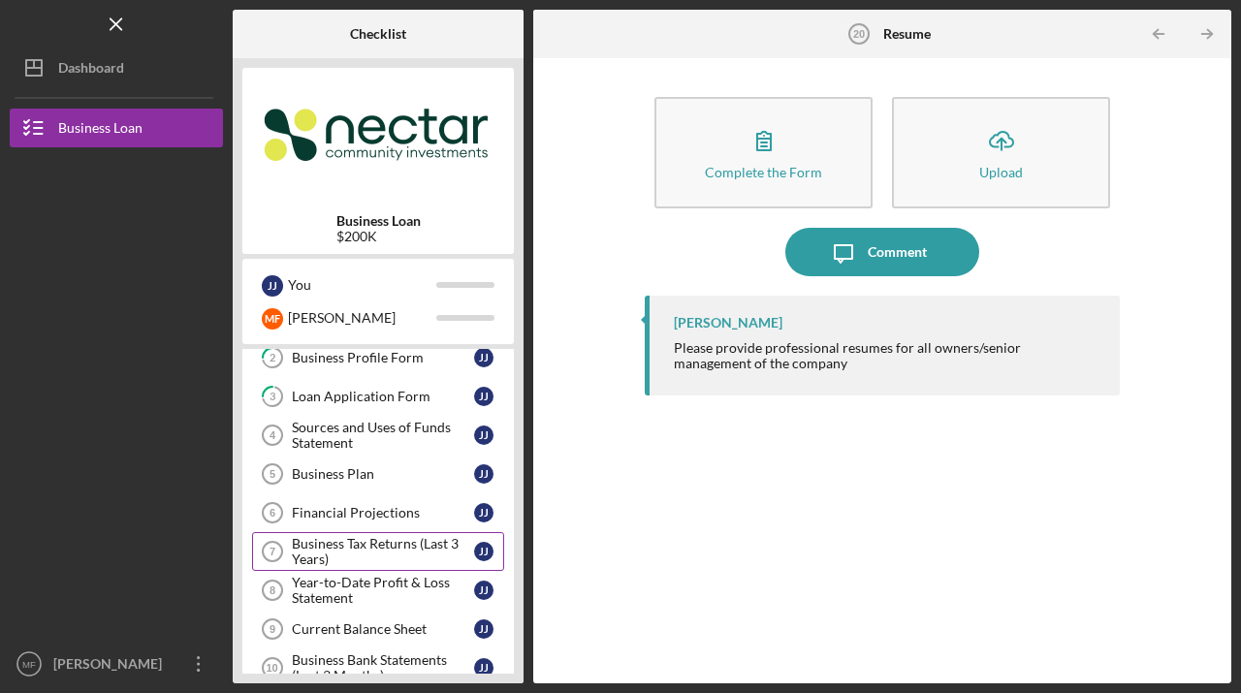
scroll to position [85, 0]
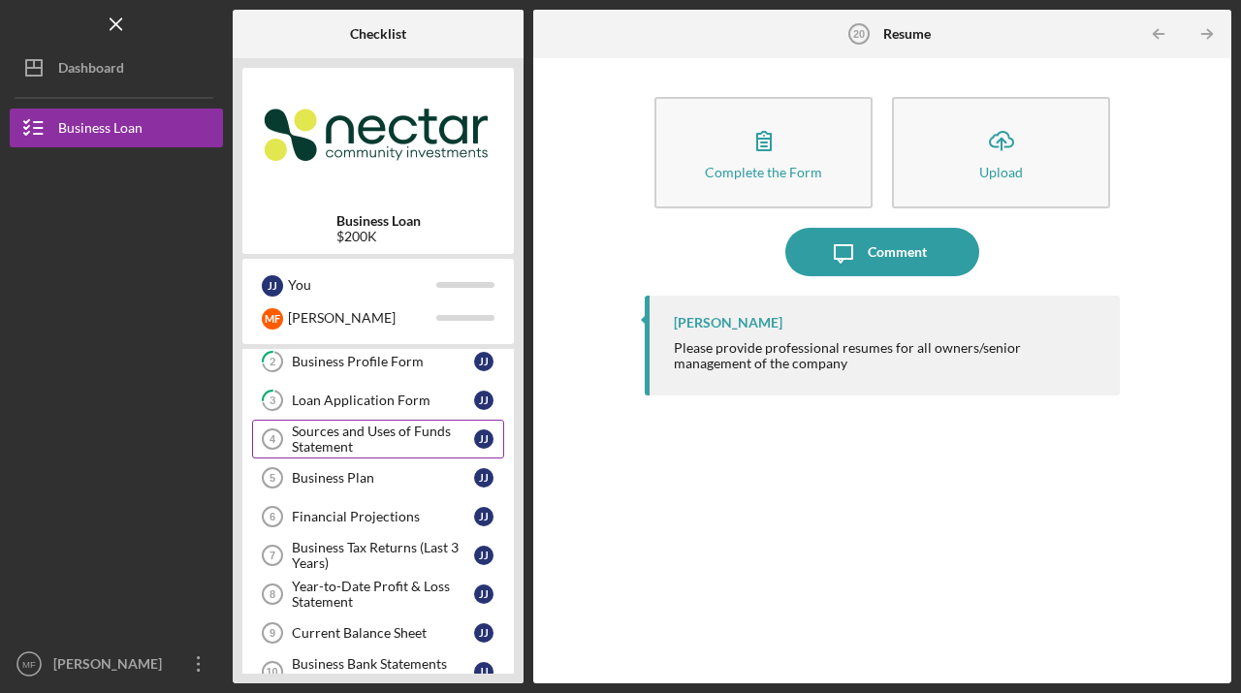
click at [373, 432] on div "Sources and Uses of Funds Statement" at bounding box center [383, 439] width 182 height 31
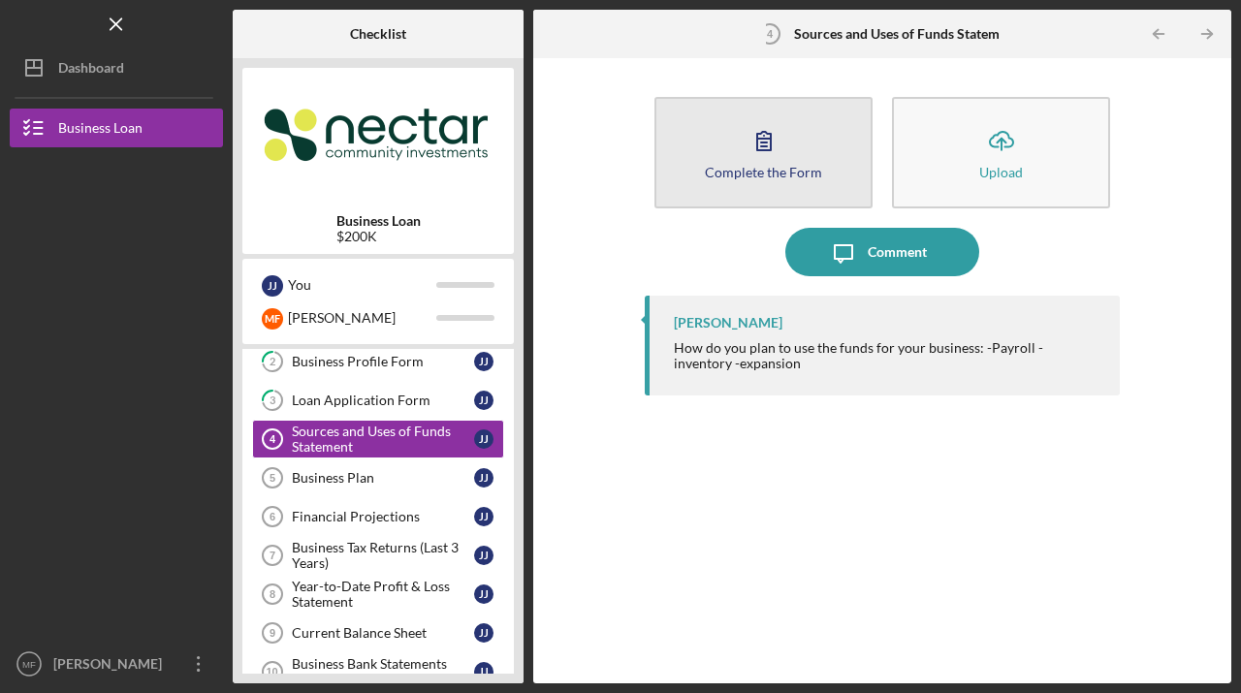
click at [776, 145] on icon "button" at bounding box center [764, 140] width 48 height 48
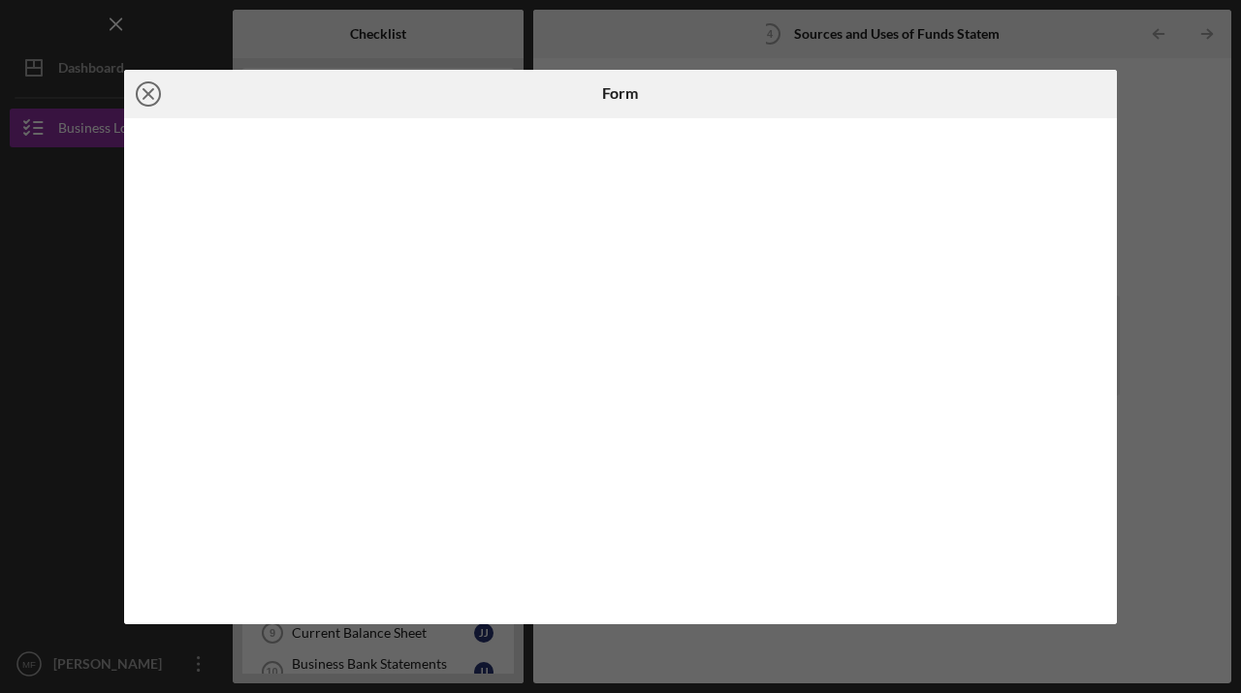
click at [152, 91] on icon "Icon/Close" at bounding box center [148, 94] width 48 height 48
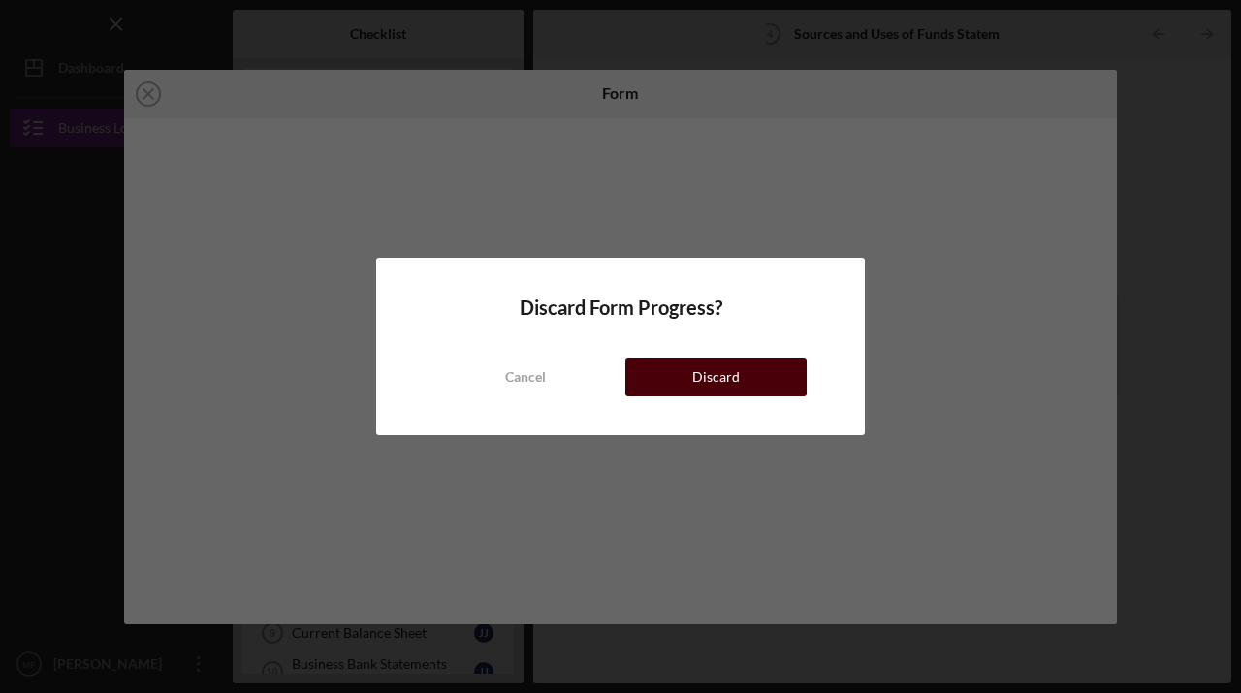
click at [694, 393] on div "Discard" at bounding box center [716, 377] width 48 height 39
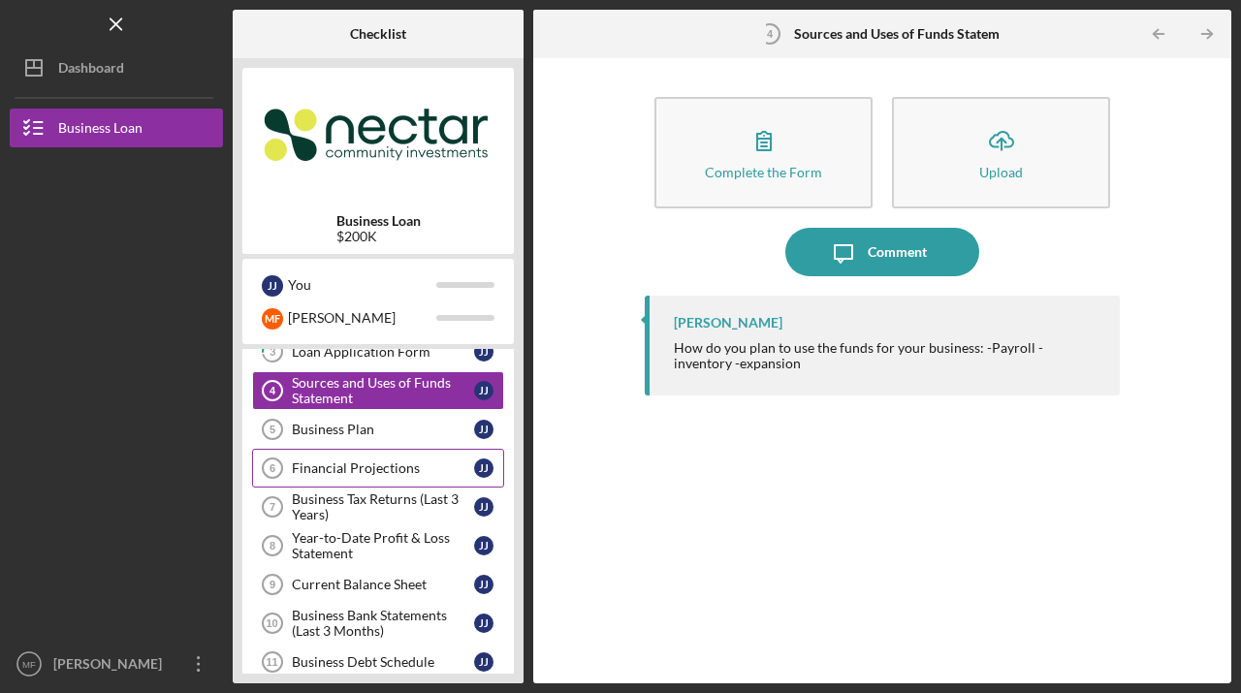
scroll to position [150, 0]
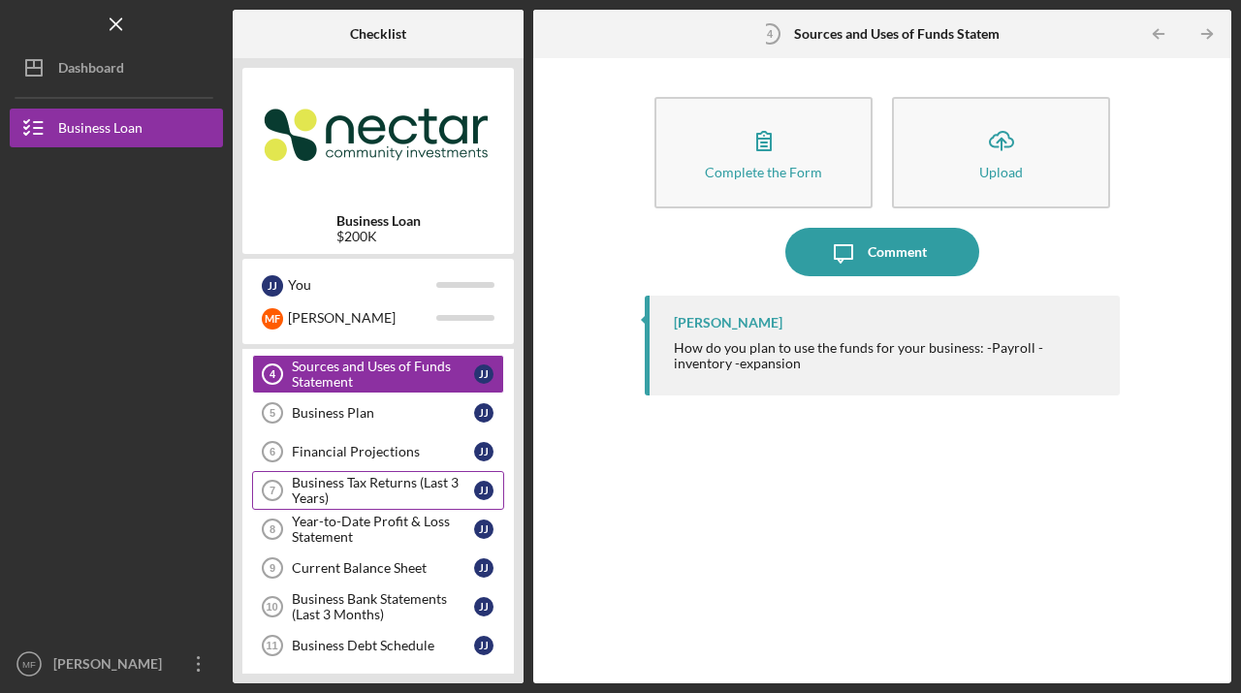
click at [388, 481] on div "Business Tax Returns (Last 3 Years)" at bounding box center [383, 490] width 182 height 31
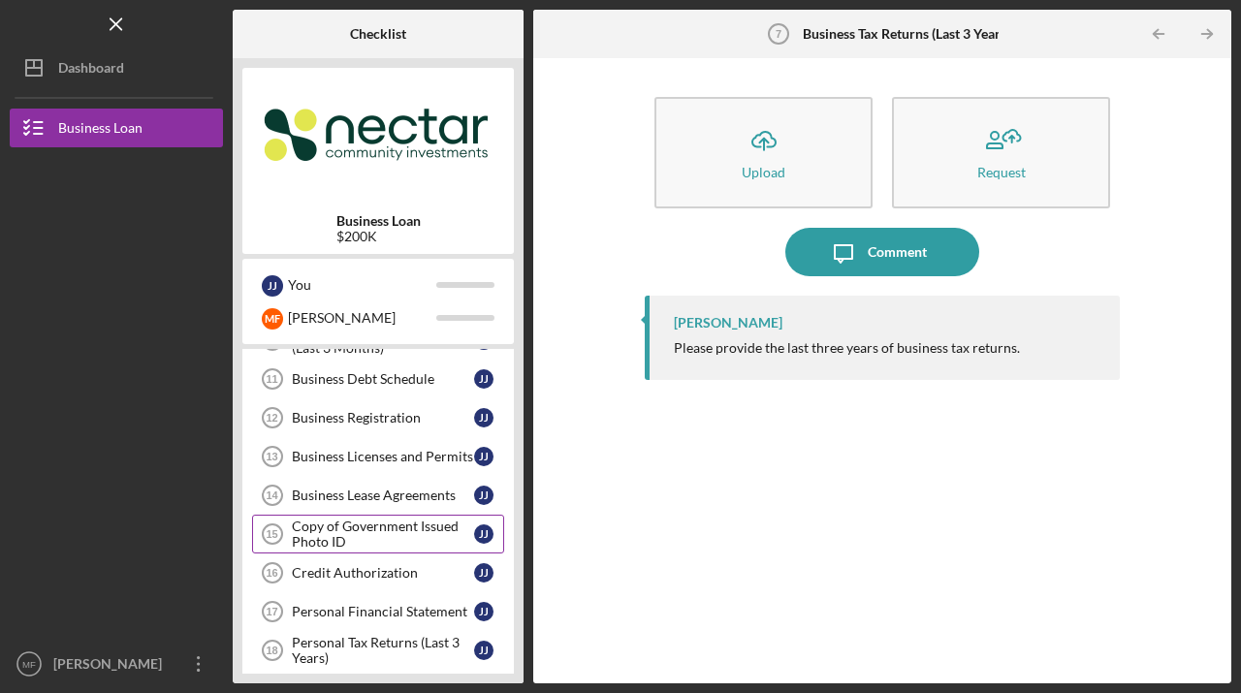
scroll to position [418, 0]
click at [353, 529] on div "Copy of Government Issued Photo ID" at bounding box center [383, 533] width 182 height 31
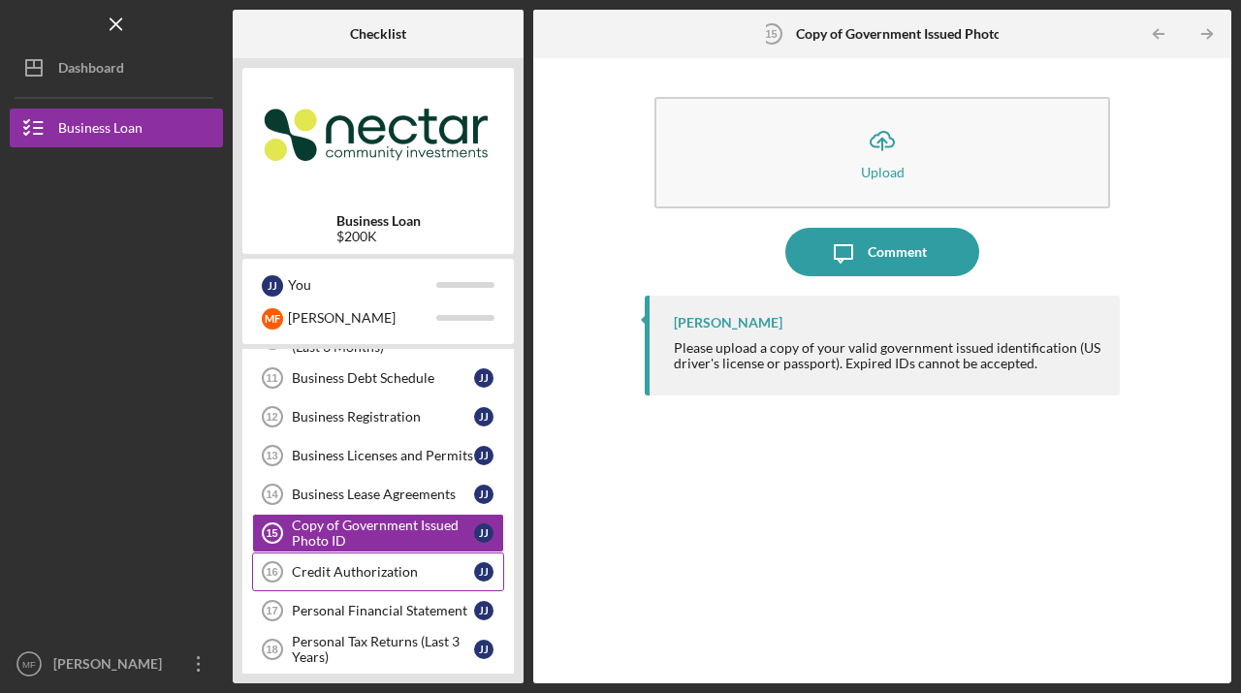
click at [337, 573] on div "Credit Authorization" at bounding box center [383, 572] width 182 height 16
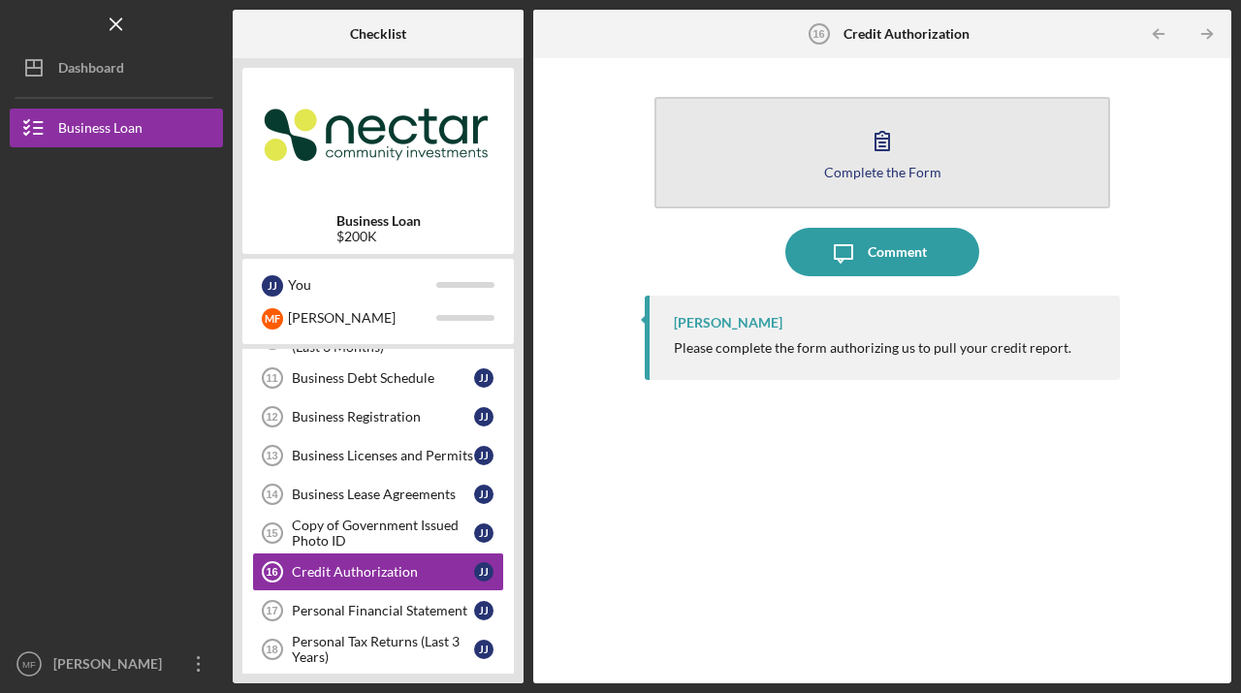
click at [890, 148] on icon "button" at bounding box center [882, 140] width 48 height 48
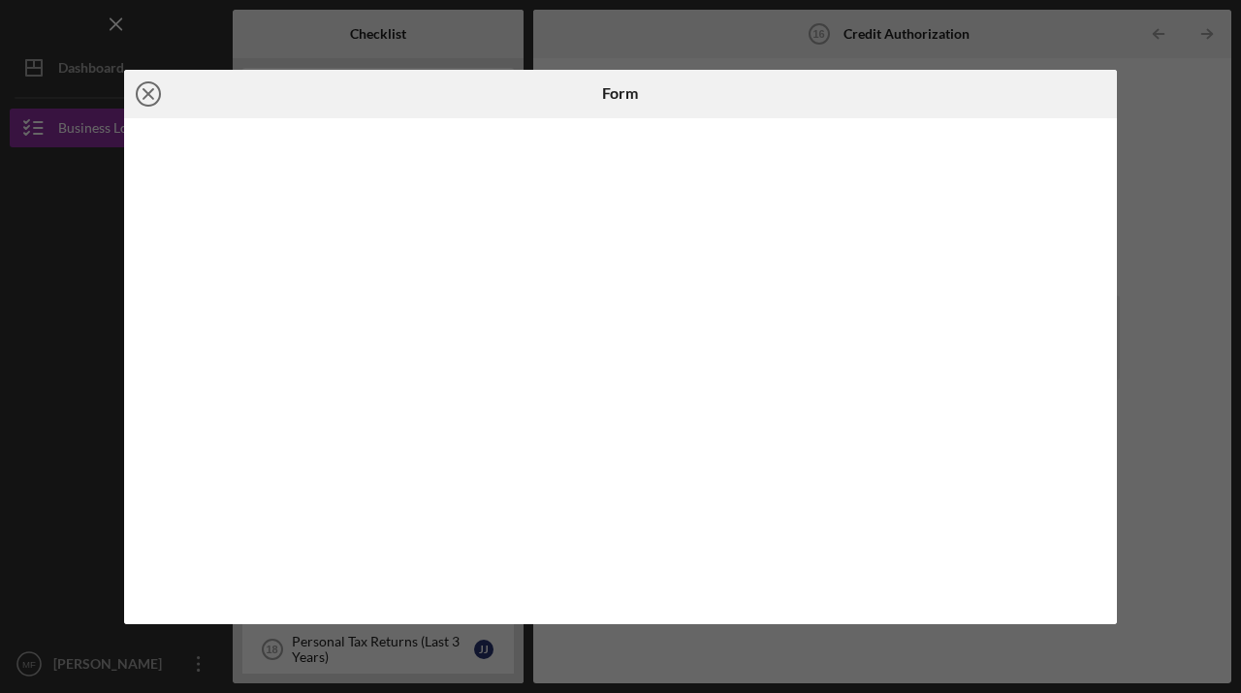
click at [150, 86] on icon "Icon/Close" at bounding box center [148, 94] width 48 height 48
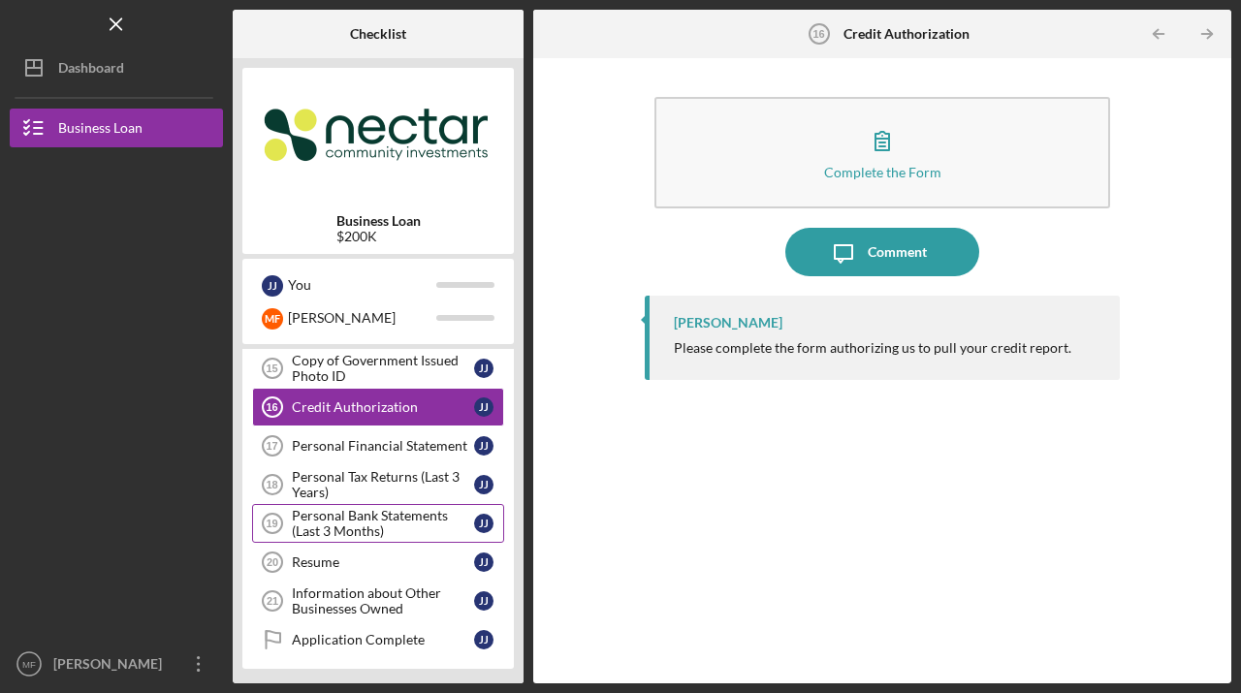
scroll to position [580, 0]
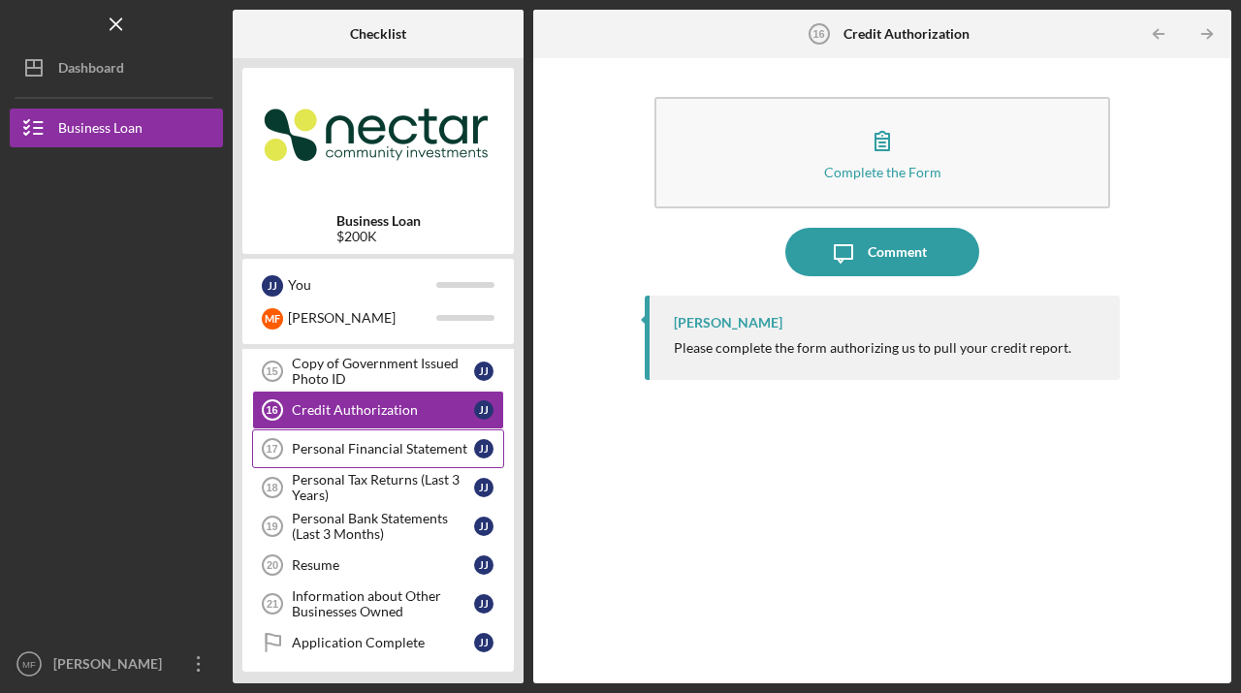
click at [355, 449] on div "Personal Financial Statement" at bounding box center [383, 449] width 182 height 16
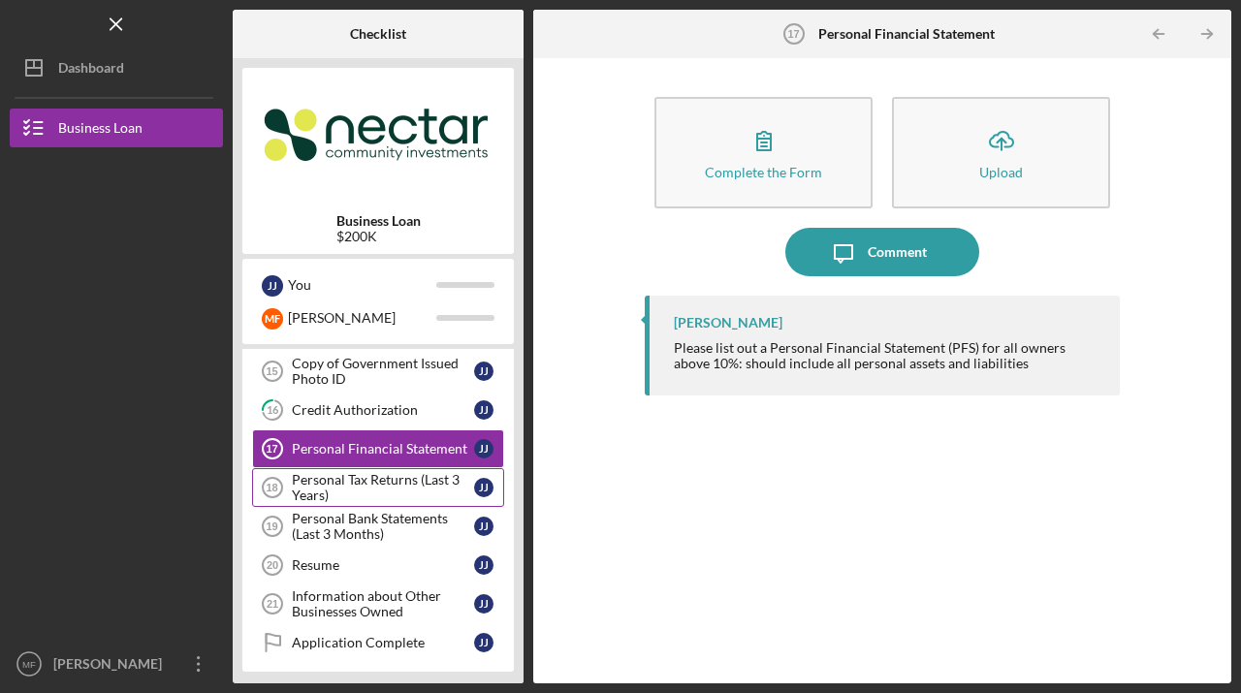
click at [342, 479] on div "Personal Tax Returns (Last 3 Years)" at bounding box center [383, 487] width 182 height 31
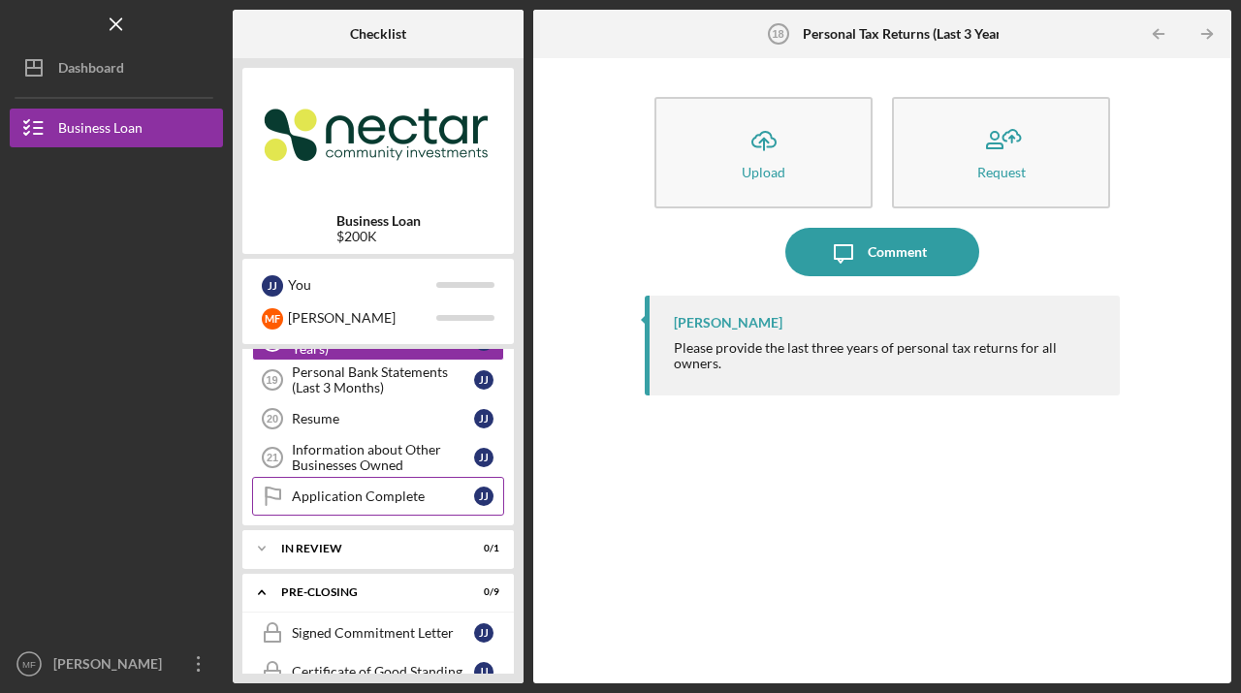
scroll to position [713, 0]
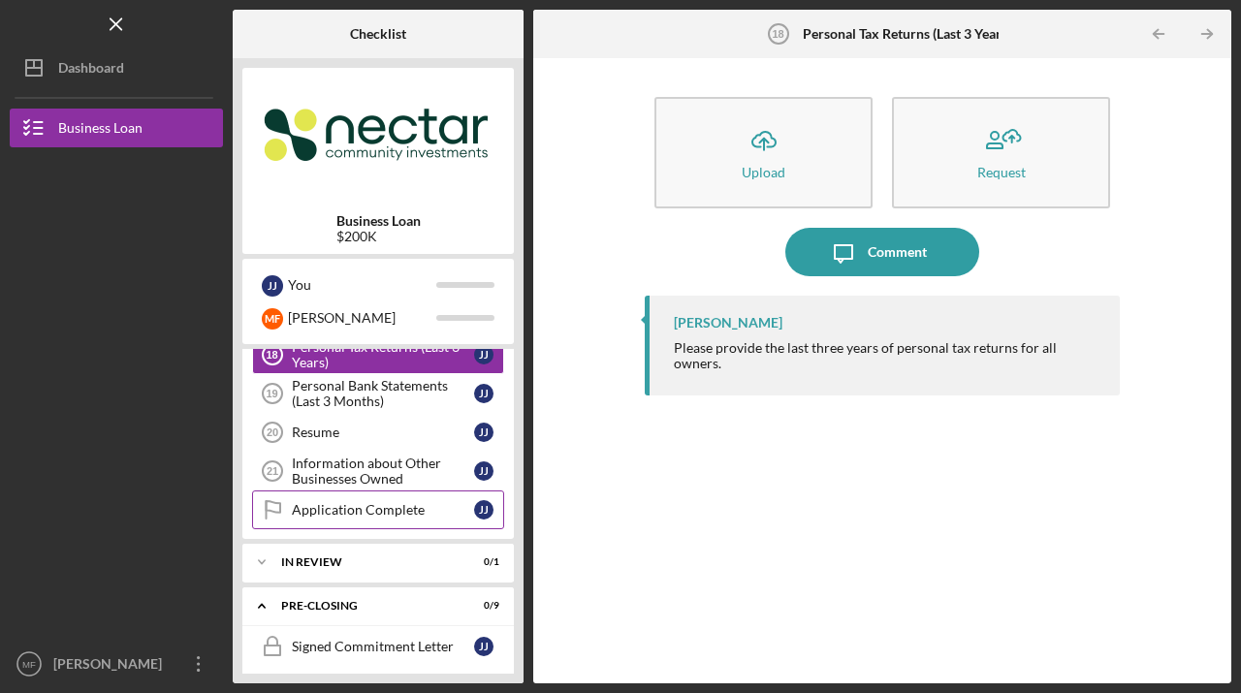
click at [317, 508] on div "Application Complete" at bounding box center [383, 510] width 182 height 16
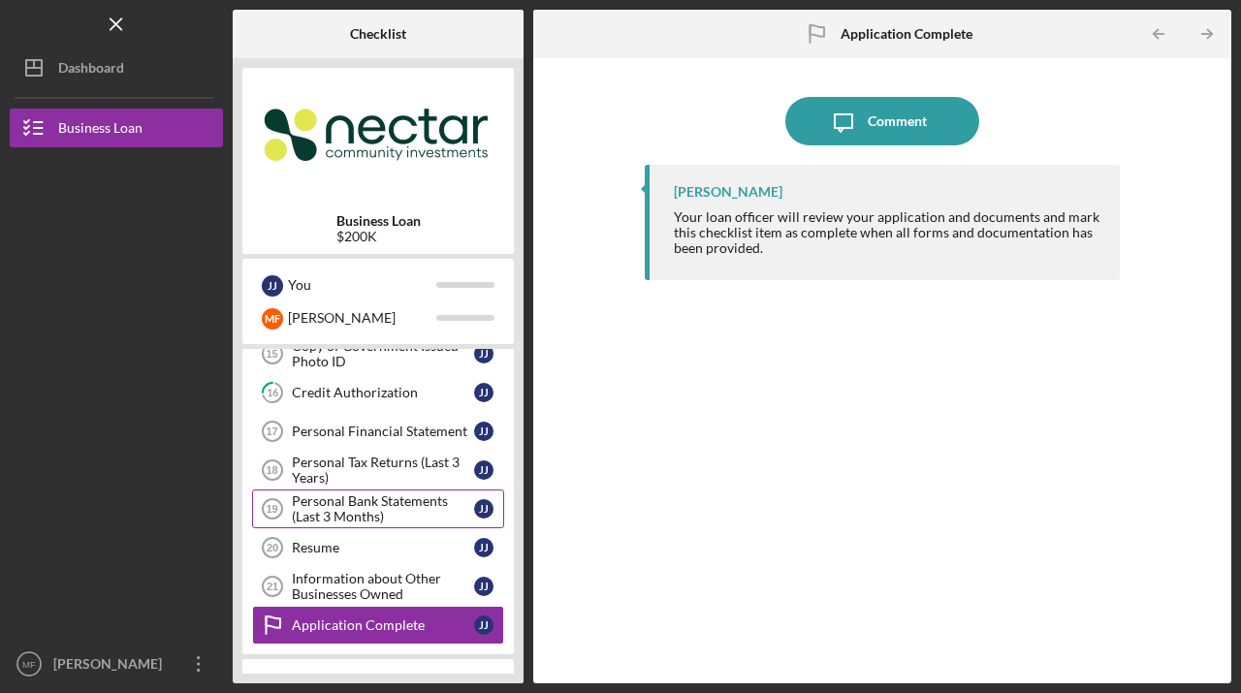
scroll to position [596, 0]
click at [375, 463] on div "Personal Tax Returns (Last 3 Years)" at bounding box center [383, 471] width 182 height 31
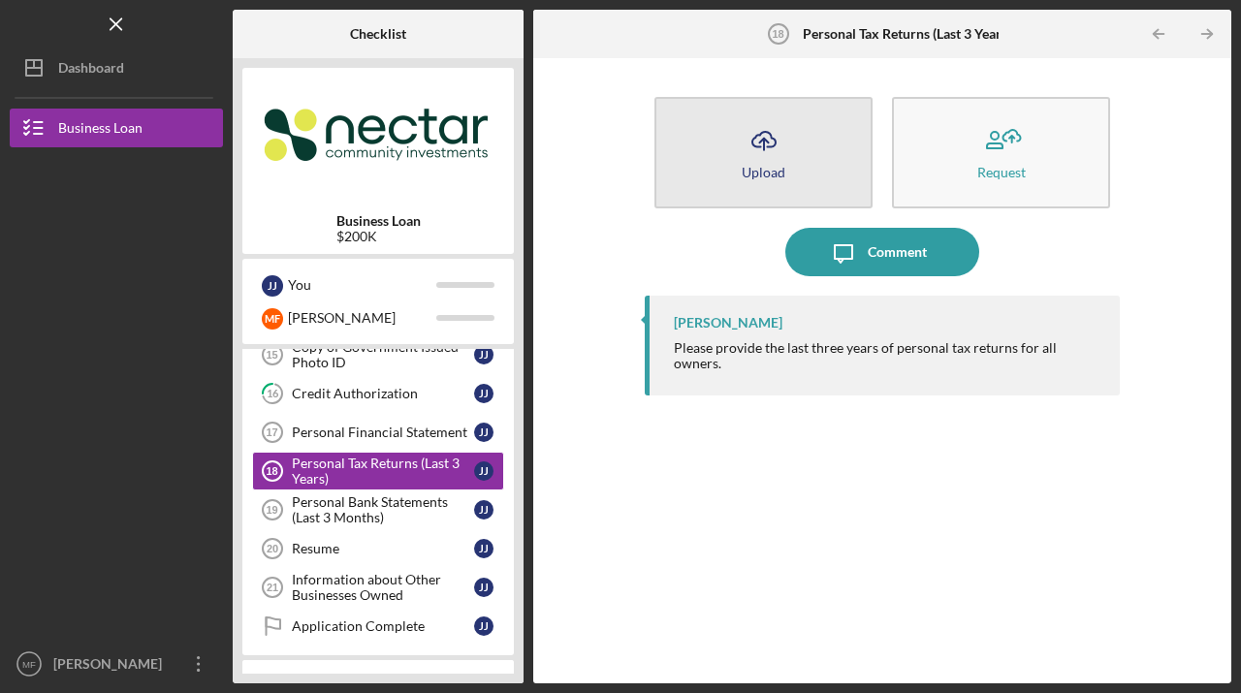
click at [759, 148] on icon "Icon/Upload" at bounding box center [764, 140] width 48 height 48
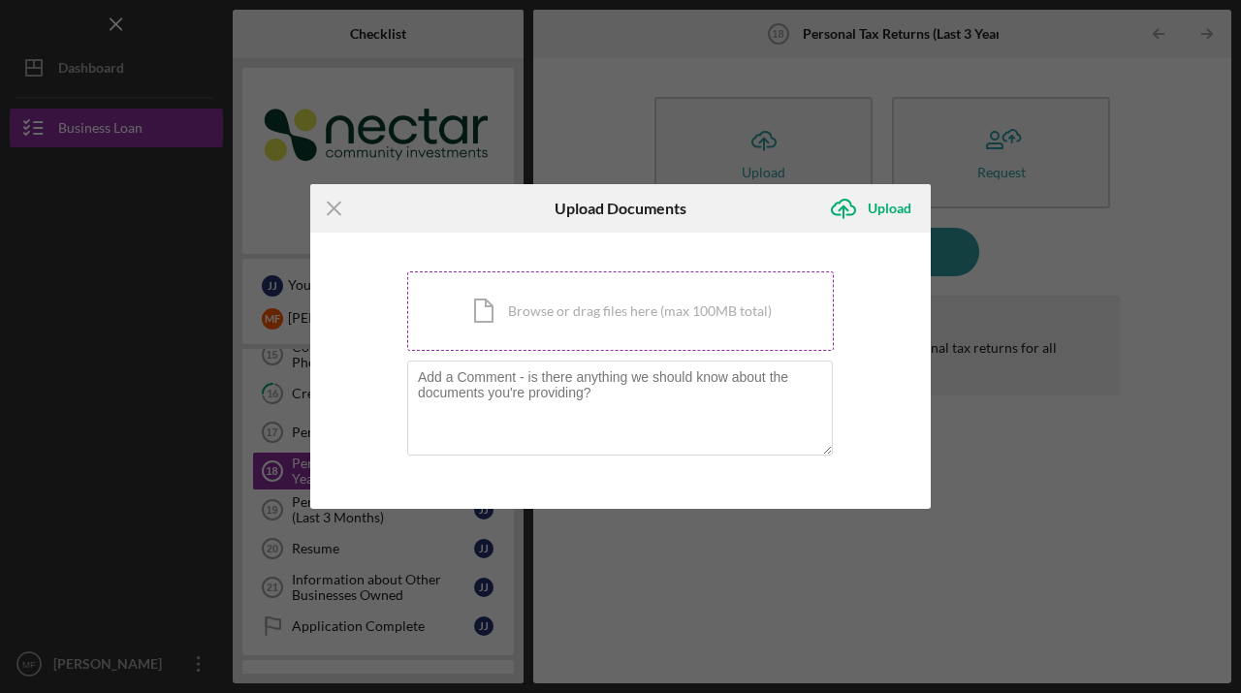
click at [494, 308] on div "Icon/Document Browse or drag files here (max 100MB total) Tap to choose files o…" at bounding box center [620, 310] width 427 height 79
click at [335, 207] on line at bounding box center [334, 208] width 13 height 13
